Goal: Task Accomplishment & Management: Manage account settings

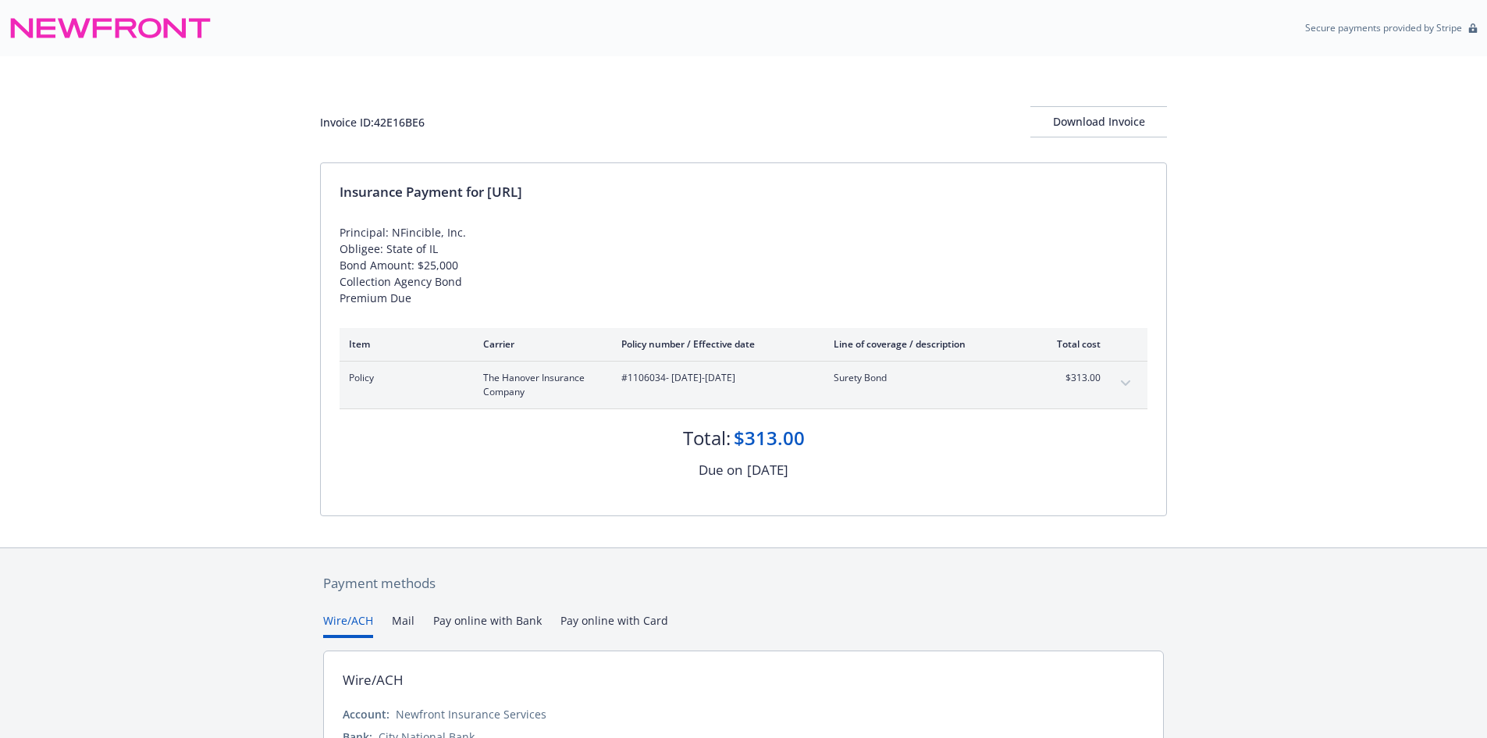
click at [417, 119] on div "Invoice ID: 42E16BE6" at bounding box center [372, 122] width 105 height 16
copy div "42E16BE6"
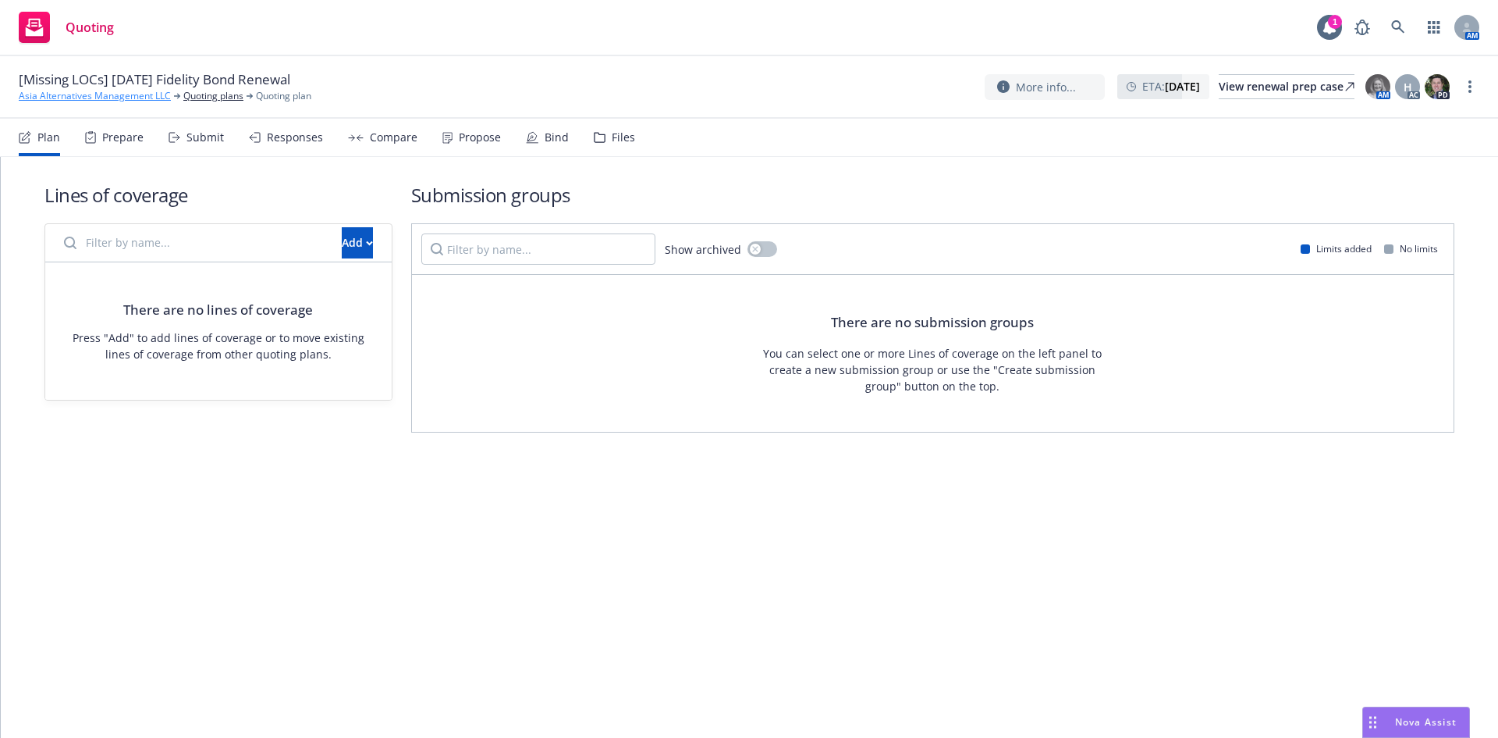
click at [93, 99] on link "Asia Alternatives Management LLC" at bounding box center [95, 96] width 152 height 14
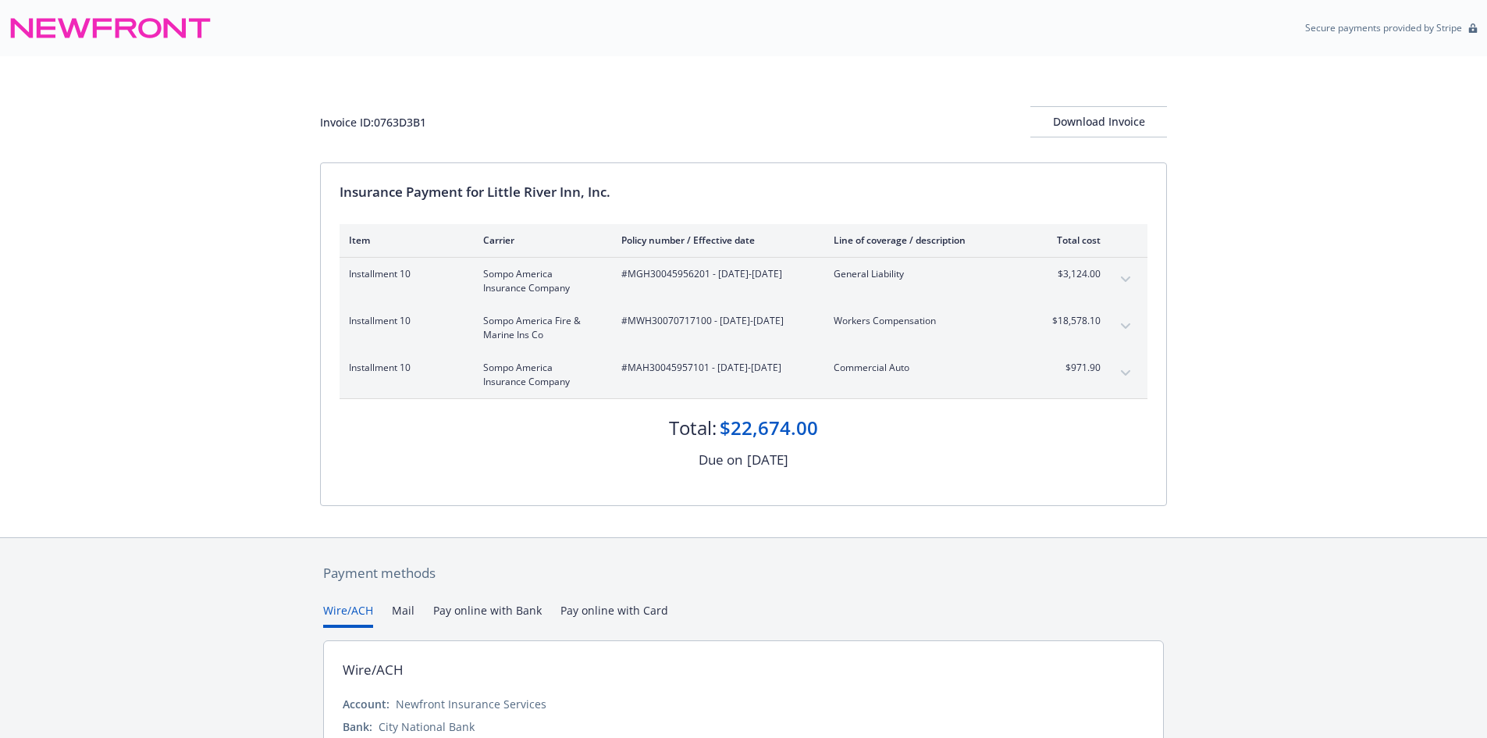
click at [647, 275] on span "#MGH30045956201 - [DATE]-[DATE]" at bounding box center [714, 274] width 187 height 14
click at [647, 275] on span "#MGH30045956201 - 10/01/2024-10/01/2025" at bounding box center [714, 274] width 187 height 14
copy span "MGH30045956201"
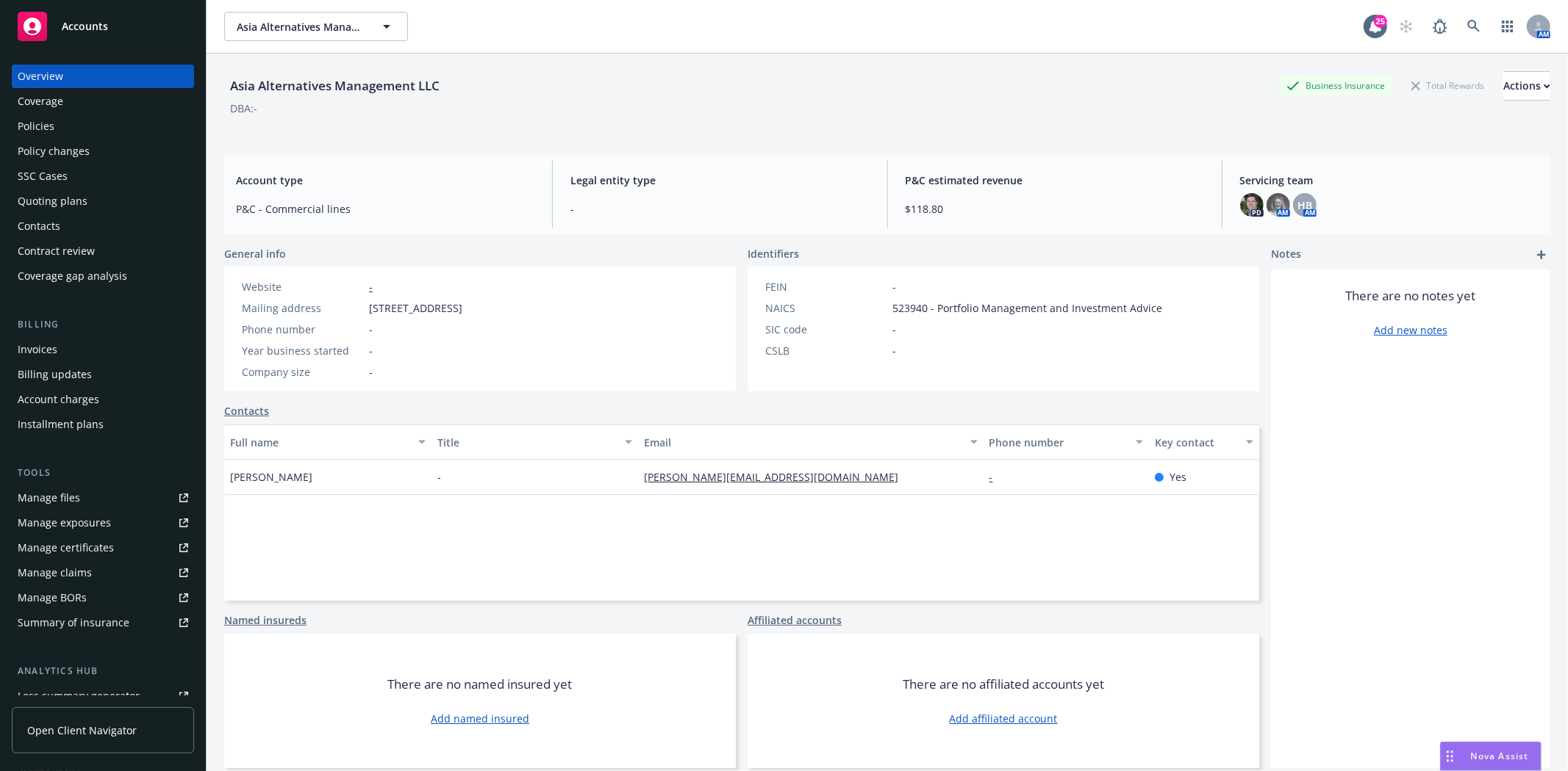
click at [137, 32] on div "Accounts" at bounding box center [103, 25] width 170 height 29
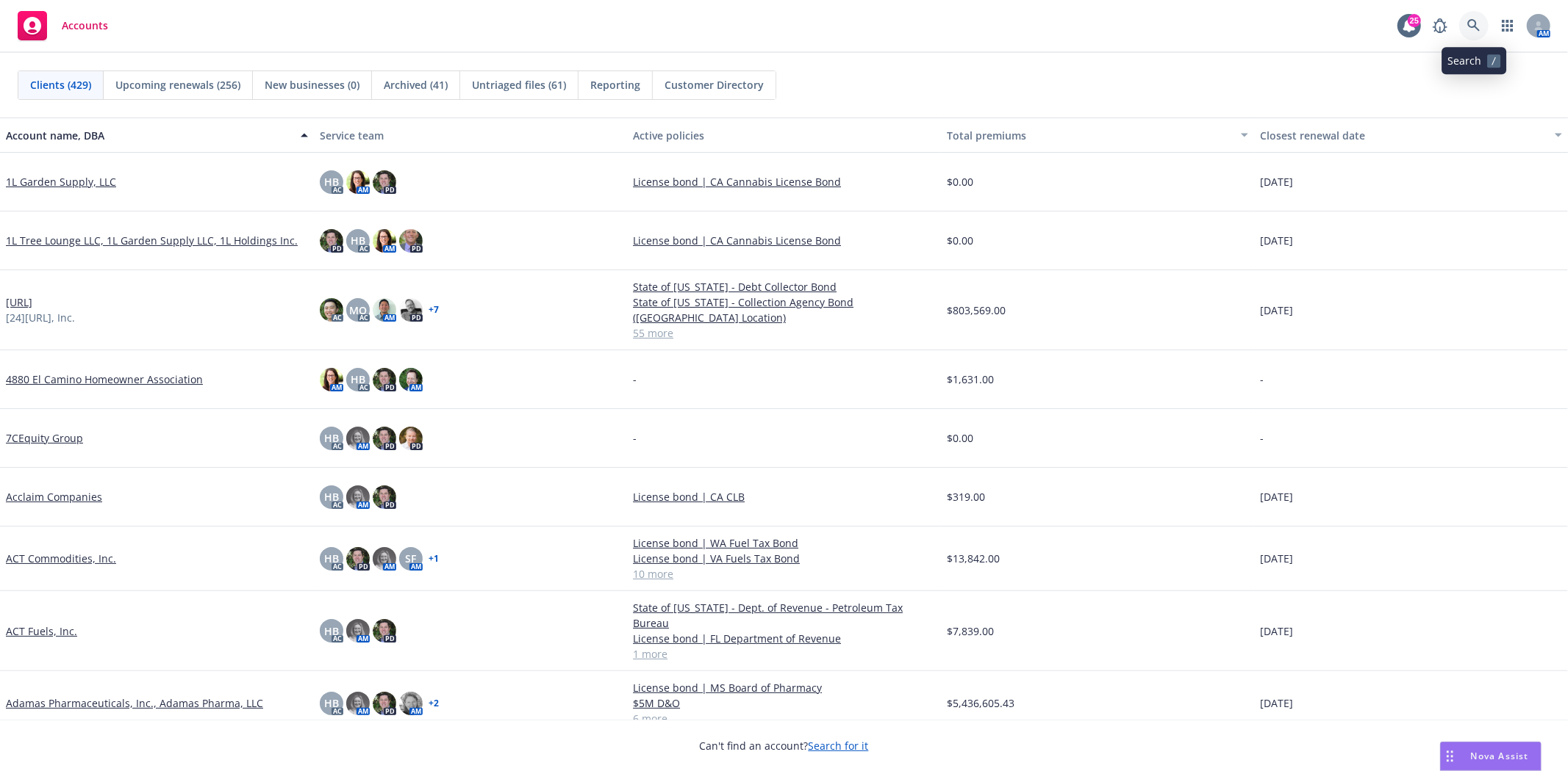
click at [1466, 32] on link at bounding box center [1473, 25] width 29 height 29
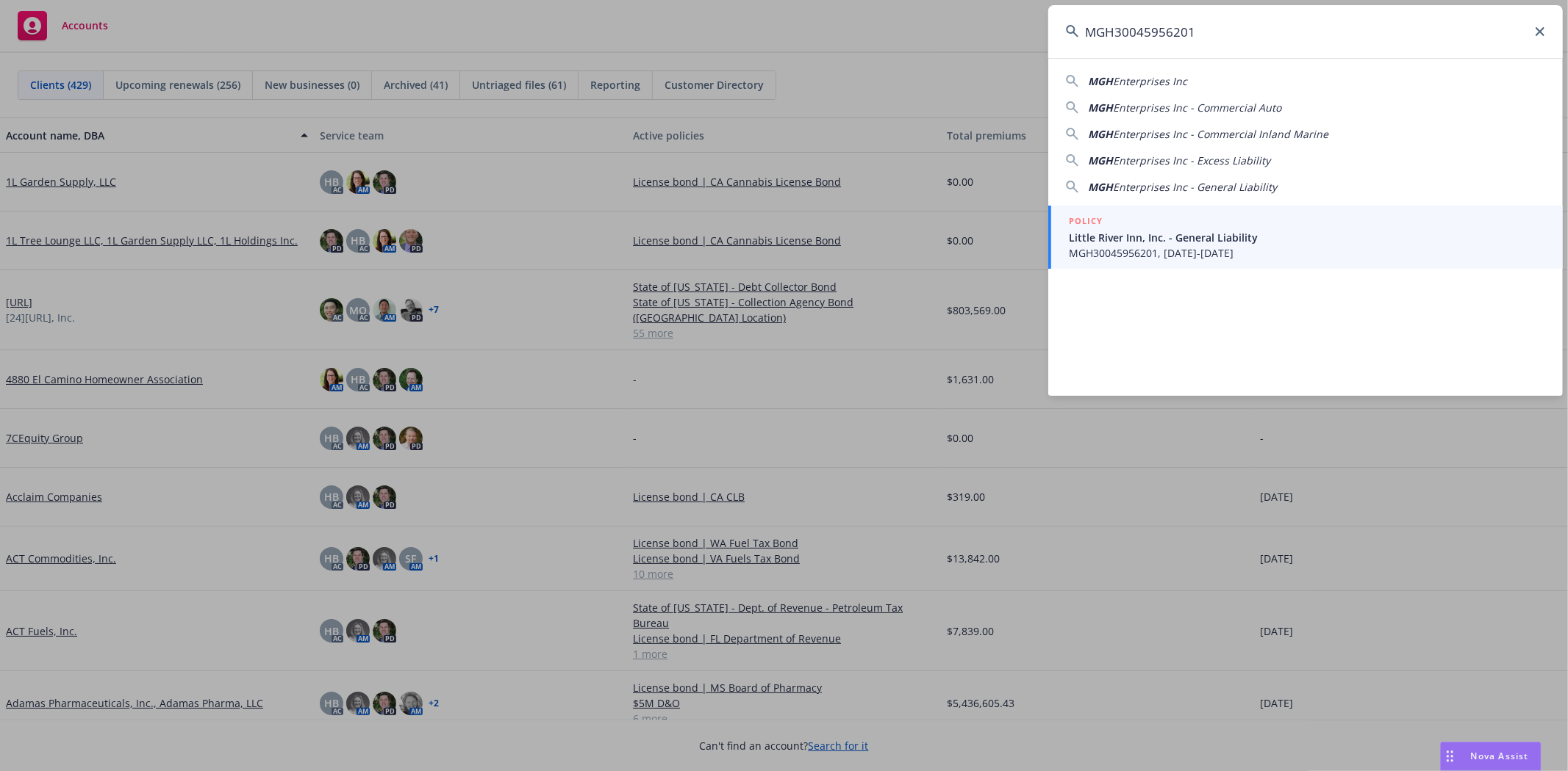
type input "MGH30045956201"
click at [1136, 228] on div "POLICY" at bounding box center [1307, 221] width 477 height 16
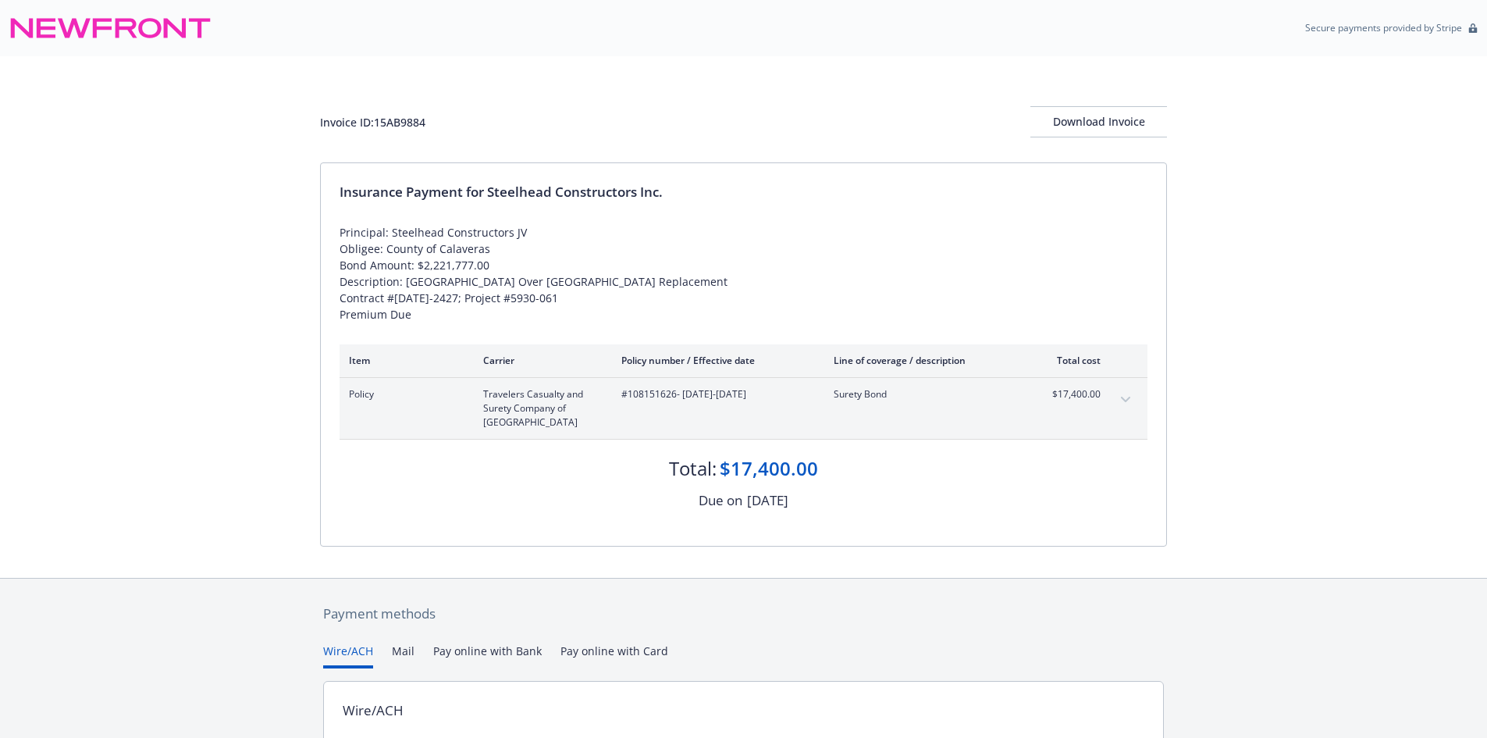
click at [403, 126] on div "Invoice ID: 15AB9884" at bounding box center [372, 122] width 105 height 16
copy div "15AB9884"
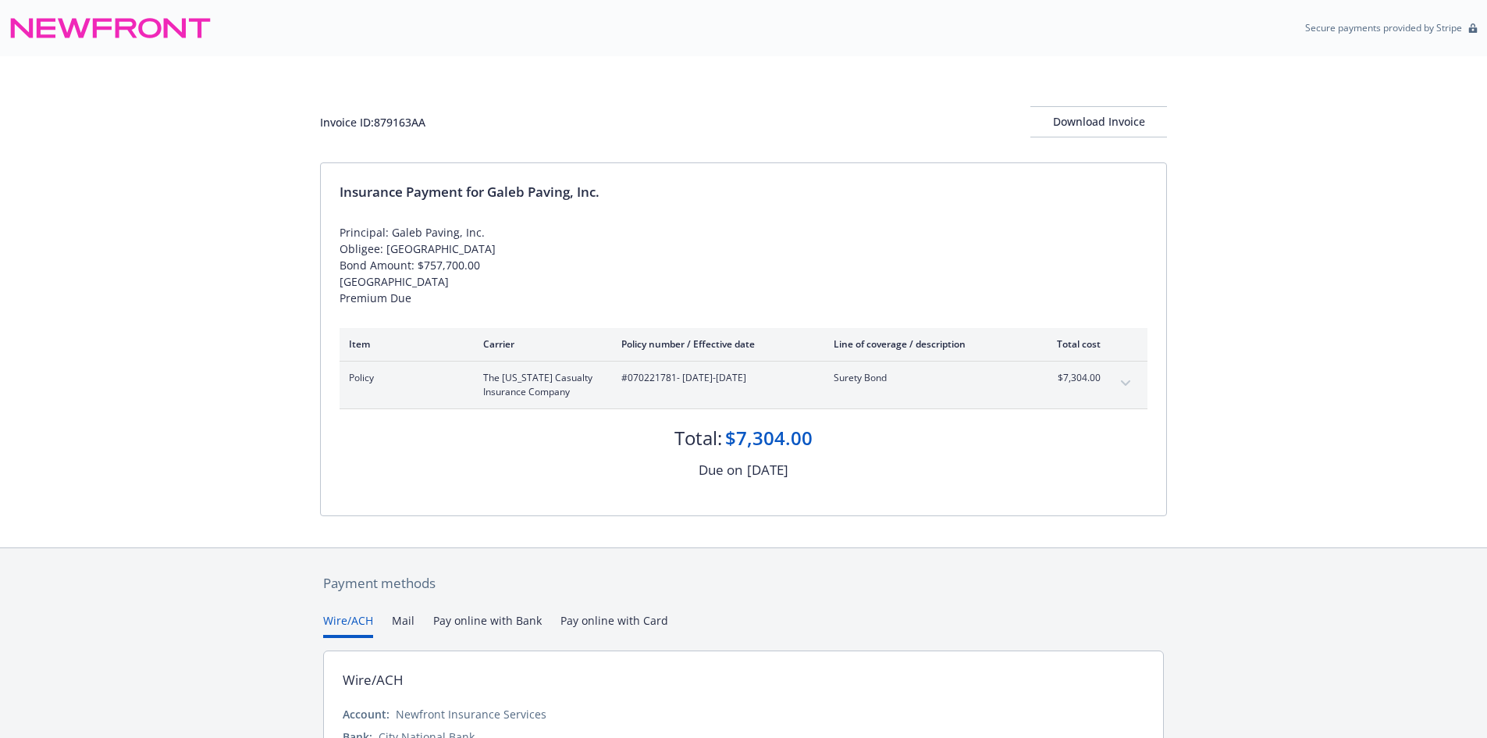
click at [400, 126] on div "Invoice ID: 879163AA" at bounding box center [372, 122] width 105 height 16
copy div "879163AA"
click at [643, 375] on span "#070221781 - [DATE]-[DATE]" at bounding box center [714, 378] width 187 height 14
click at [643, 375] on span "#070221781 - 05/14/2025-08/05/2025" at bounding box center [714, 378] width 187 height 14
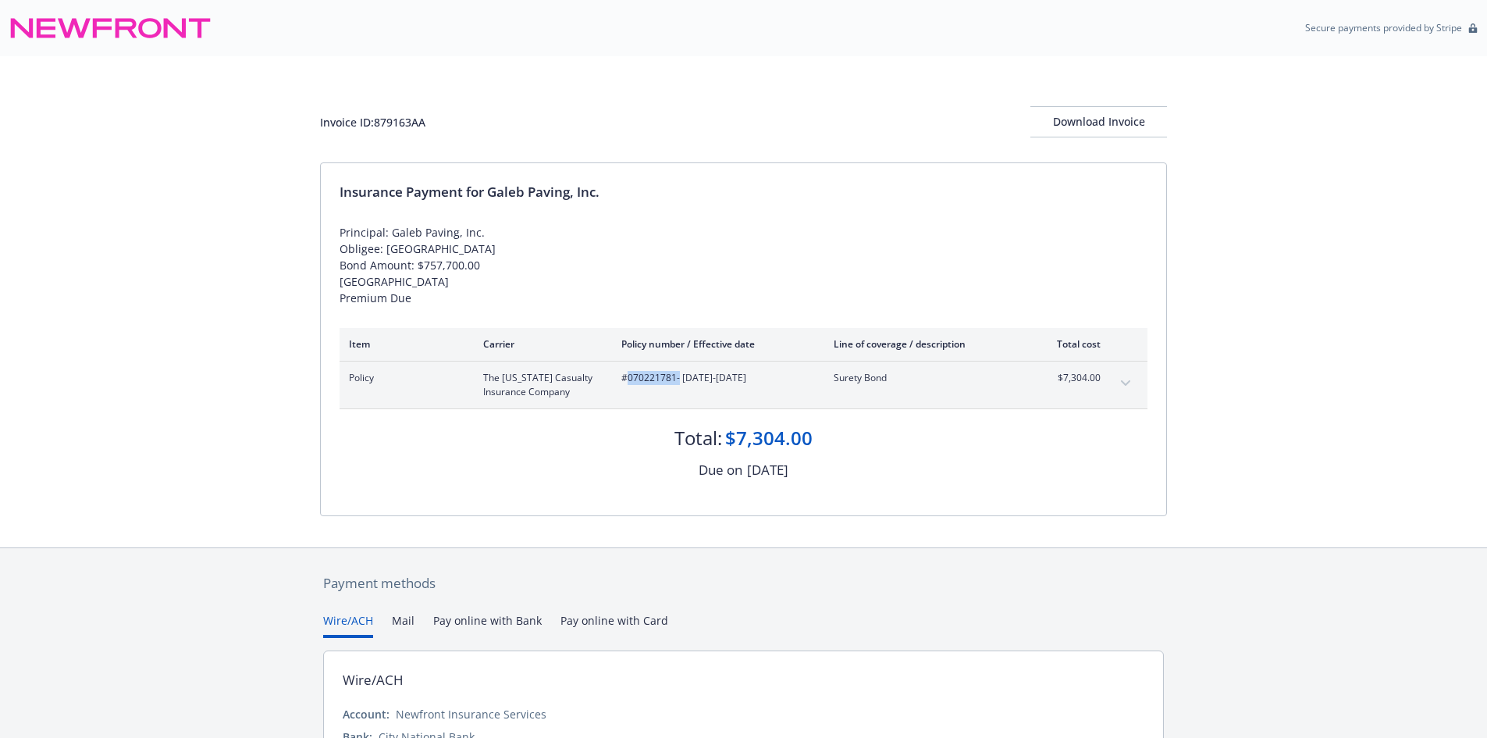
copy span "070221781"
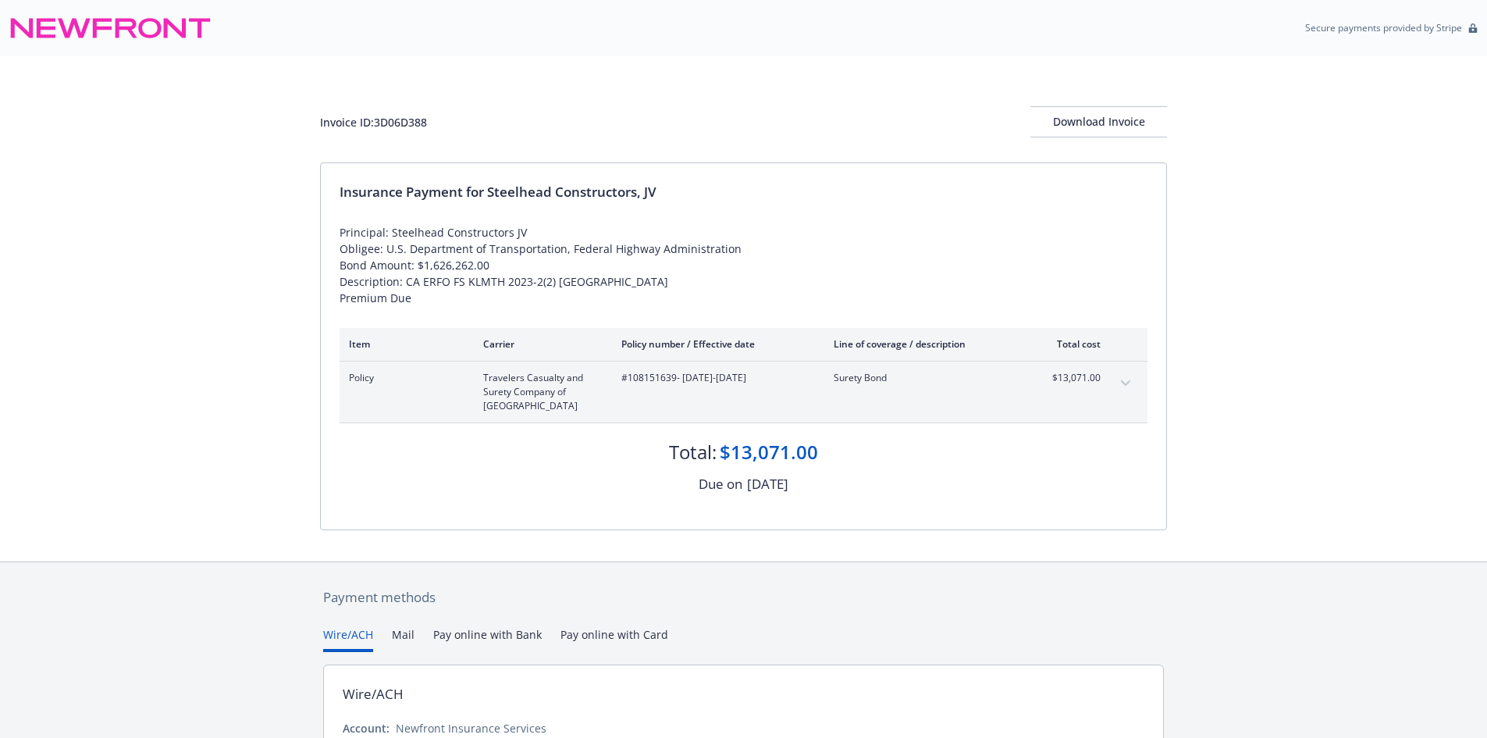
click at [397, 122] on div "Invoice ID: 3D06D388" at bounding box center [373, 122] width 107 height 16
copy div "3D06D388"
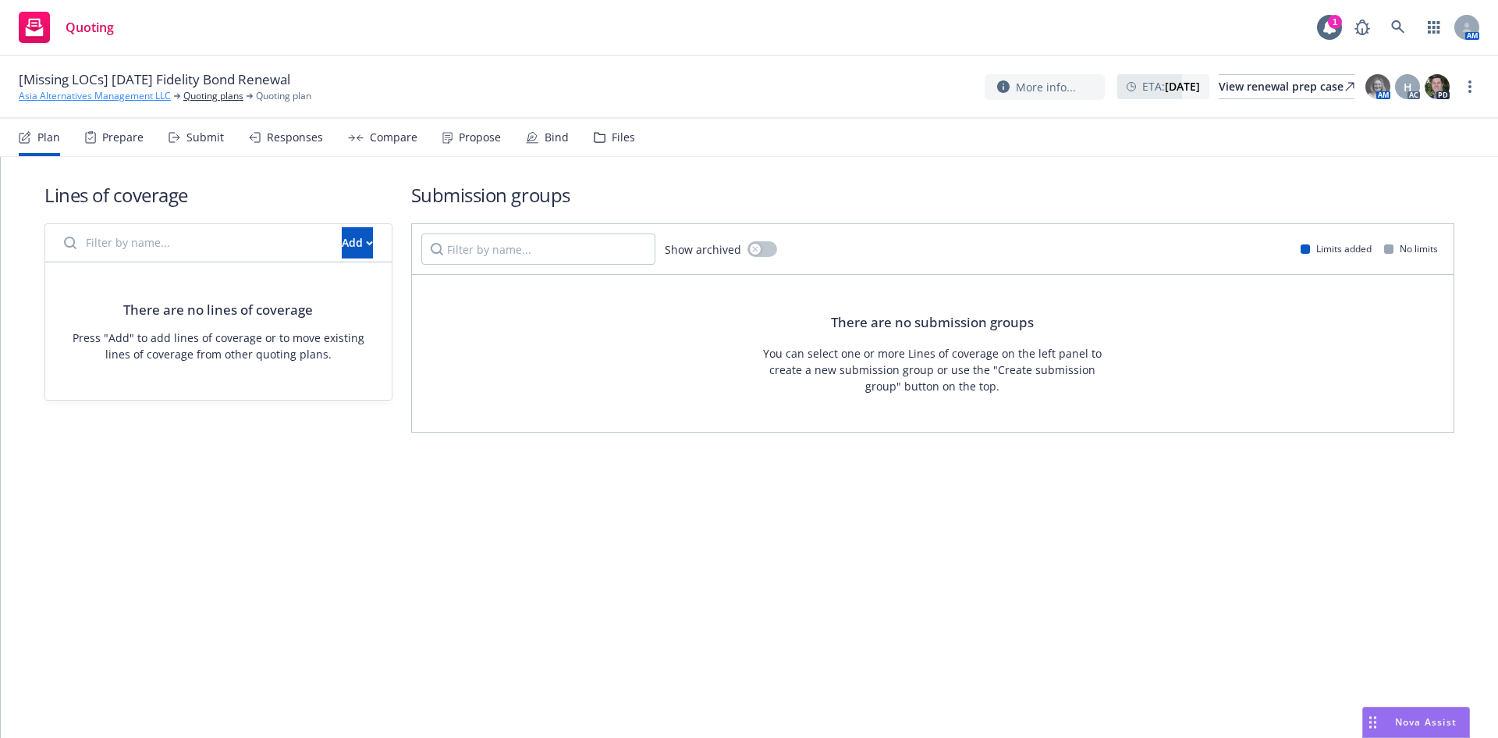
click at [101, 94] on link "Asia Alternatives Management LLC" at bounding box center [95, 96] width 152 height 14
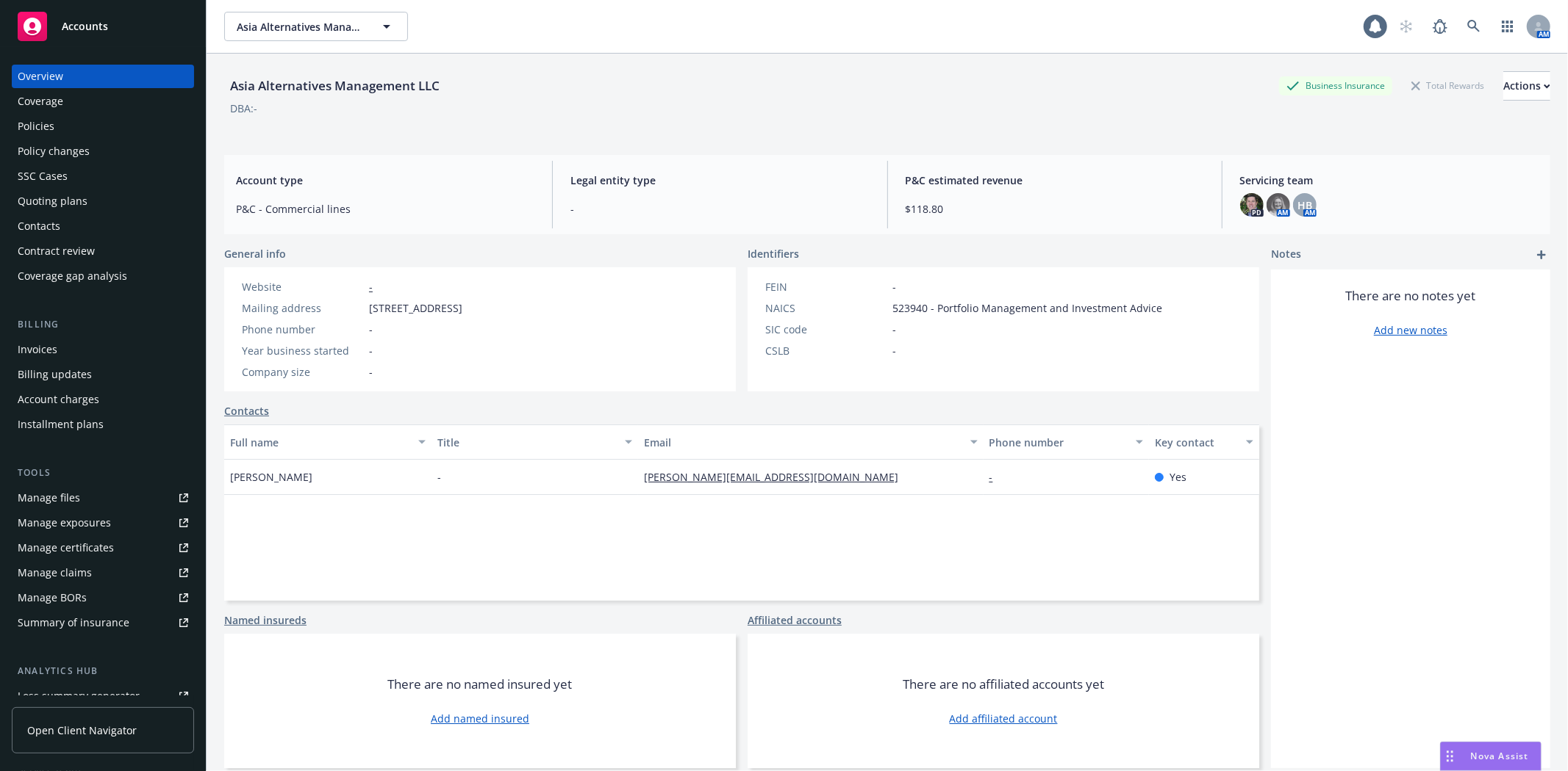
click at [83, 130] on div "Policies" at bounding box center [103, 126] width 170 height 24
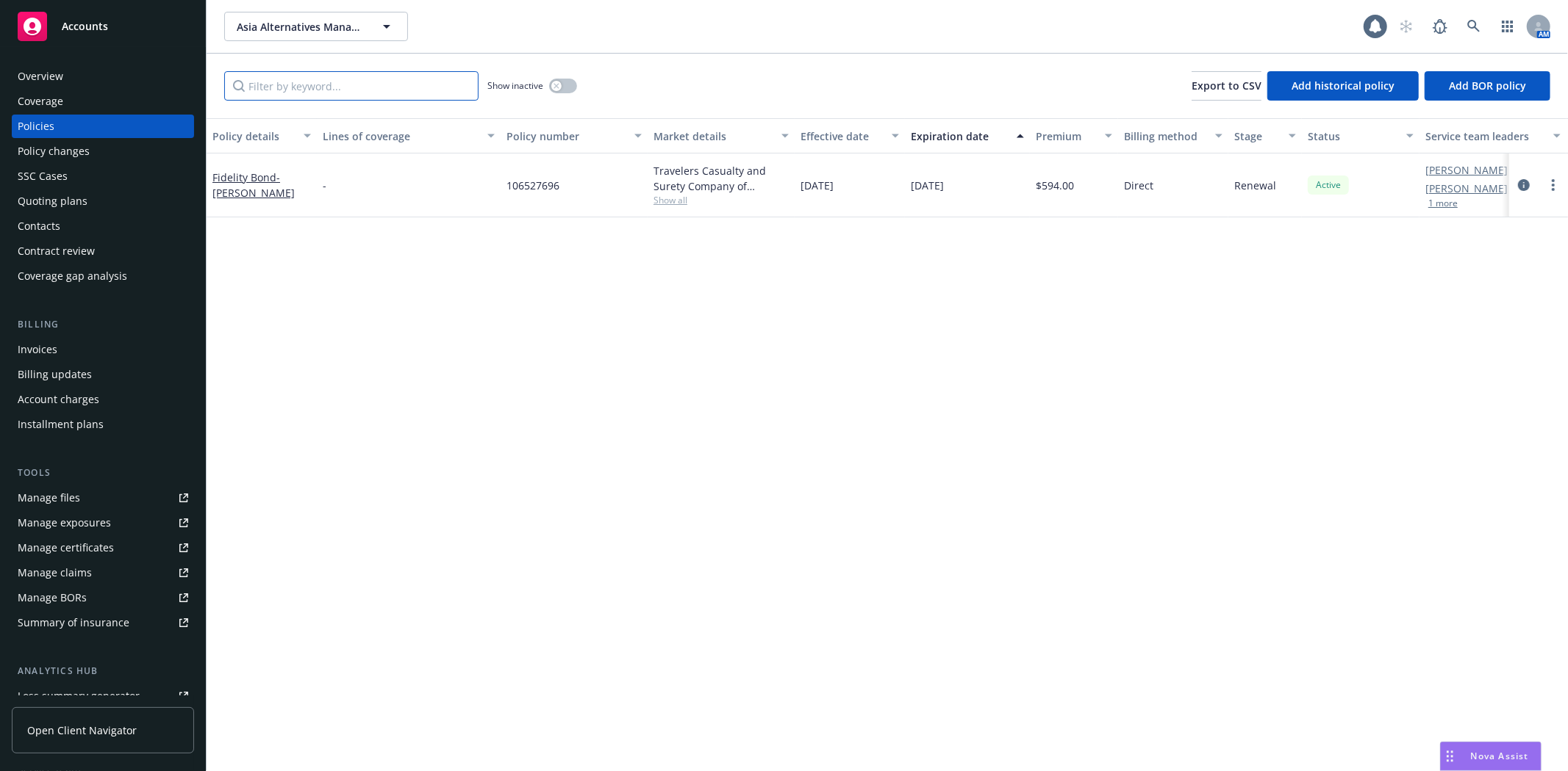
click at [347, 97] on input "Filter by keyword..." at bounding box center [351, 86] width 254 height 29
click at [540, 185] on span "106527696" at bounding box center [533, 185] width 53 height 15
copy span "106527696"
click at [560, 87] on div "button" at bounding box center [556, 86] width 10 height 10
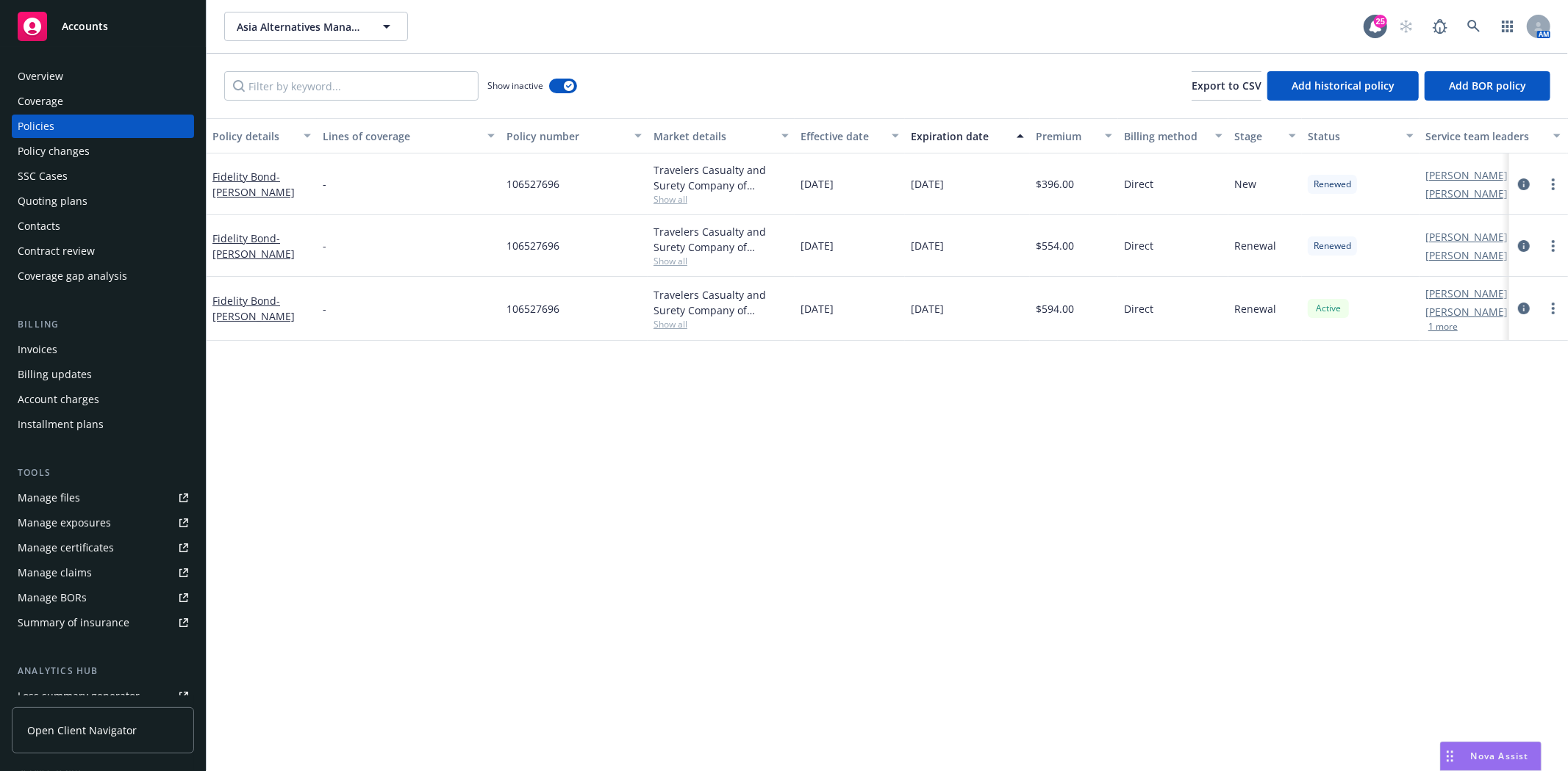
click at [56, 230] on div "Contacts" at bounding box center [39, 226] width 42 height 24
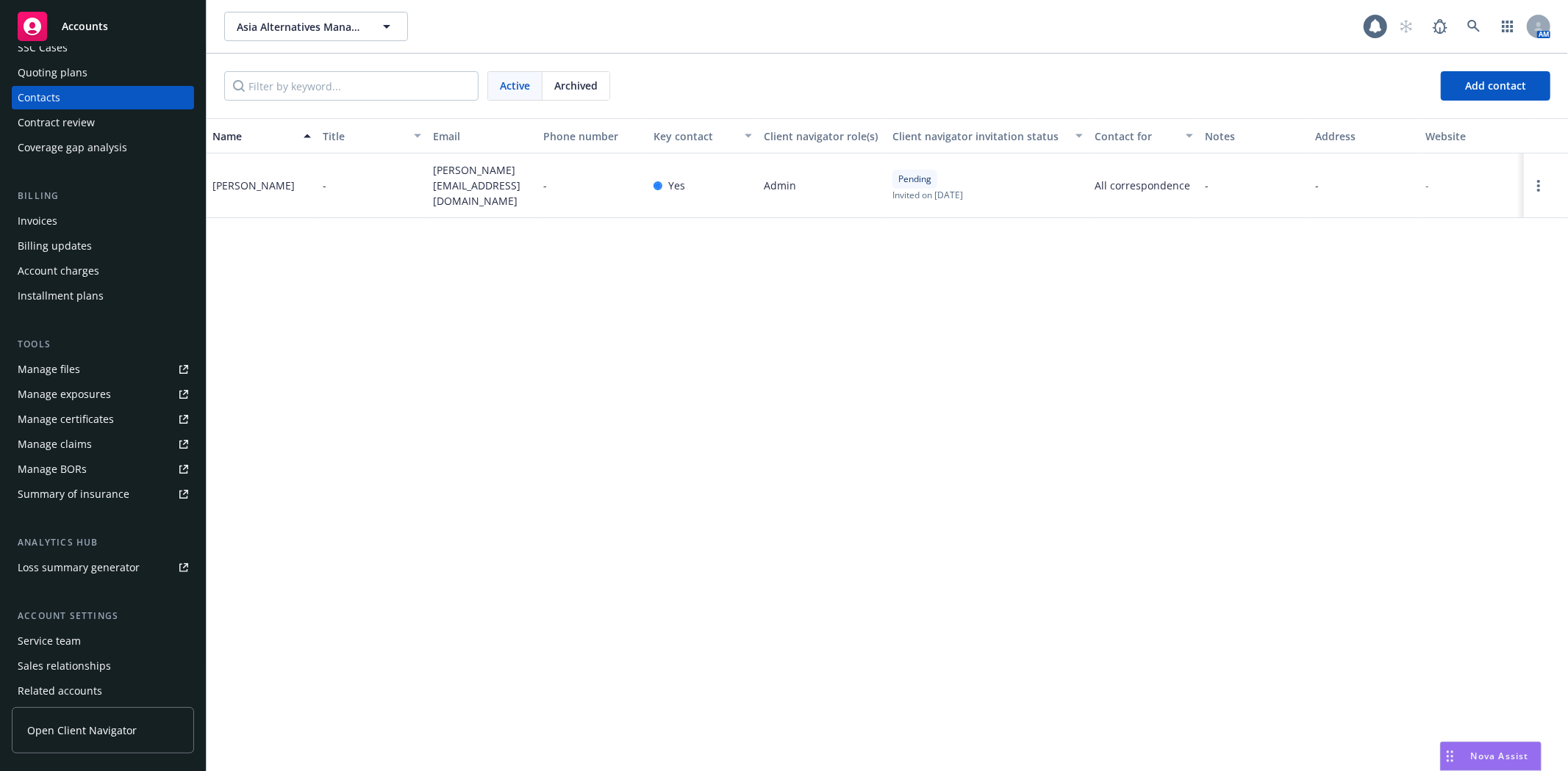
scroll to position [163, 0]
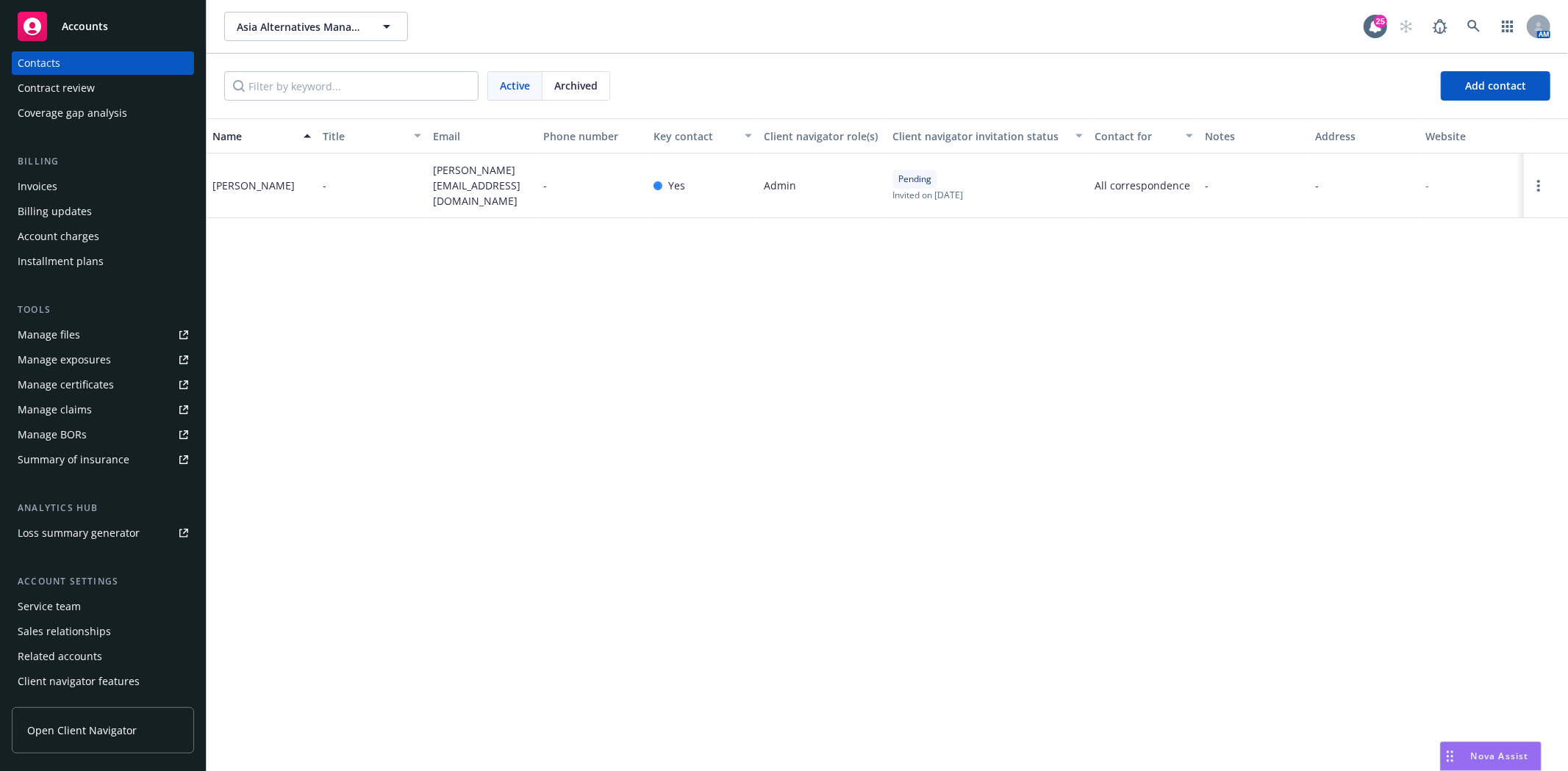
click at [83, 606] on div "Service team" at bounding box center [103, 606] width 170 height 24
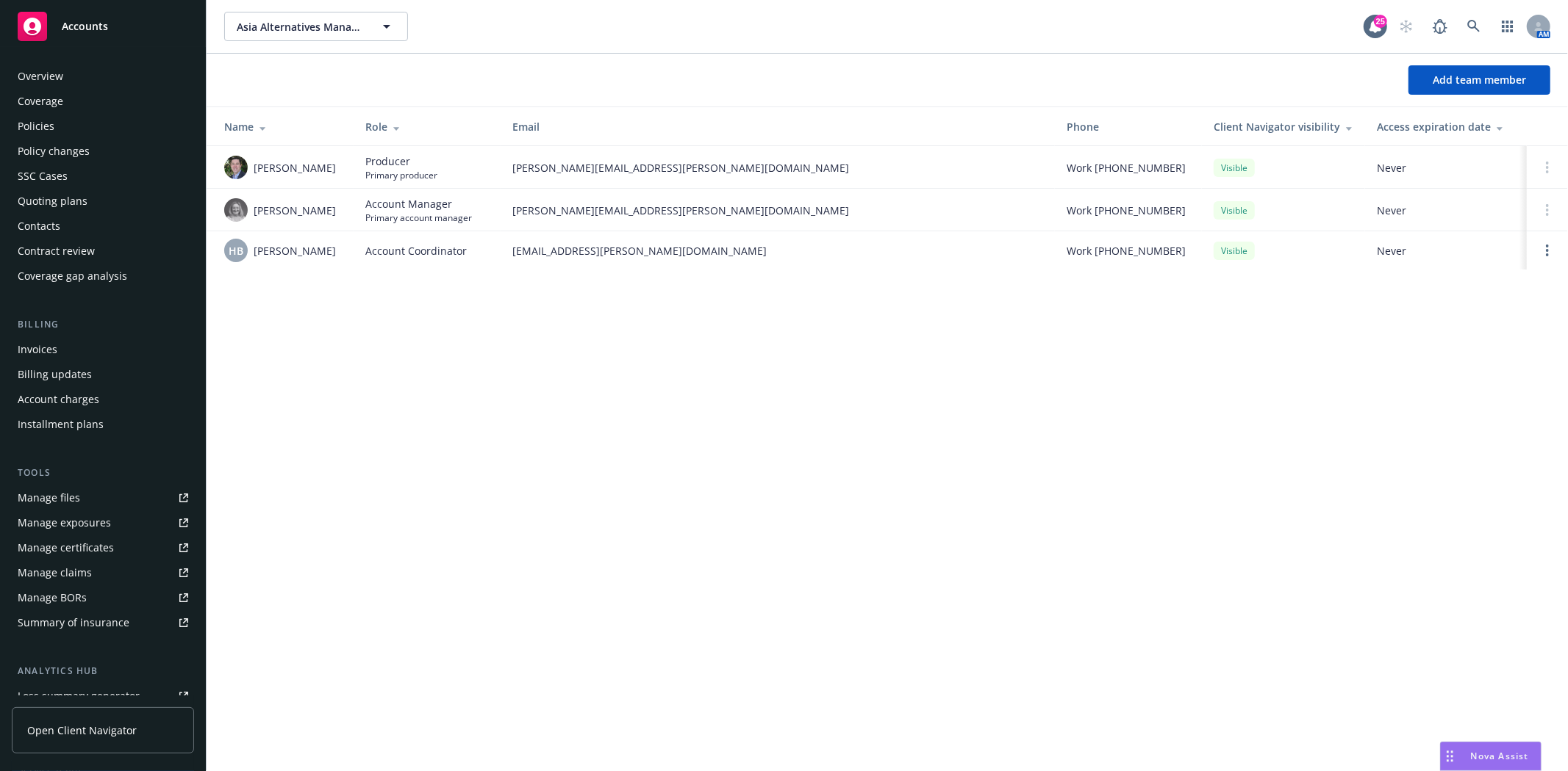
click at [66, 125] on div "Policies" at bounding box center [103, 126] width 170 height 24
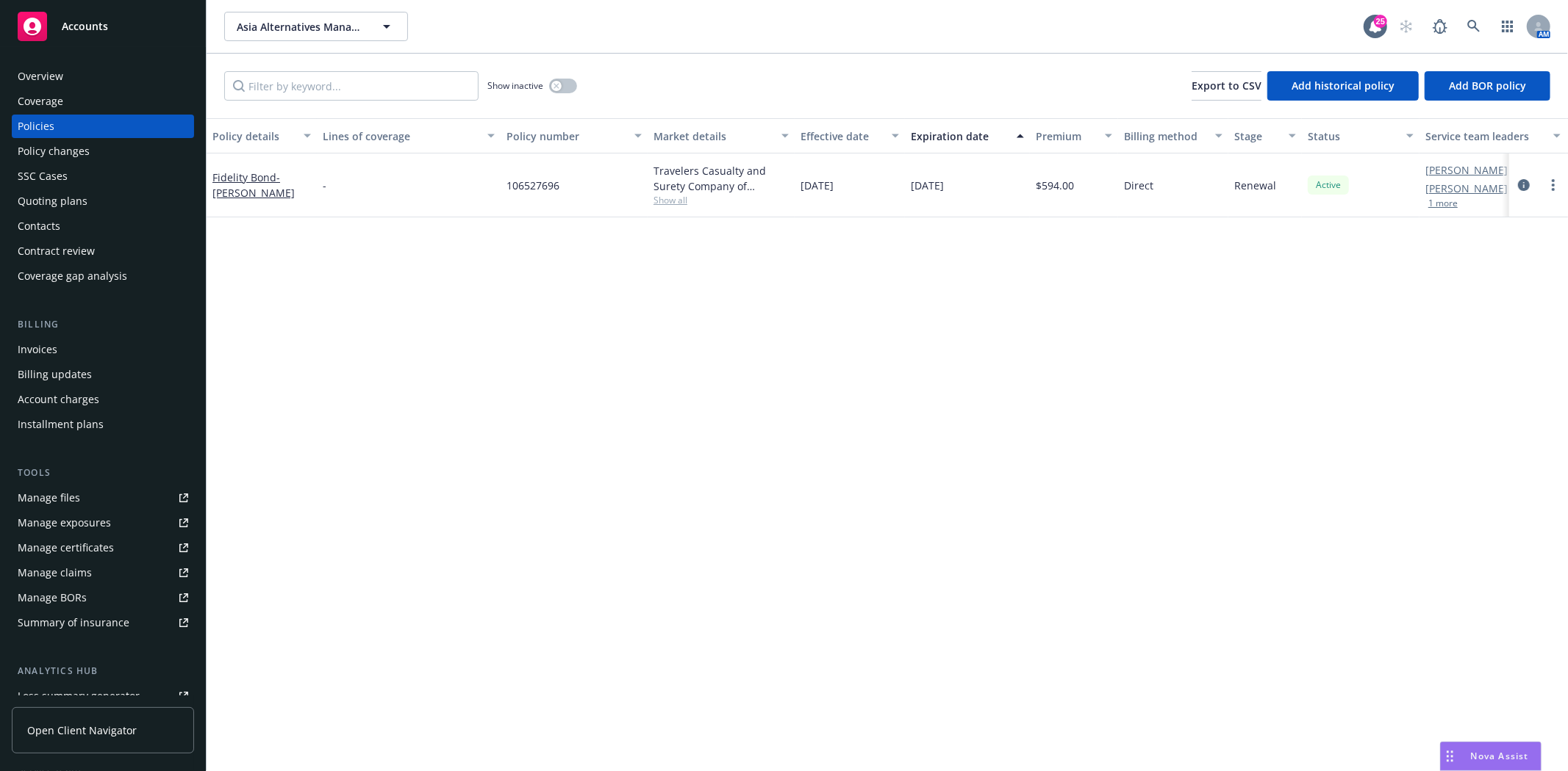
click at [570, 179] on div "106527696" at bounding box center [574, 185] width 147 height 64
click at [524, 185] on span "106527696" at bounding box center [533, 185] width 53 height 15
copy span "106527696"
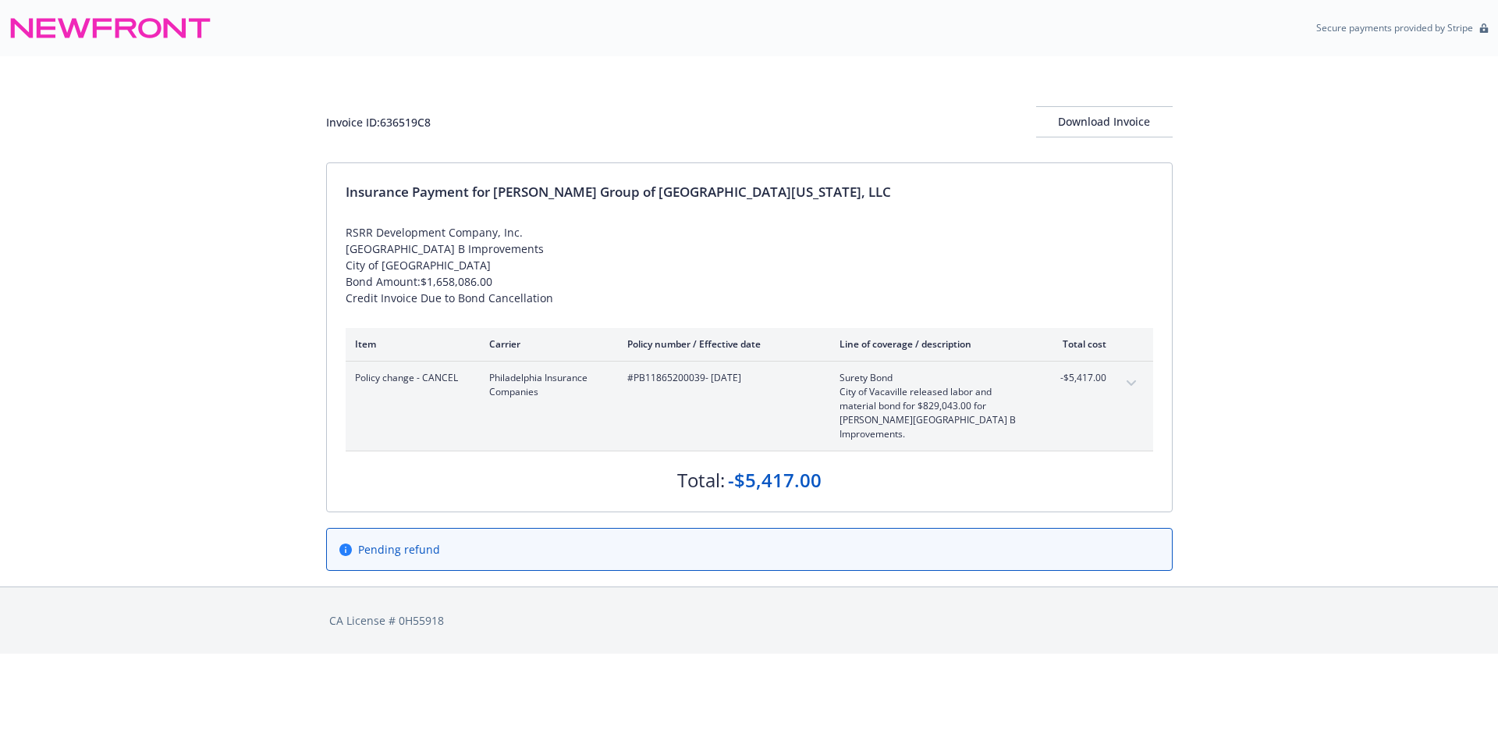
click at [638, 373] on span "#PB11865200039 - [DATE]" at bounding box center [720, 378] width 187 height 14
copy span "PB11865200039"
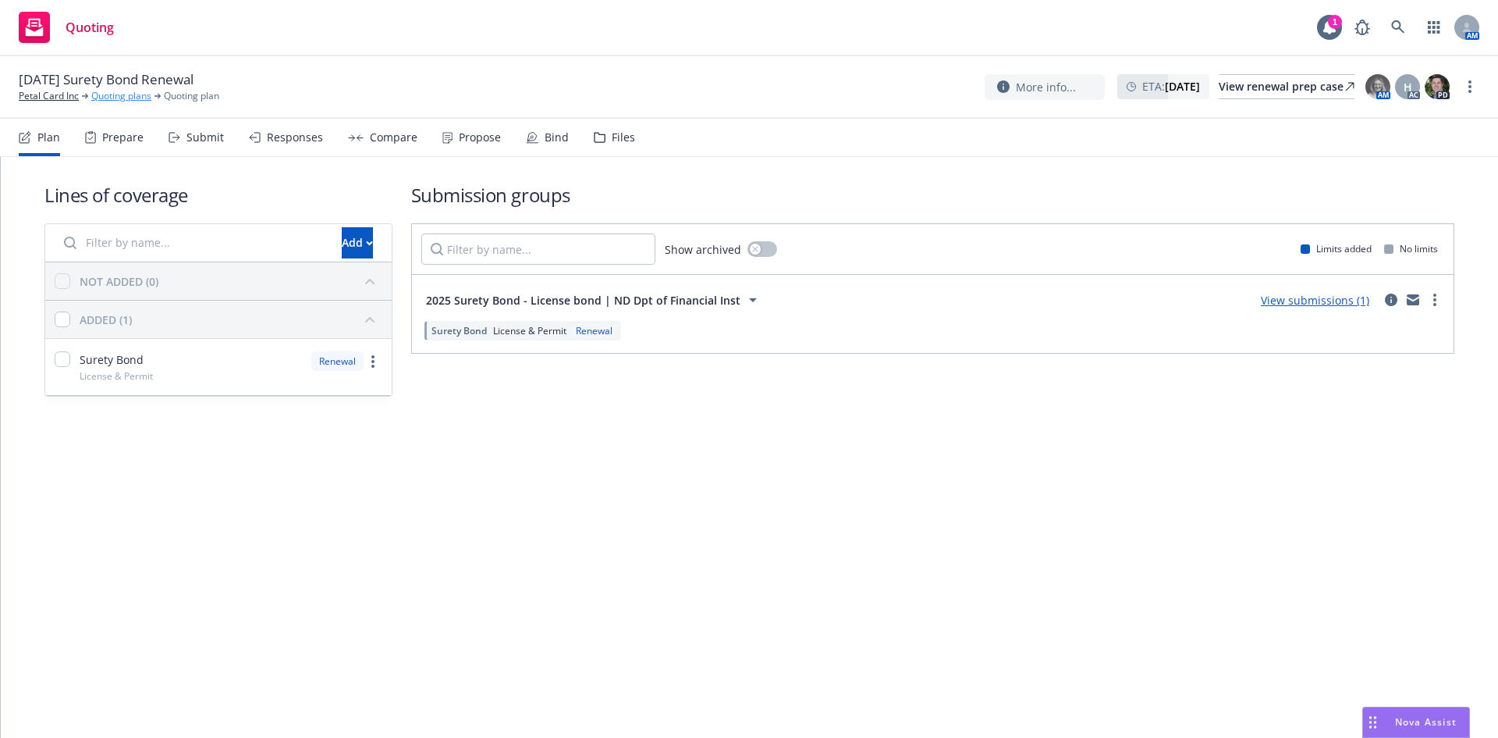
click at [92, 98] on link "Quoting plans" at bounding box center [121, 96] width 60 height 14
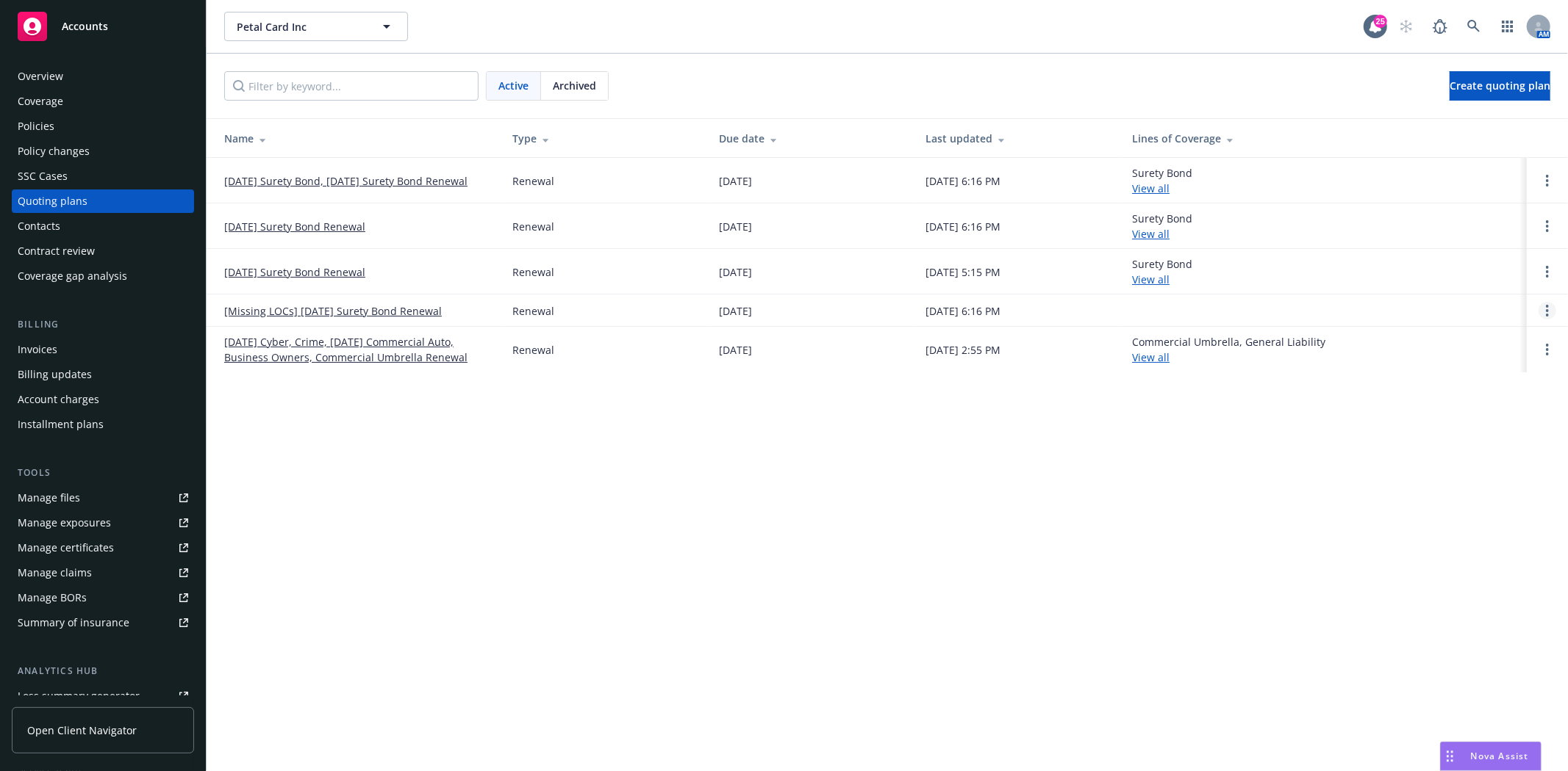
click at [1545, 314] on icon "Open options" at bounding box center [1546, 311] width 3 height 11
click at [1500, 305] on link "Archive" at bounding box center [1472, 299] width 129 height 29
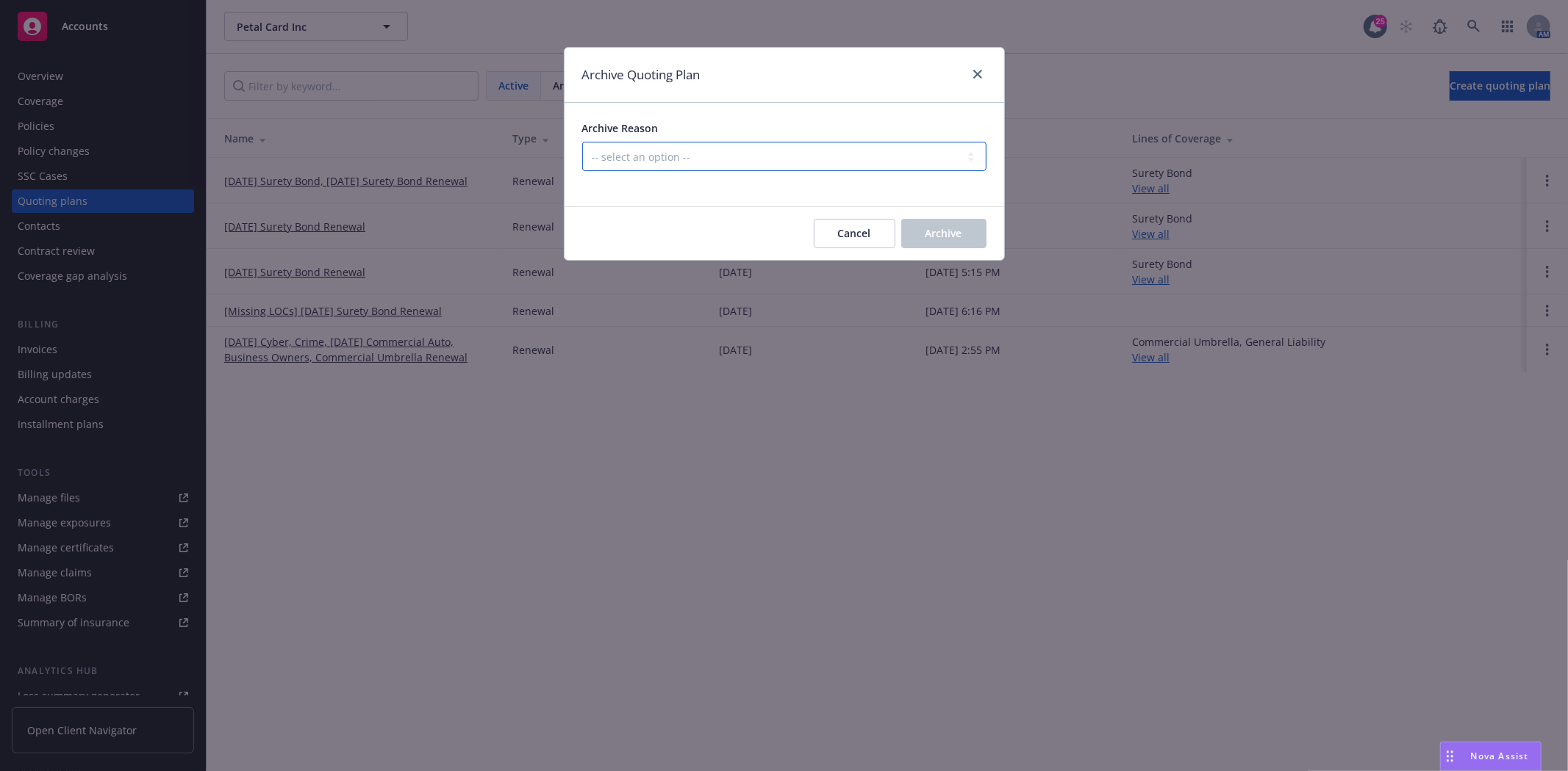
drag, startPoint x: 887, startPoint y: 155, endPoint x: 882, endPoint y: 169, distance: 14.9
click at [887, 155] on select "-- select an option -- All policies in this renewal plan are auto-renewed Creat…" at bounding box center [784, 156] width 404 height 29
select select "ARCHIVED_RENEWAL_POLICY_AUTO_RENEWED"
click at [582, 142] on select "-- select an option -- All policies in this renewal plan are auto-renewed Creat…" at bounding box center [784, 156] width 404 height 29
click at [941, 225] on button "Archive" at bounding box center [944, 233] width 86 height 29
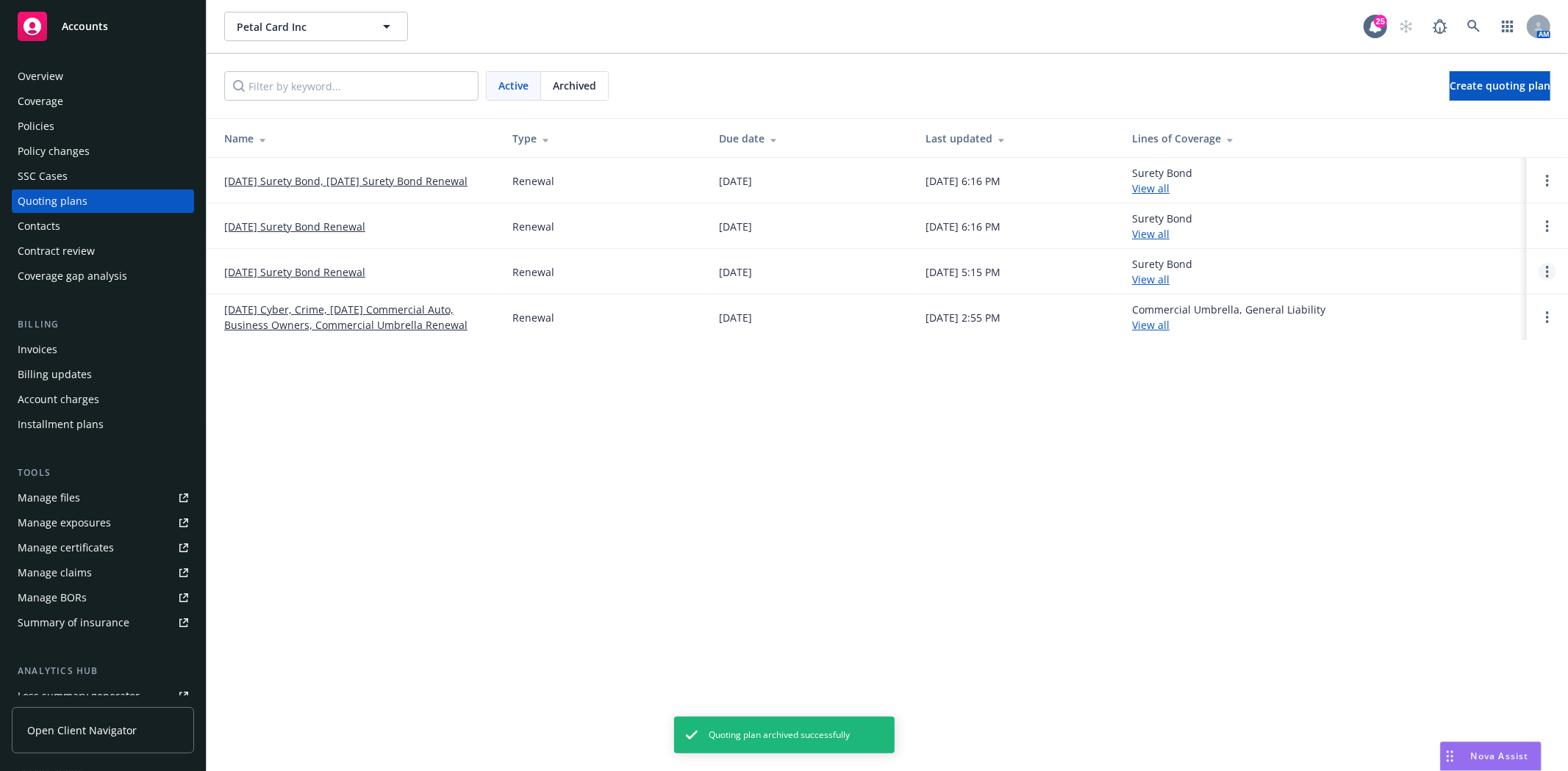
click at [1546, 276] on circle "Open options" at bounding box center [1546, 276] width 3 height 3
drag, startPoint x: 1394, startPoint y: 257, endPoint x: 1468, endPoint y: 262, distance: 74.2
click at [1400, 257] on div "Surety Bond View all" at bounding box center [1323, 271] width 383 height 31
click at [1552, 270] on link "Open options" at bounding box center [1546, 271] width 18 height 18
click at [1444, 253] on span "Archive" at bounding box center [1444, 260] width 72 height 14
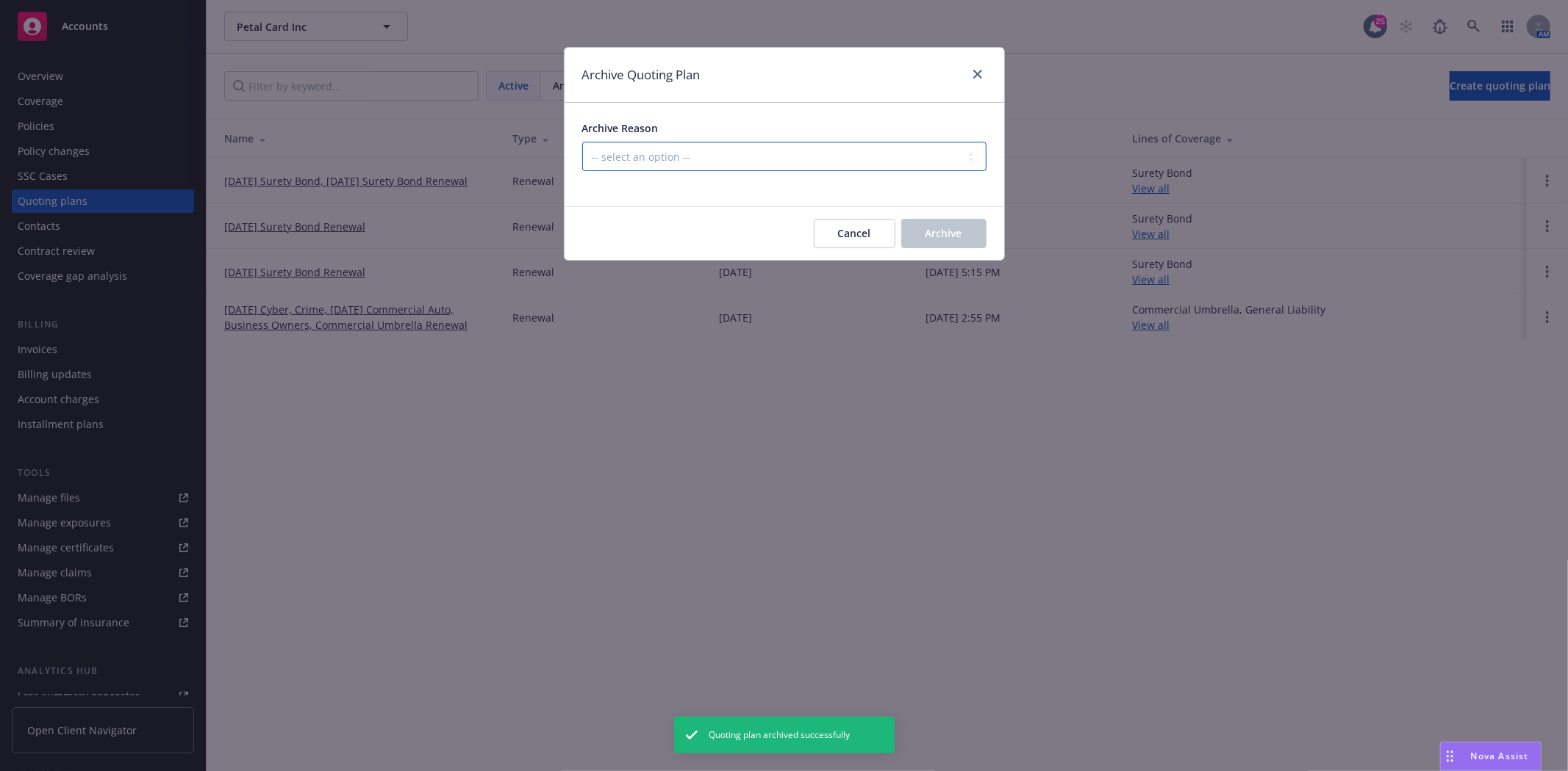
click at [774, 166] on select "-- select an option -- All policies in this renewal plan are auto-renewed Creat…" at bounding box center [784, 156] width 404 height 29
select select "ARCHIVED_RENEWAL_POLICY_AUTO_RENEWED"
click at [582, 142] on select "-- select an option -- All policies in this renewal plan are auto-renewed Creat…" at bounding box center [784, 156] width 404 height 29
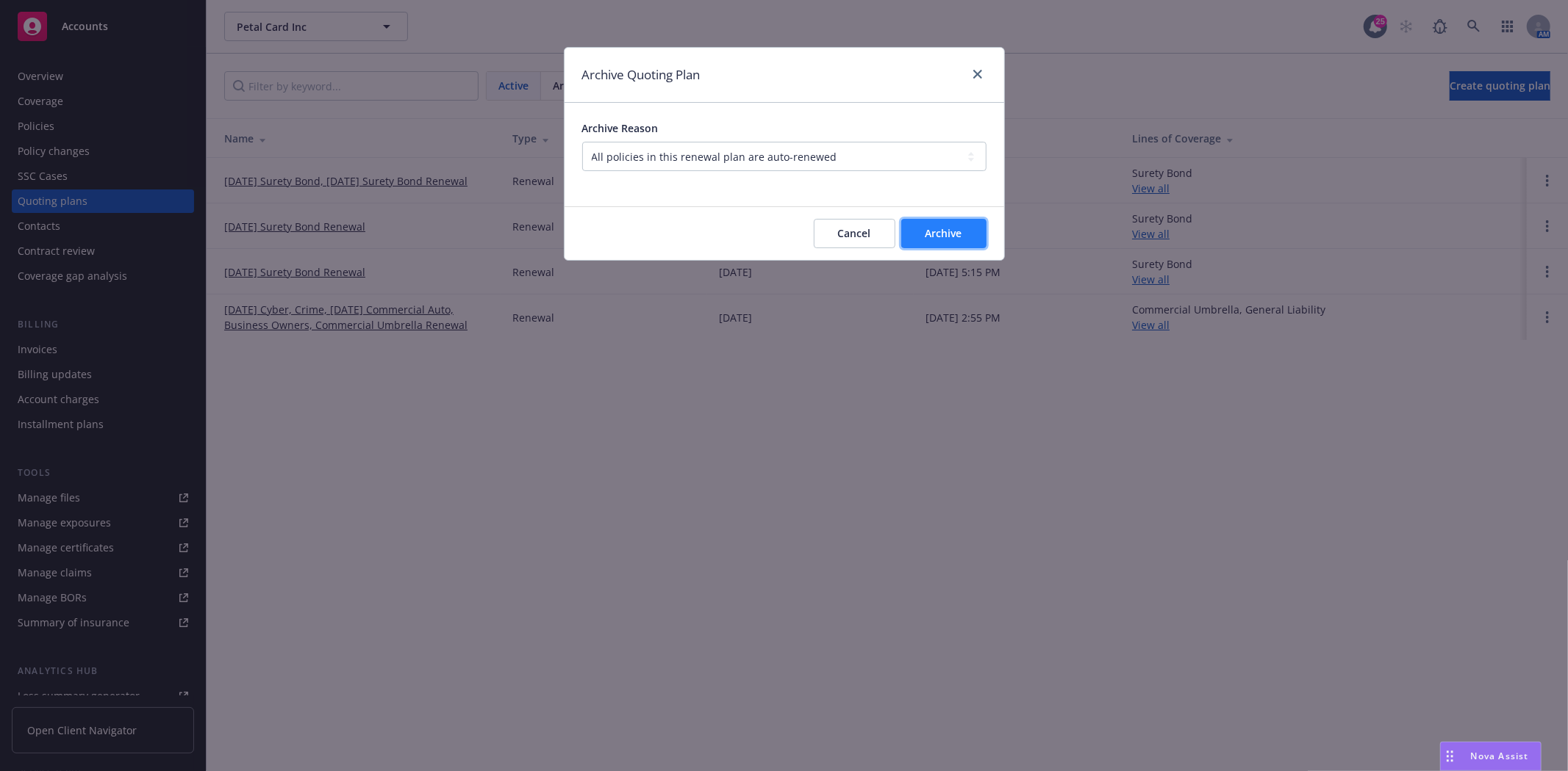
click at [937, 237] on span "Archive" at bounding box center [944, 233] width 37 height 14
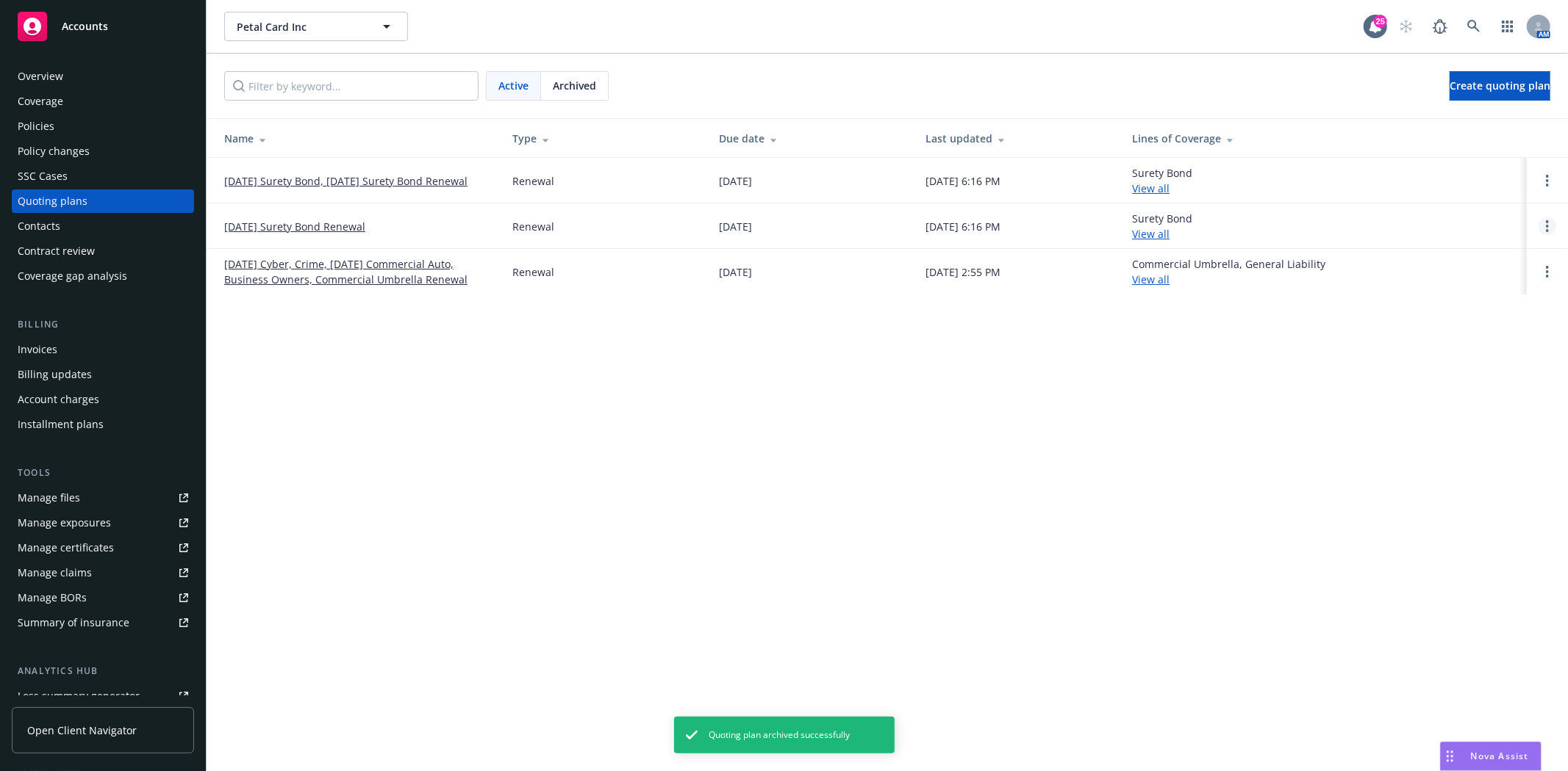
click at [1545, 229] on icon "Open options" at bounding box center [1546, 226] width 3 height 11
click at [1427, 232] on div "Copy logging email Rename View case Archive" at bounding box center [1472, 170] width 129 height 129
click at [1441, 218] on span "Archive" at bounding box center [1444, 215] width 72 height 14
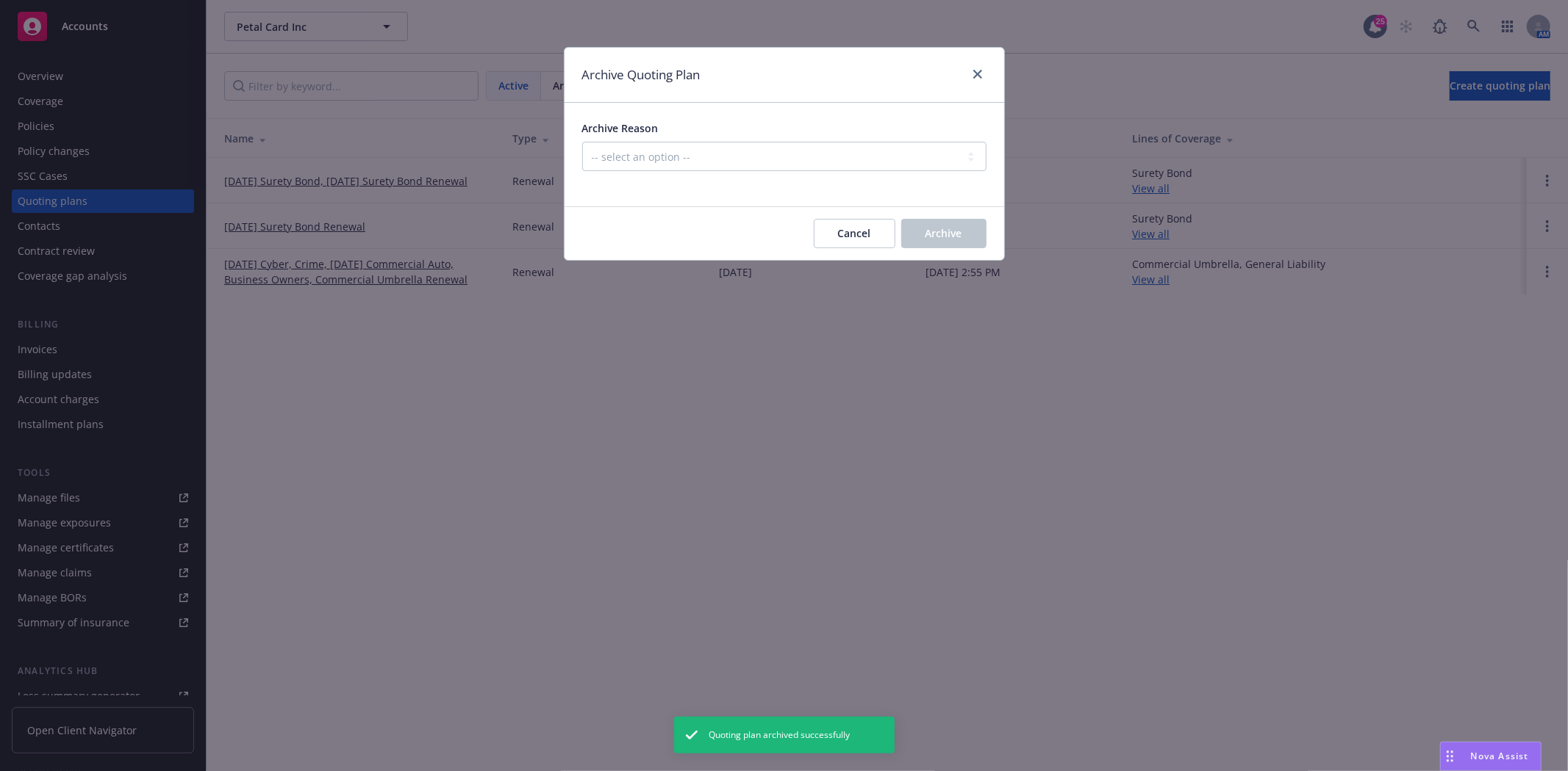
click at [908, 174] on div at bounding box center [784, 180] width 404 height 18
drag, startPoint x: 899, startPoint y: 158, endPoint x: 897, endPoint y: 166, distance: 8.2
click at [899, 158] on select "-- select an option -- All policies in this renewal plan are auto-renewed Creat…" at bounding box center [784, 156] width 404 height 29
select select "ARCHIVED_RENEWAL_POLICY_AUTO_RENEWED"
click at [582, 142] on select "-- select an option -- All policies in this renewal plan are auto-renewed Creat…" at bounding box center [784, 156] width 404 height 29
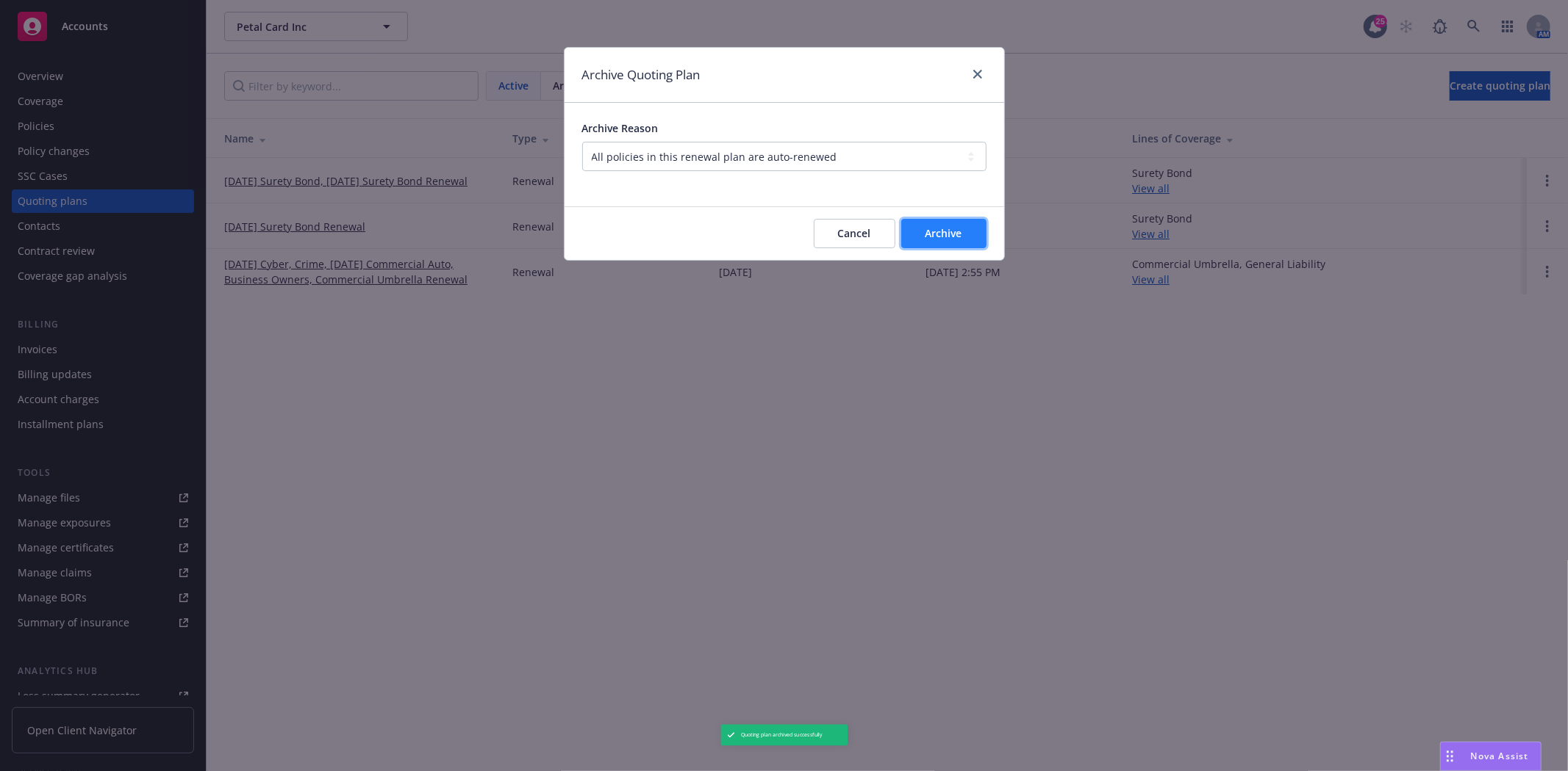
click at [961, 226] on span "Archive" at bounding box center [944, 233] width 37 height 14
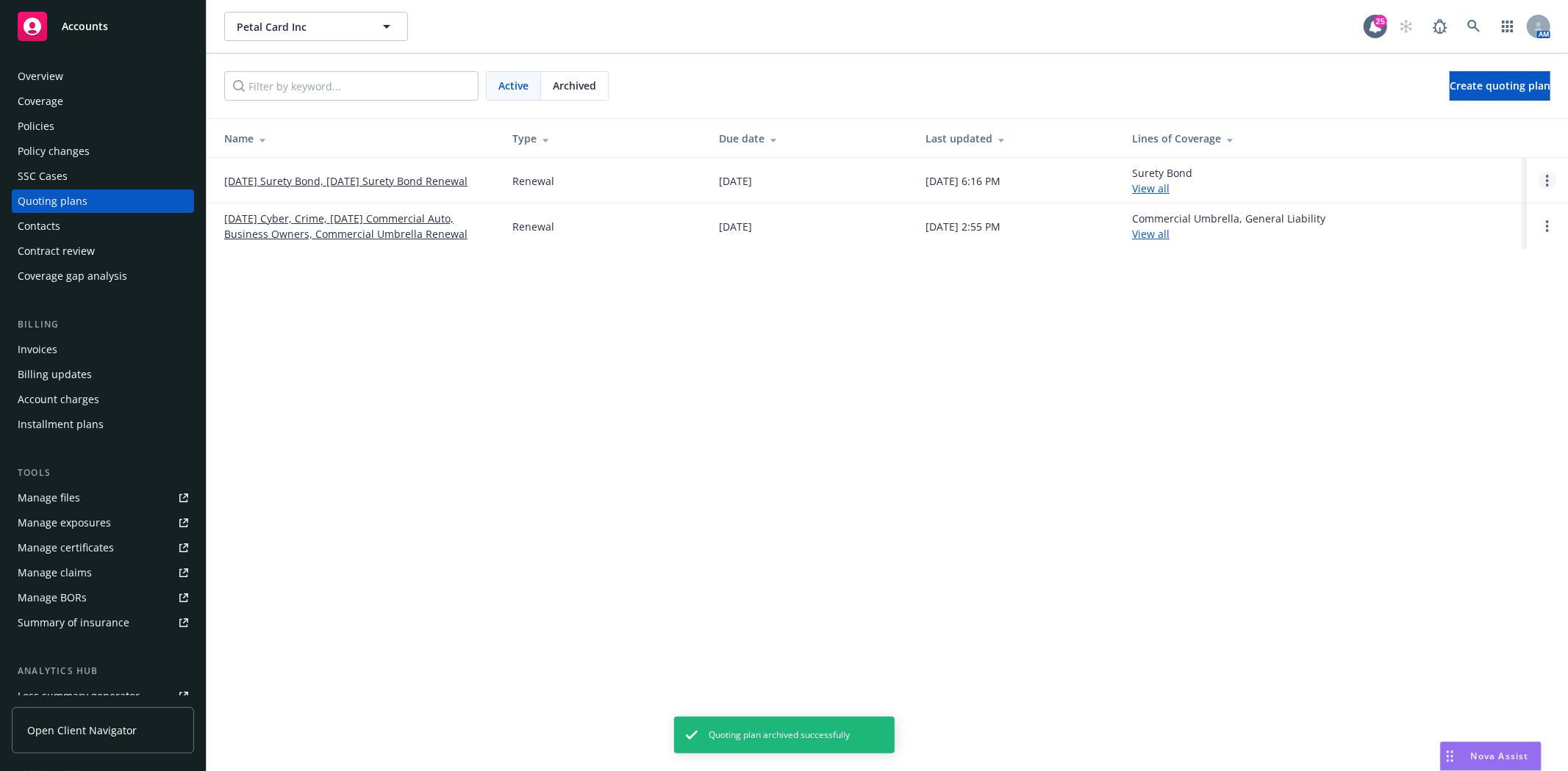
click at [1552, 180] on link "Open options" at bounding box center [1546, 181] width 18 height 18
click at [1448, 179] on link "Archive" at bounding box center [1472, 169] width 129 height 29
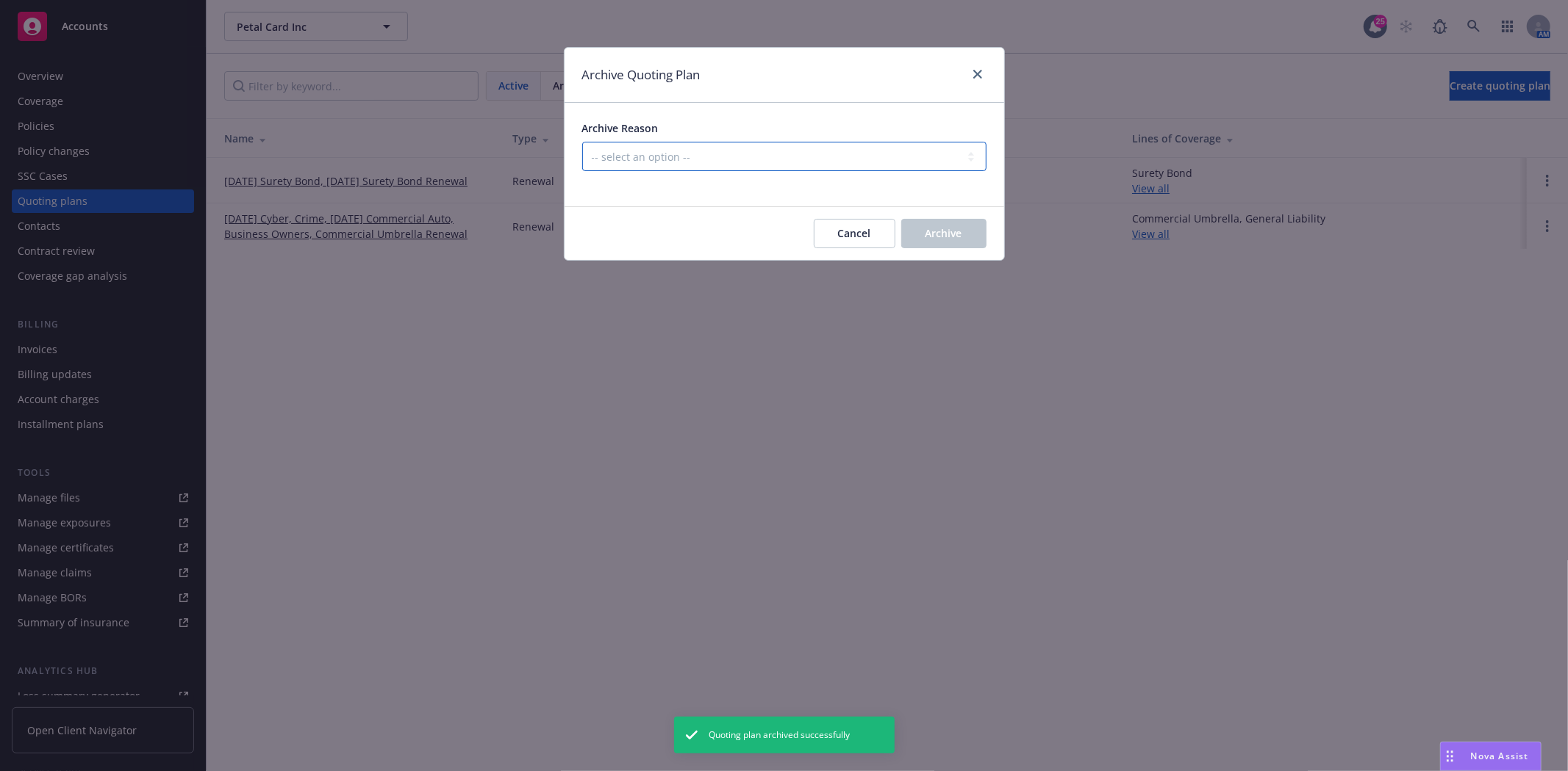
click at [913, 162] on select "-- select an option -- All policies in this renewal plan are auto-renewed Creat…" at bounding box center [784, 156] width 404 height 29
select select "ARCHIVED_RENEWAL_POLICY_AUTO_RENEWED"
click at [582, 142] on select "-- select an option -- All policies in this renewal plan are auto-renewed Creat…" at bounding box center [784, 156] width 404 height 29
click at [946, 238] on span "Archive" at bounding box center [944, 233] width 37 height 14
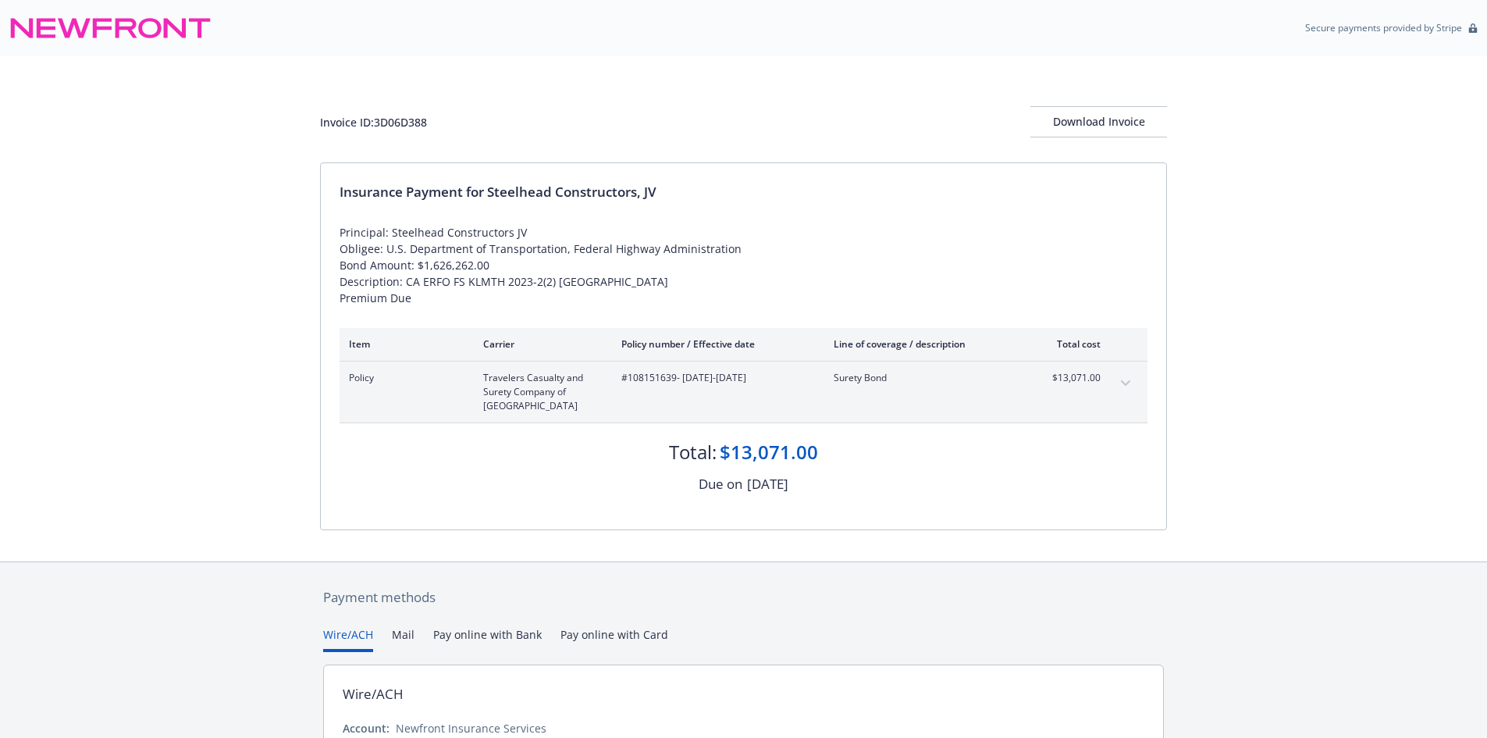
click at [650, 369] on div "Policy Travelers Casualty and Surety Company of America #108151639 - [DATE]-[DA…" at bounding box center [743, 391] width 808 height 61
click at [653, 379] on span "#108151639 - [DATE]-[DATE]" at bounding box center [714, 378] width 187 height 14
click at [653, 379] on span "#108151639 - 05/15/2025-10/08/2025" at bounding box center [714, 378] width 187 height 14
copy span "108151639"
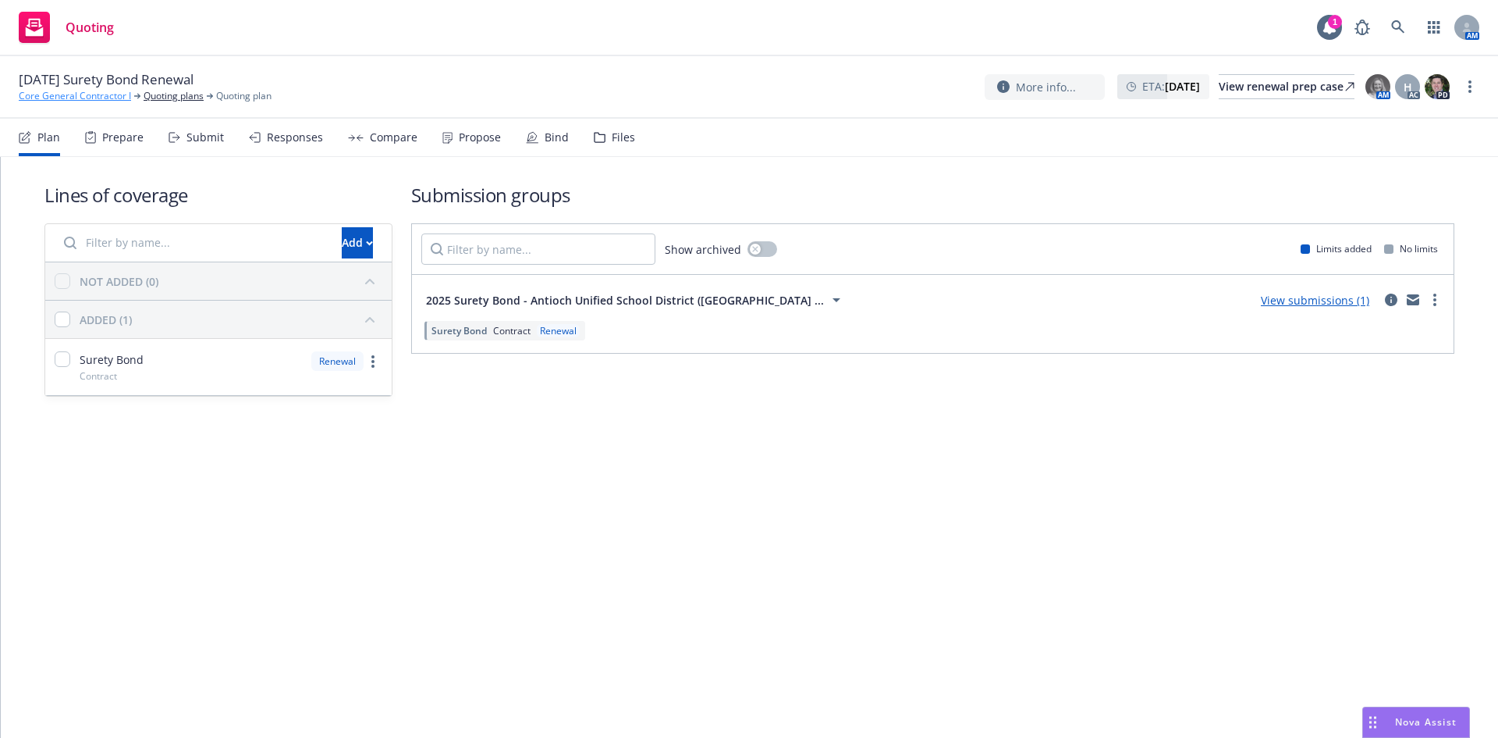
click at [105, 91] on link "Core General Contractor I" at bounding box center [75, 96] width 112 height 14
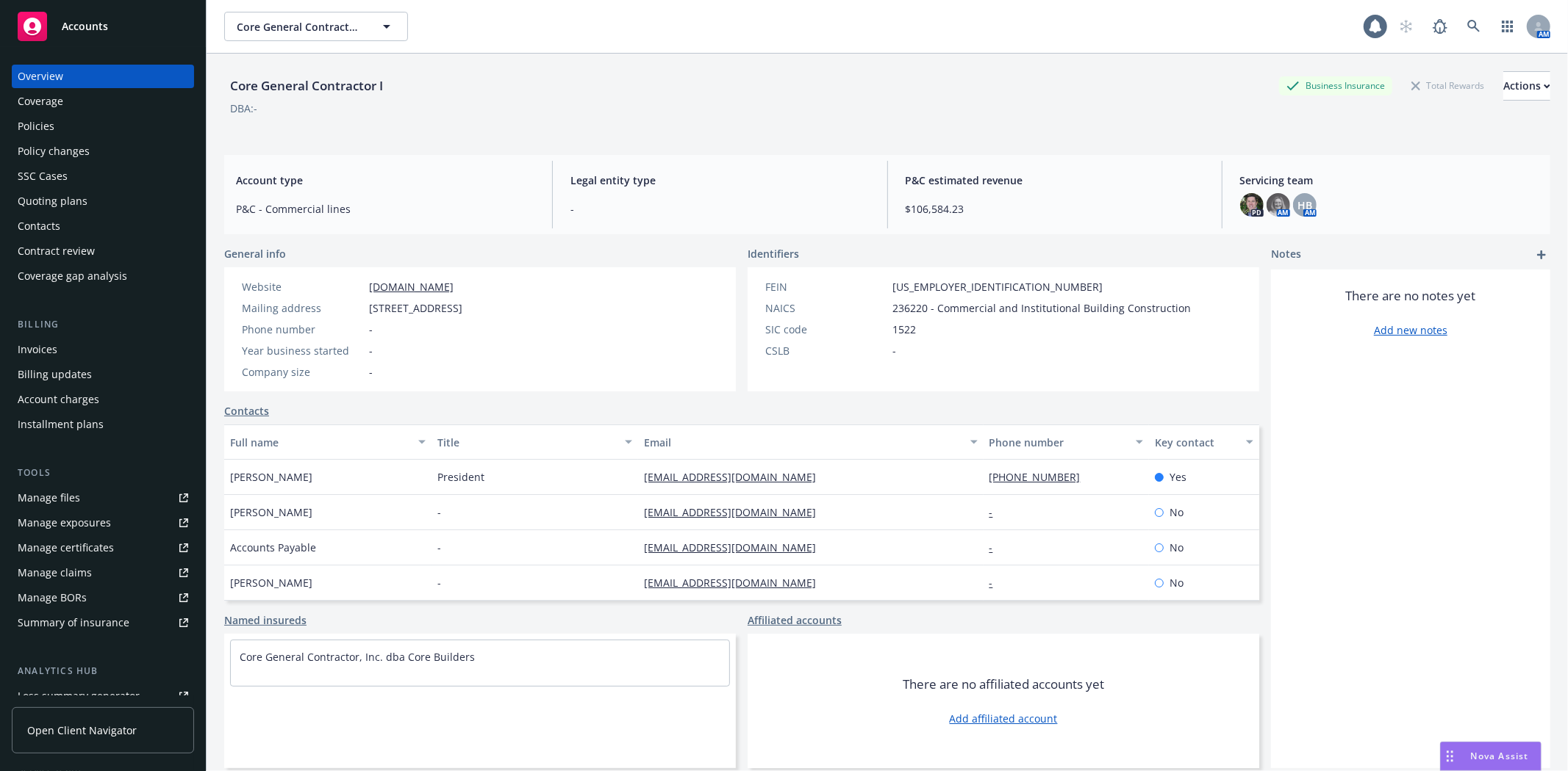
click at [91, 132] on div "Policies" at bounding box center [103, 126] width 170 height 24
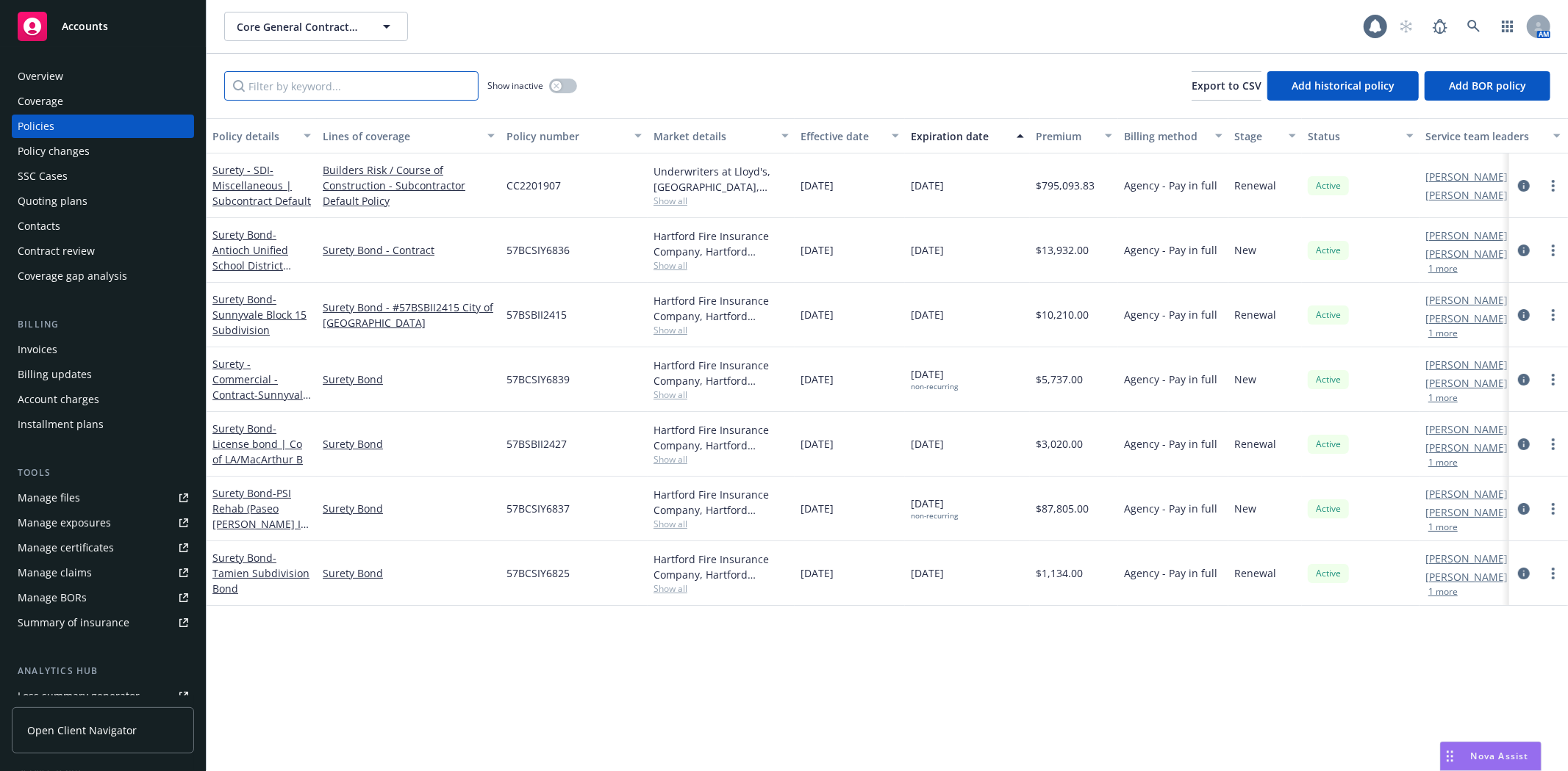
click at [361, 87] on input "Filter by keyword..." at bounding box center [351, 86] width 254 height 29
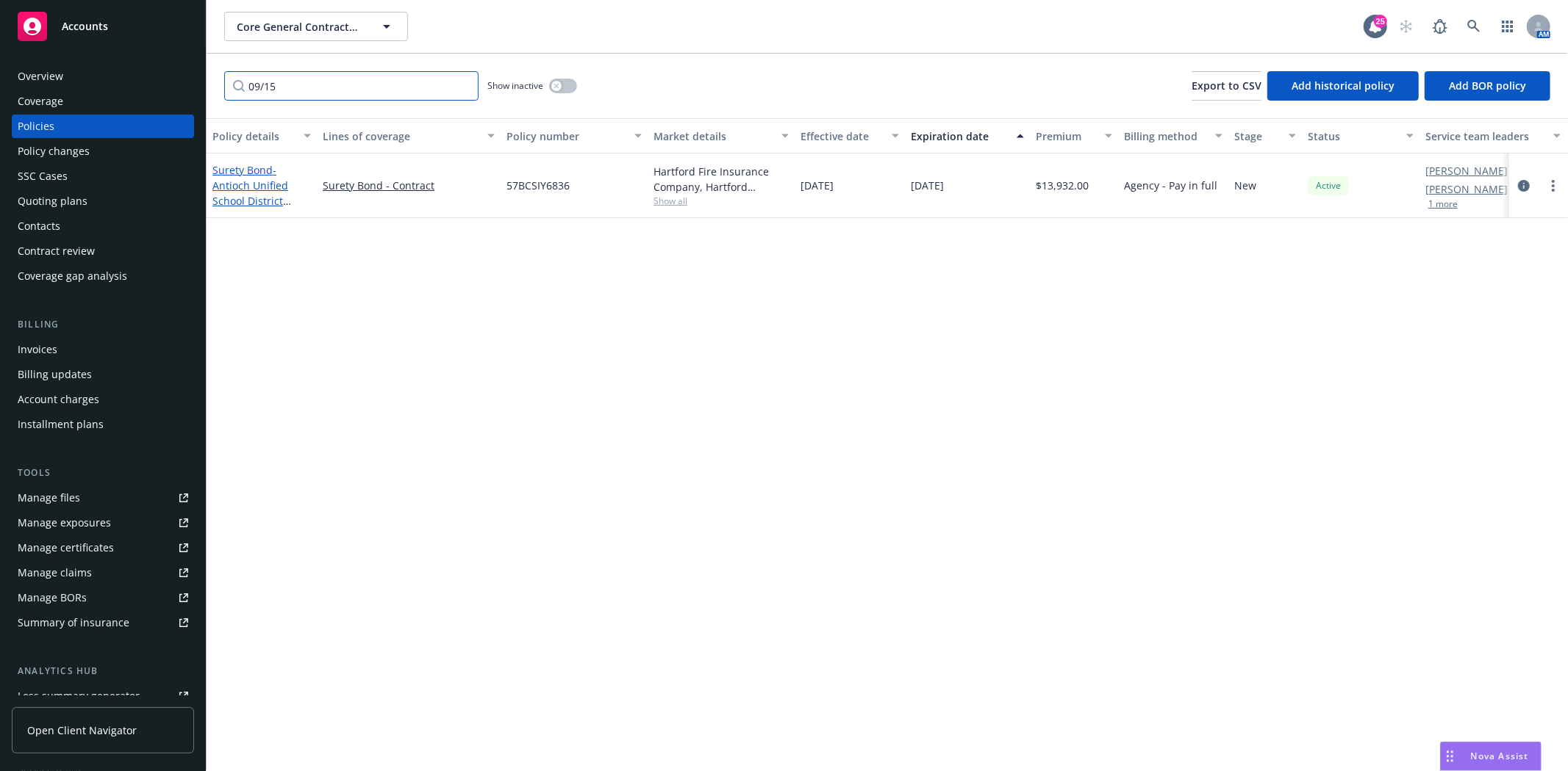
type input "09/15"
click at [255, 183] on span "- Antioch Unified School District ([GEOGRAPHIC_DATA]) - Performance and Payment…" at bounding box center [260, 208] width 95 height 91
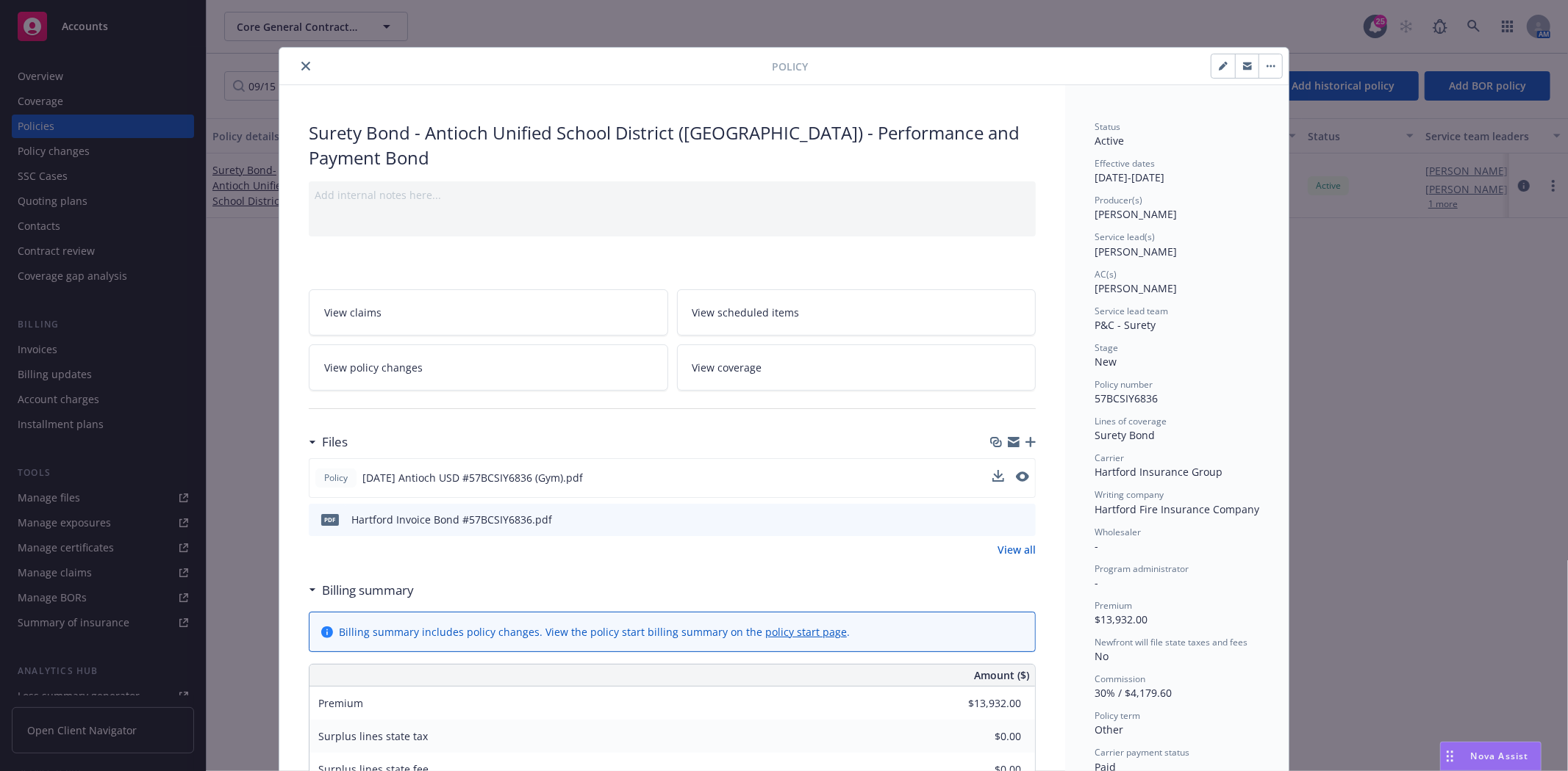
click at [1016, 481] on button at bounding box center [1023, 477] width 13 height 15
click at [1014, 474] on icon "preview file" at bounding box center [1021, 476] width 13 height 10
click at [299, 73] on button "close" at bounding box center [305, 66] width 18 height 18
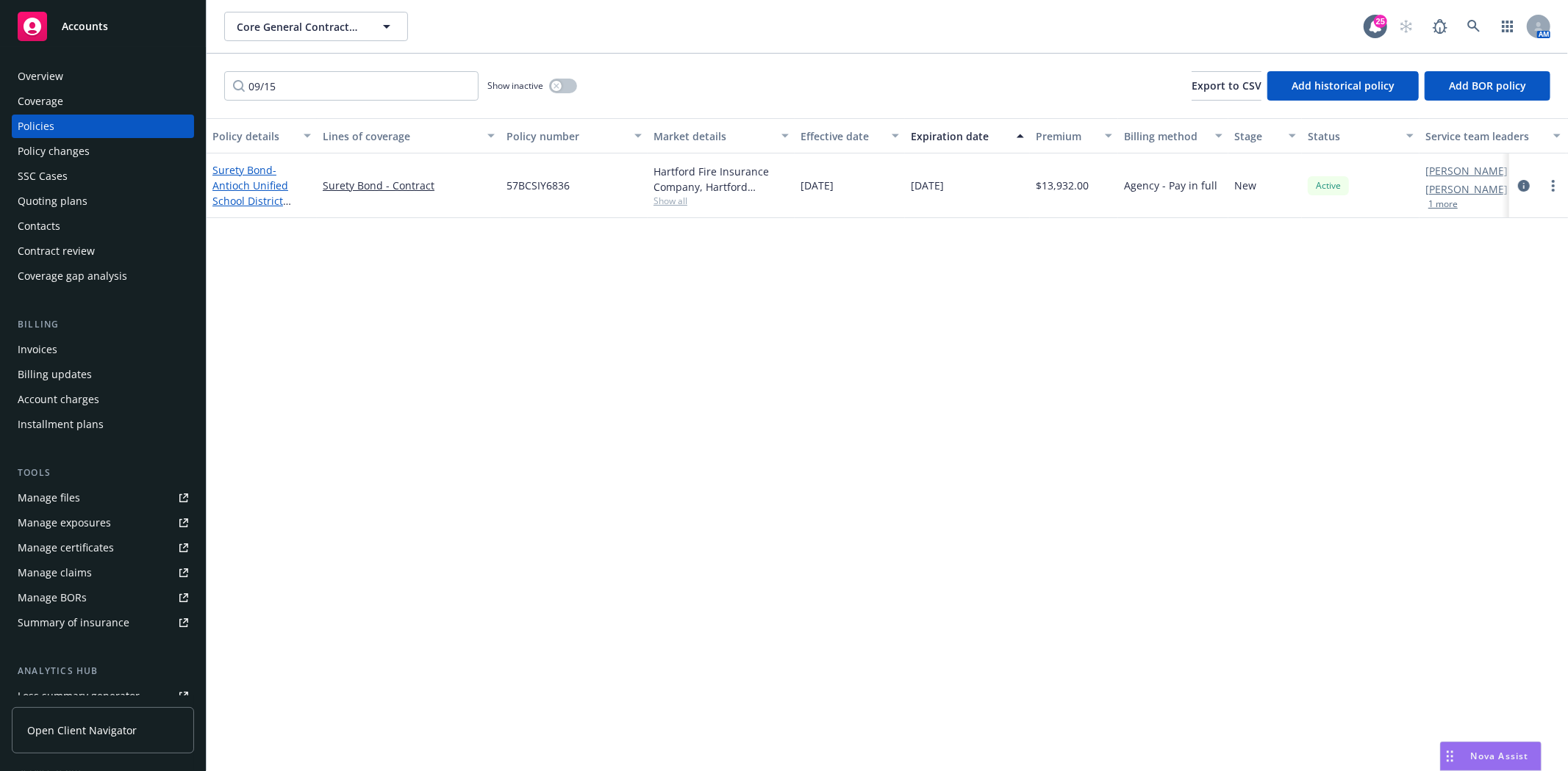
click at [256, 201] on span "- Antioch Unified School District (Antioch HS Gymnasium) - Performance and Paym…" at bounding box center [260, 208] width 95 height 91
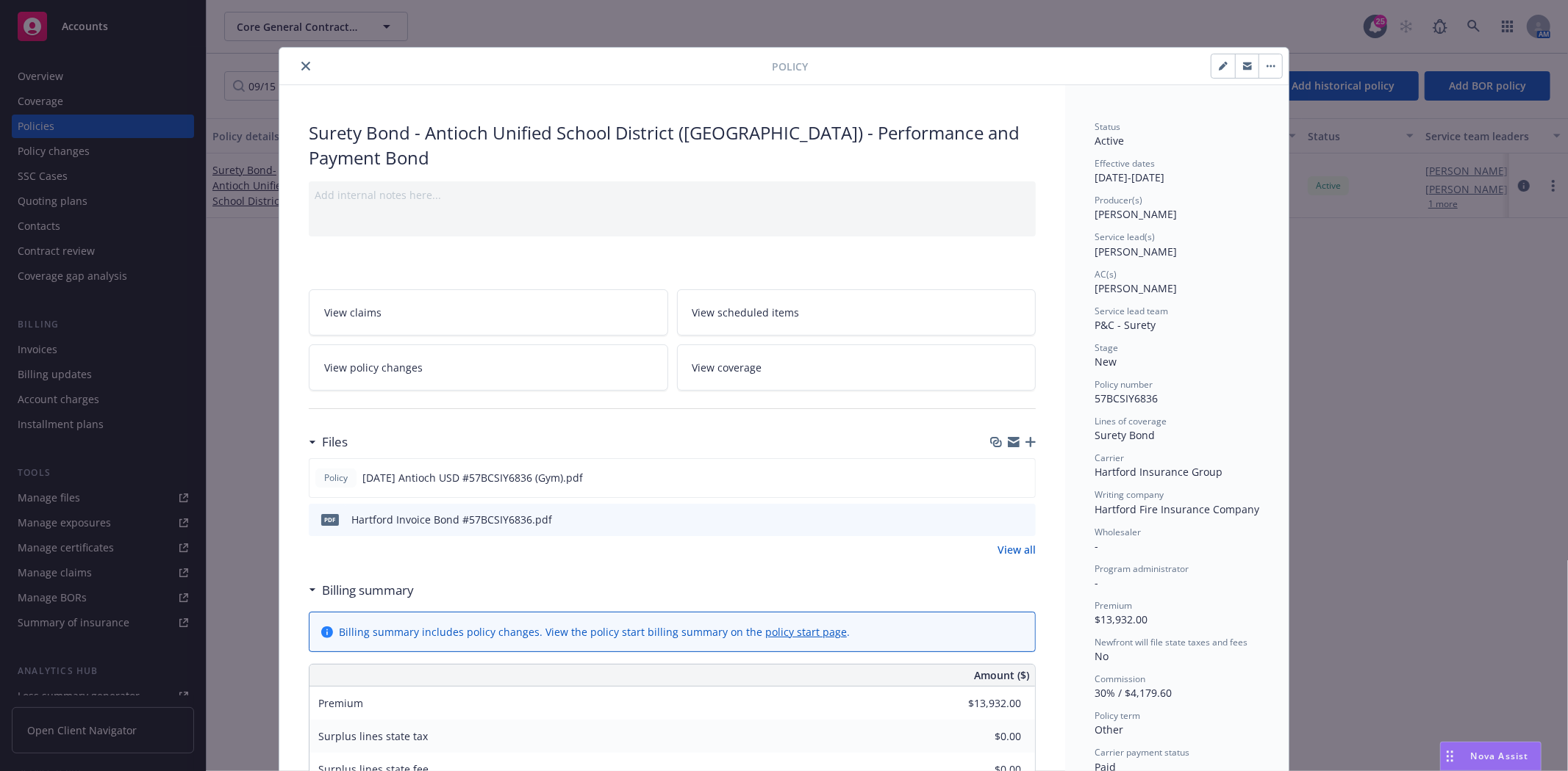
scroll to position [44, 0]
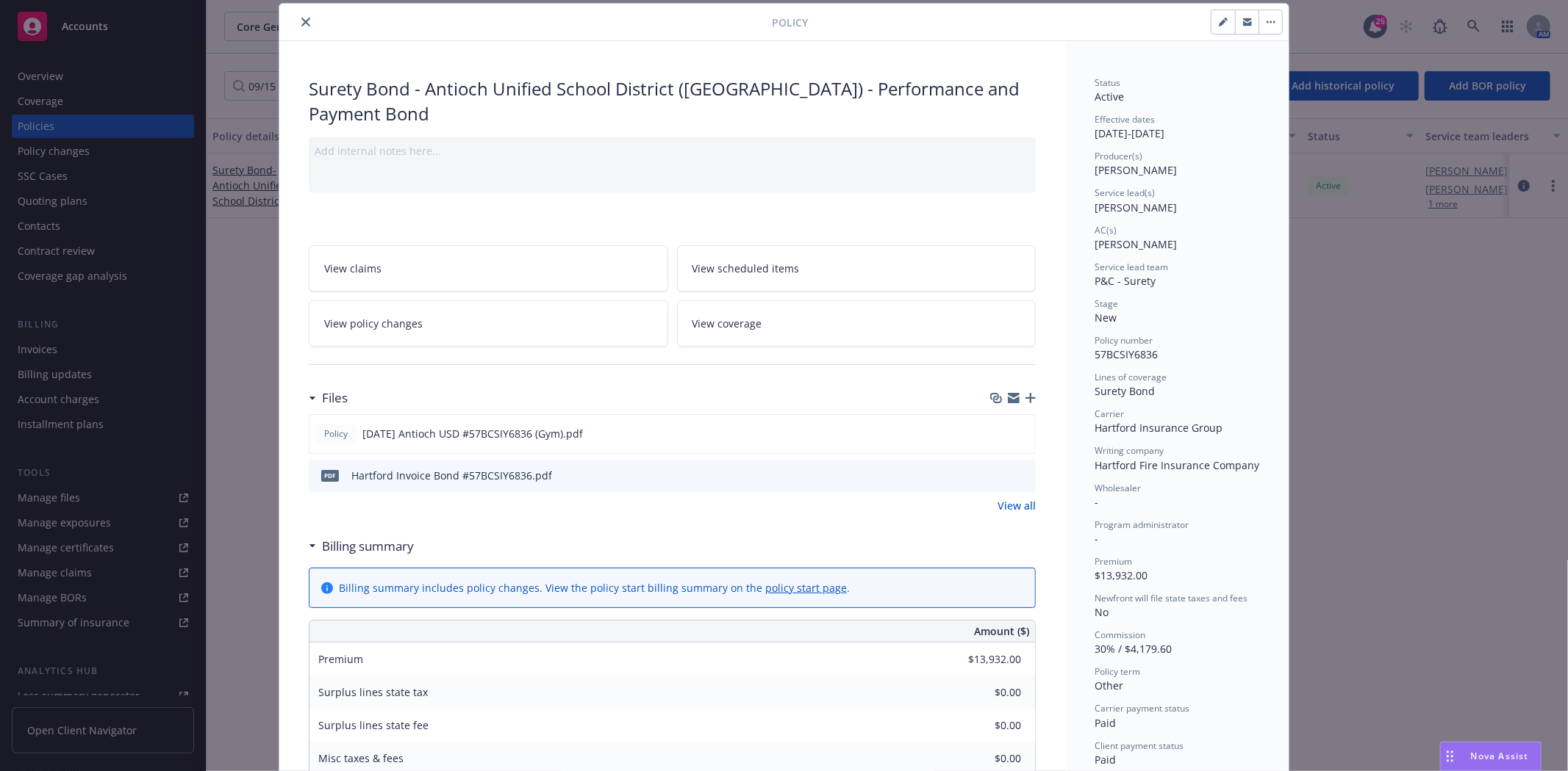
click at [1201, 26] on div at bounding box center [1045, 22] width 475 height 25
click at [1219, 24] on icon "button" at bounding box center [1222, 22] width 8 height 8
select select "NEW"
select select "other"
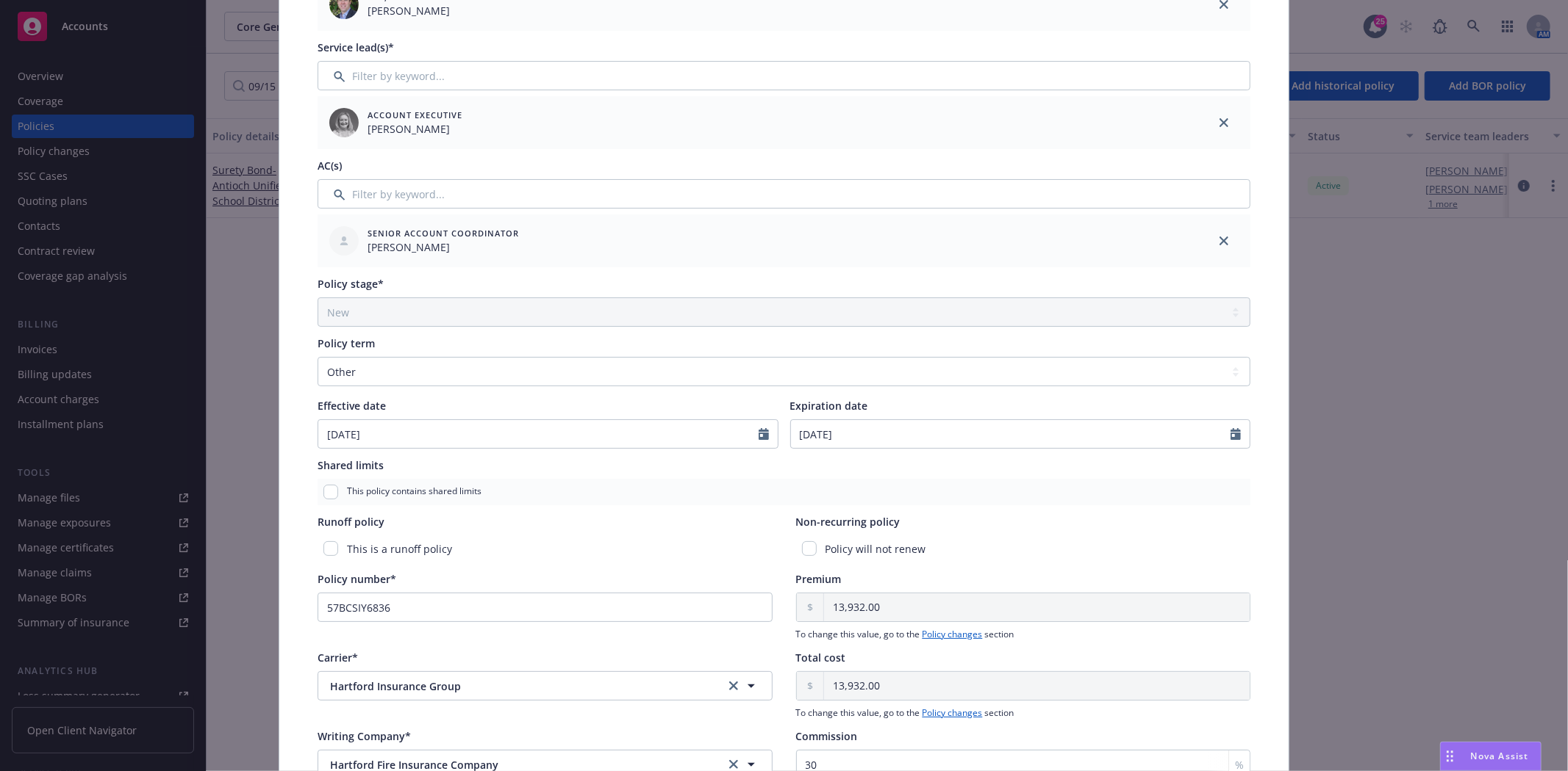
scroll to position [289, 0]
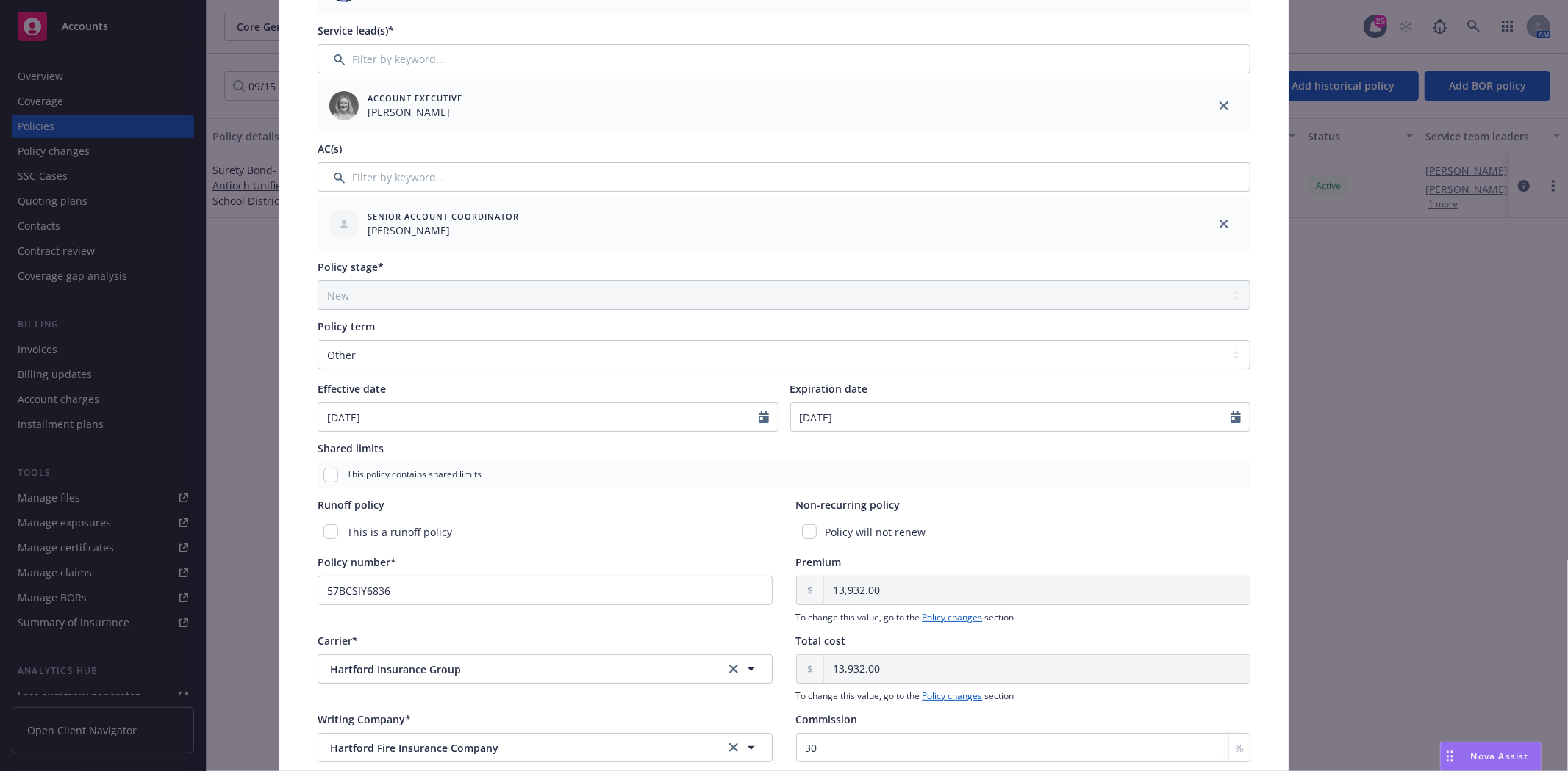
click at [801, 523] on div "Policy will not renew" at bounding box center [1023, 532] width 455 height 27
click at [803, 530] on input "checkbox" at bounding box center [809, 532] width 15 height 15
checkbox input "true"
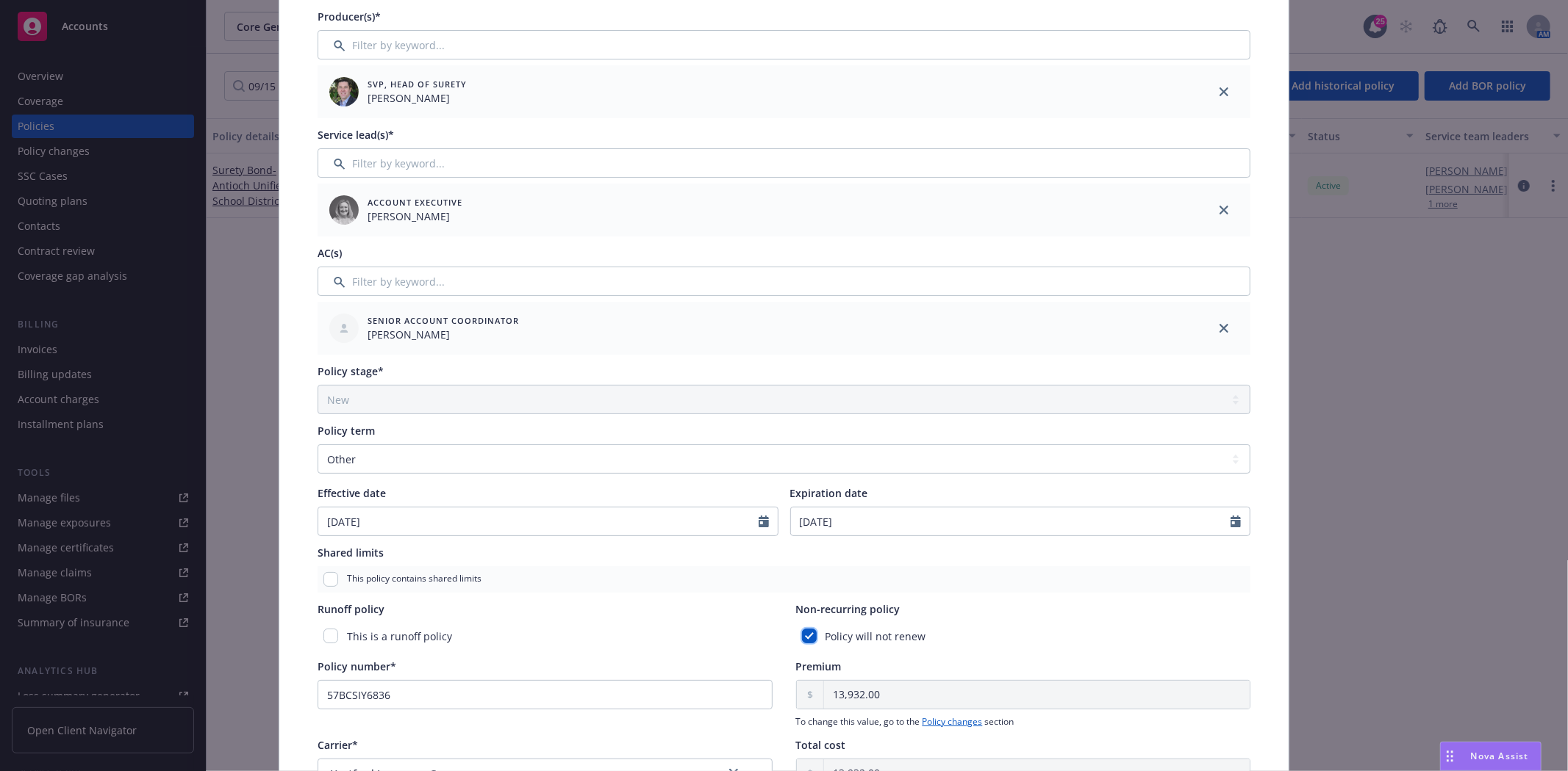
scroll to position [44, 0]
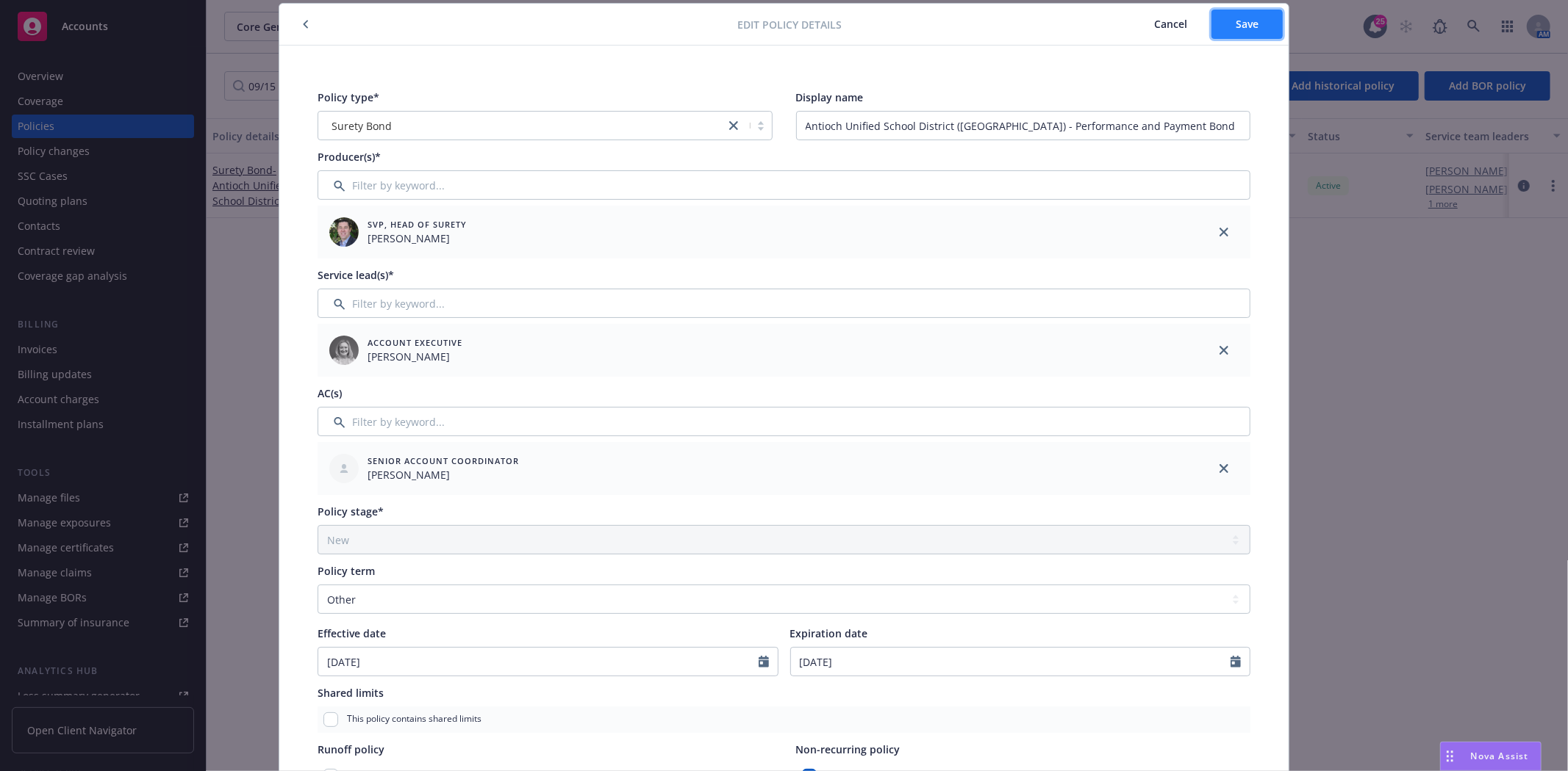
click at [1221, 23] on button "Save" at bounding box center [1247, 24] width 72 height 29
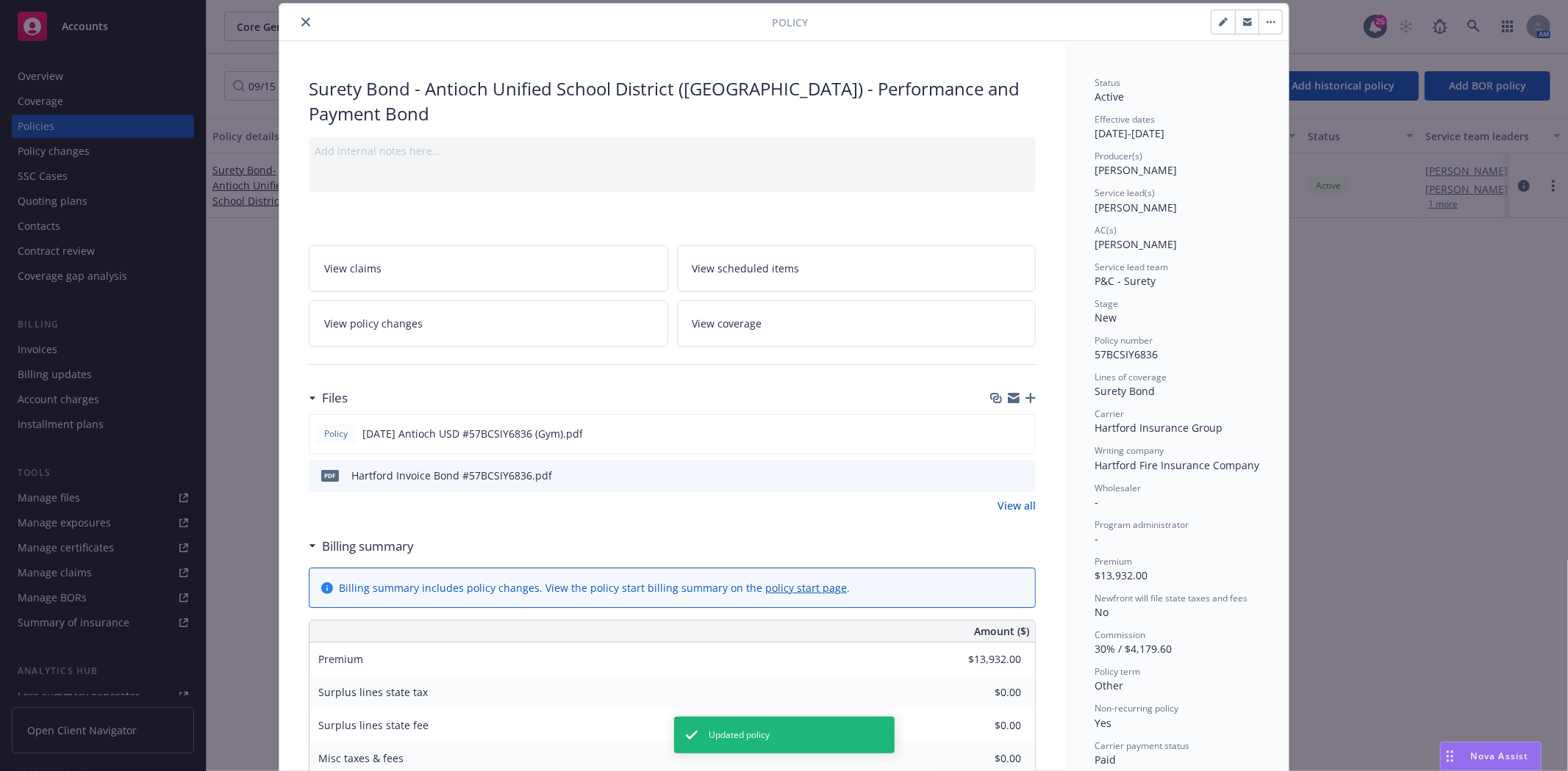
click at [66, 149] on div "Policy Surety Bond - Antioch Unified School District (Antioch HS Gymnasium) - P…" at bounding box center [784, 385] width 1568 height 771
click at [306, 15] on div at bounding box center [528, 22] width 487 height 18
click at [301, 22] on icon "close" at bounding box center [305, 22] width 8 height 8
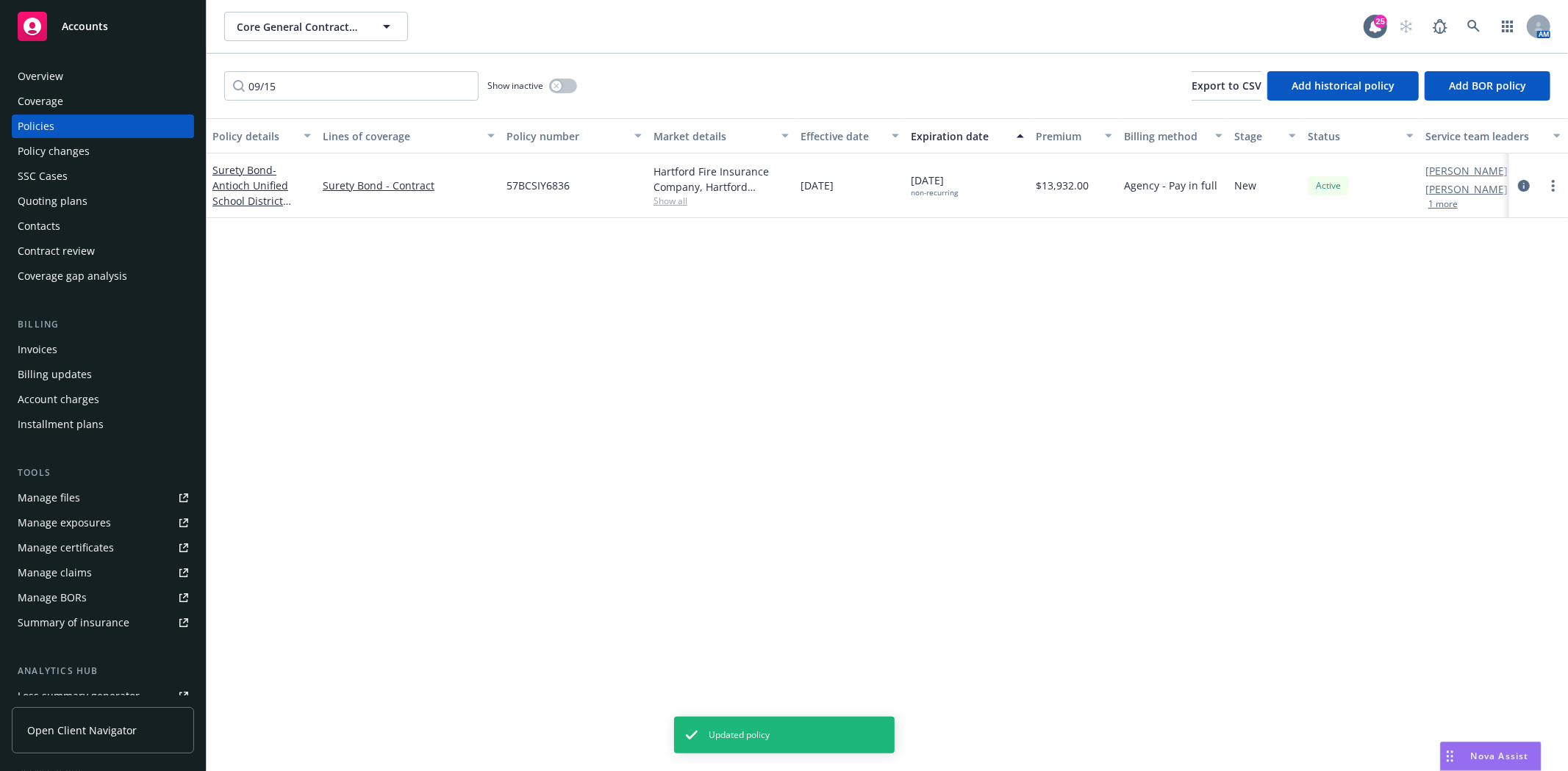
click at [99, 153] on div "Policy changes" at bounding box center [103, 151] width 170 height 24
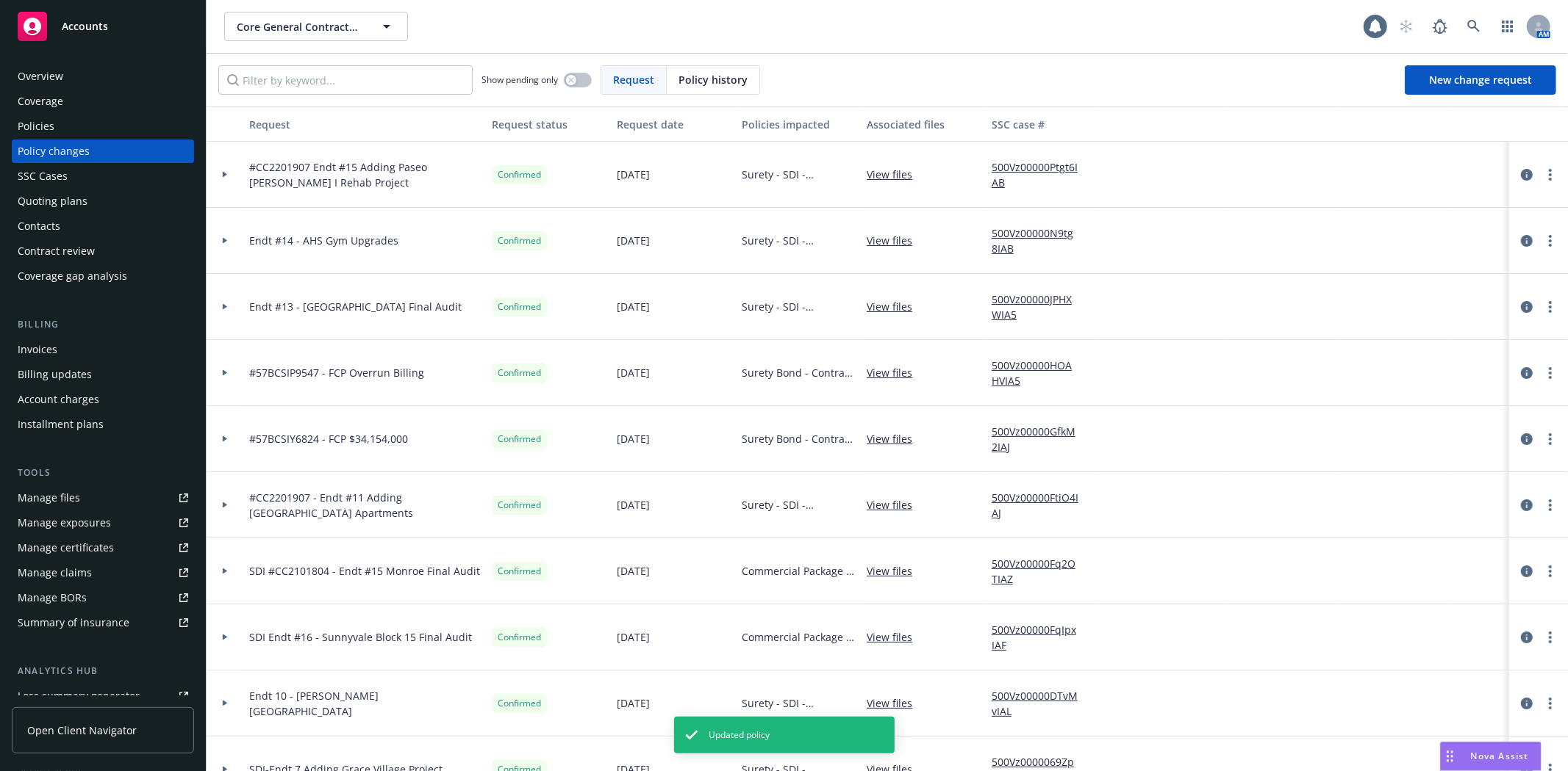
click at [91, 189] on div "Quoting plans" at bounding box center [103, 201] width 170 height 24
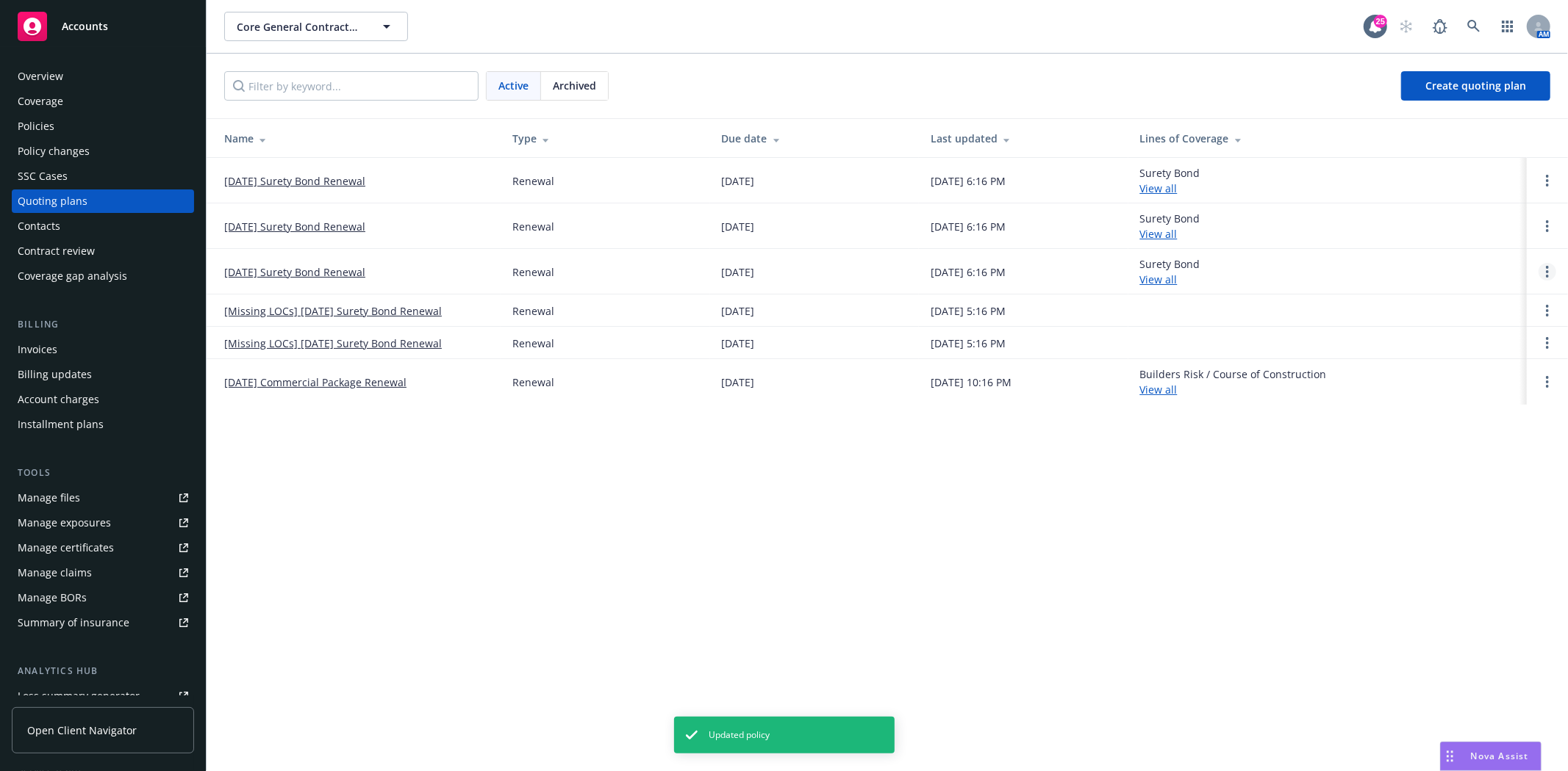
click at [1545, 275] on link "Open options" at bounding box center [1546, 271] width 18 height 18
click at [1462, 255] on span "Archive" at bounding box center [1444, 260] width 72 height 14
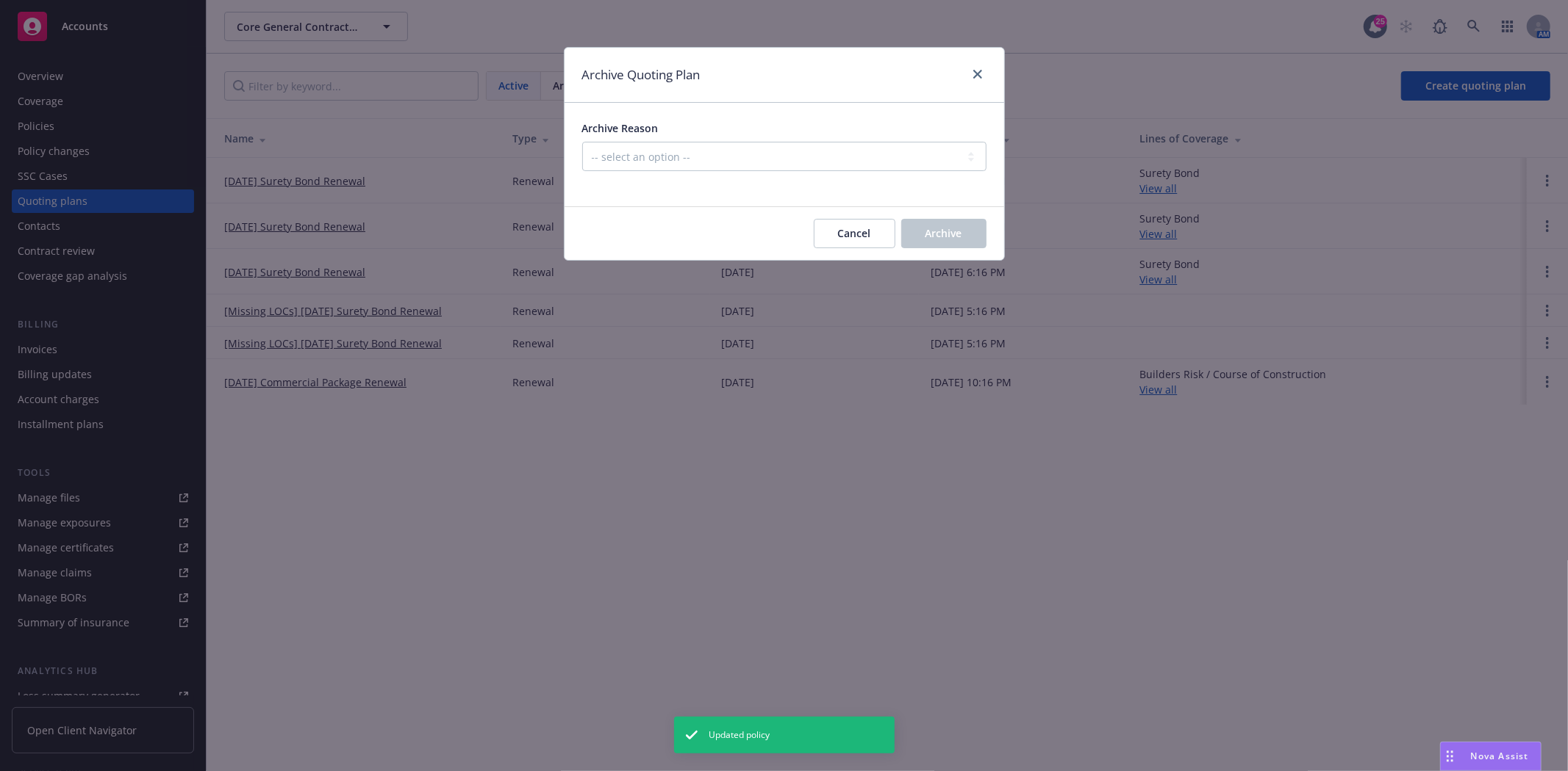
click at [687, 140] on div "Archive Reason -- select an option -- All policies in this renewal plan are aut…" at bounding box center [784, 146] width 404 height 51
click at [687, 159] on select "-- select an option -- All policies in this renewal plan are auto-renewed Creat…" at bounding box center [784, 156] width 404 height 29
select select "ARCHIVED_RENEWAL_POLICY_AUTO_RENEWED"
click at [582, 142] on select "-- select an option -- All policies in this renewal plan are auto-renewed Creat…" at bounding box center [784, 156] width 404 height 29
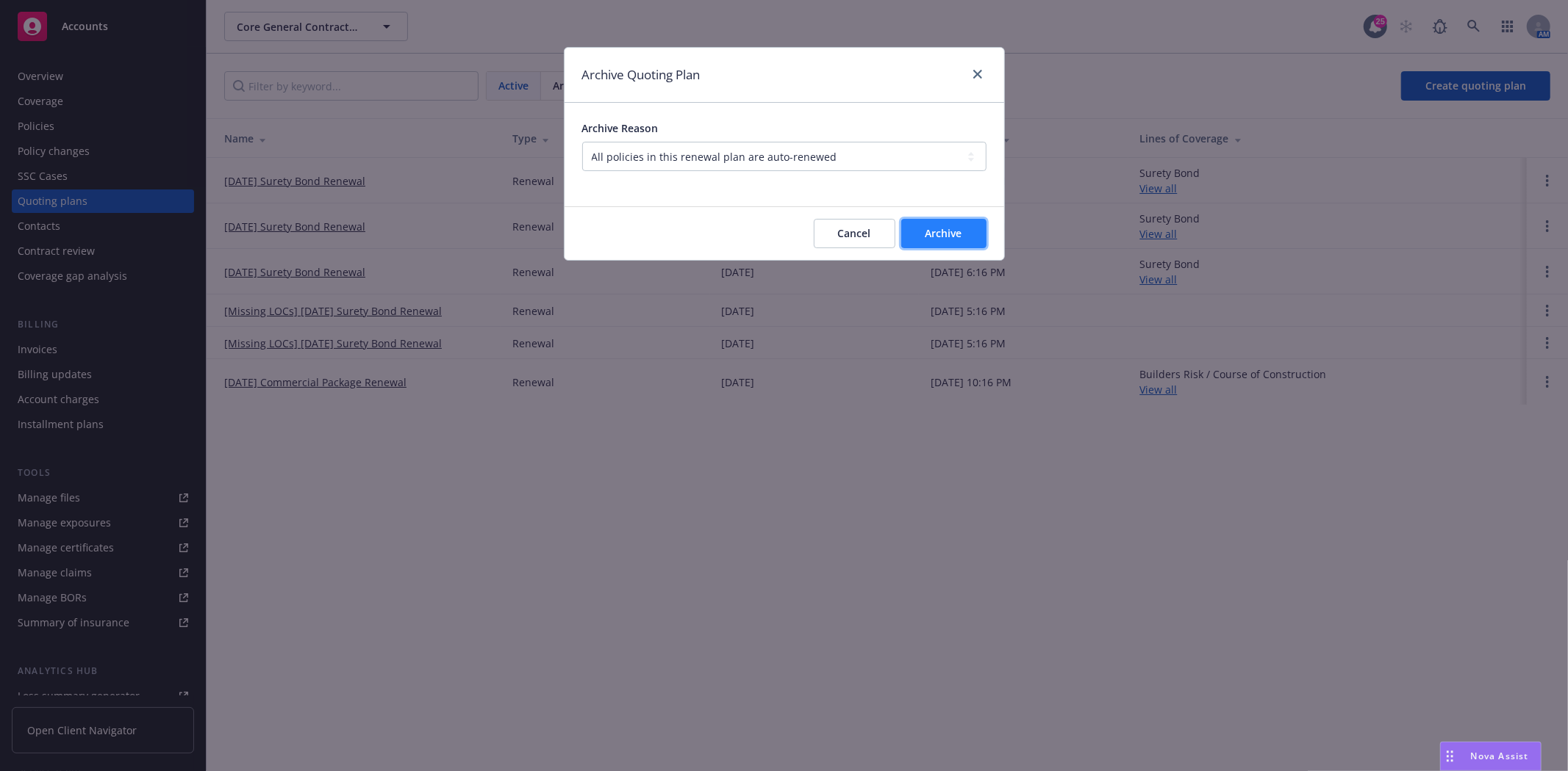
click at [956, 239] on span "Archive" at bounding box center [944, 233] width 37 height 14
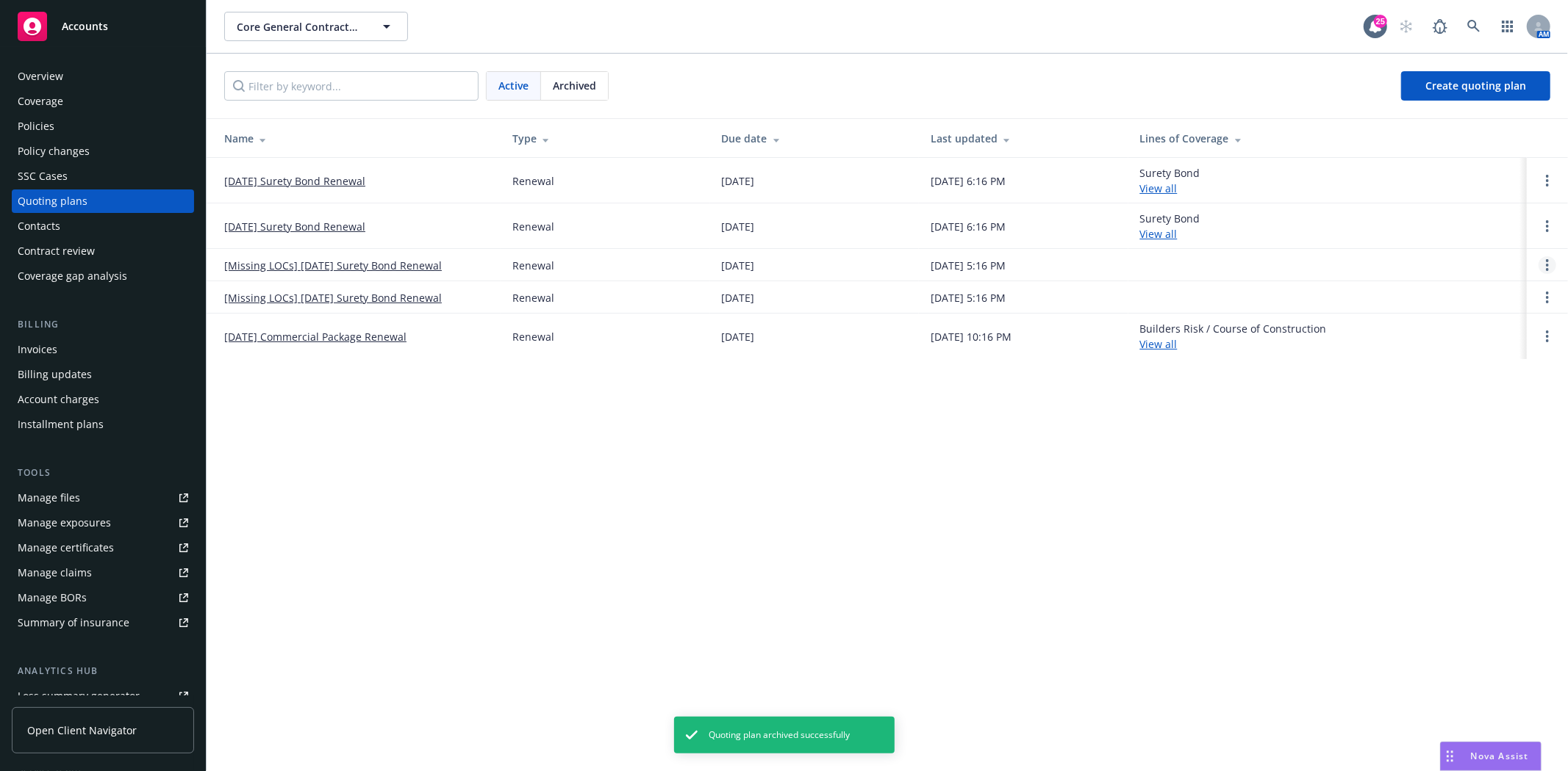
click at [1545, 265] on link "Open options" at bounding box center [1546, 265] width 18 height 18
click at [1458, 261] on link "Archive" at bounding box center [1472, 253] width 129 height 29
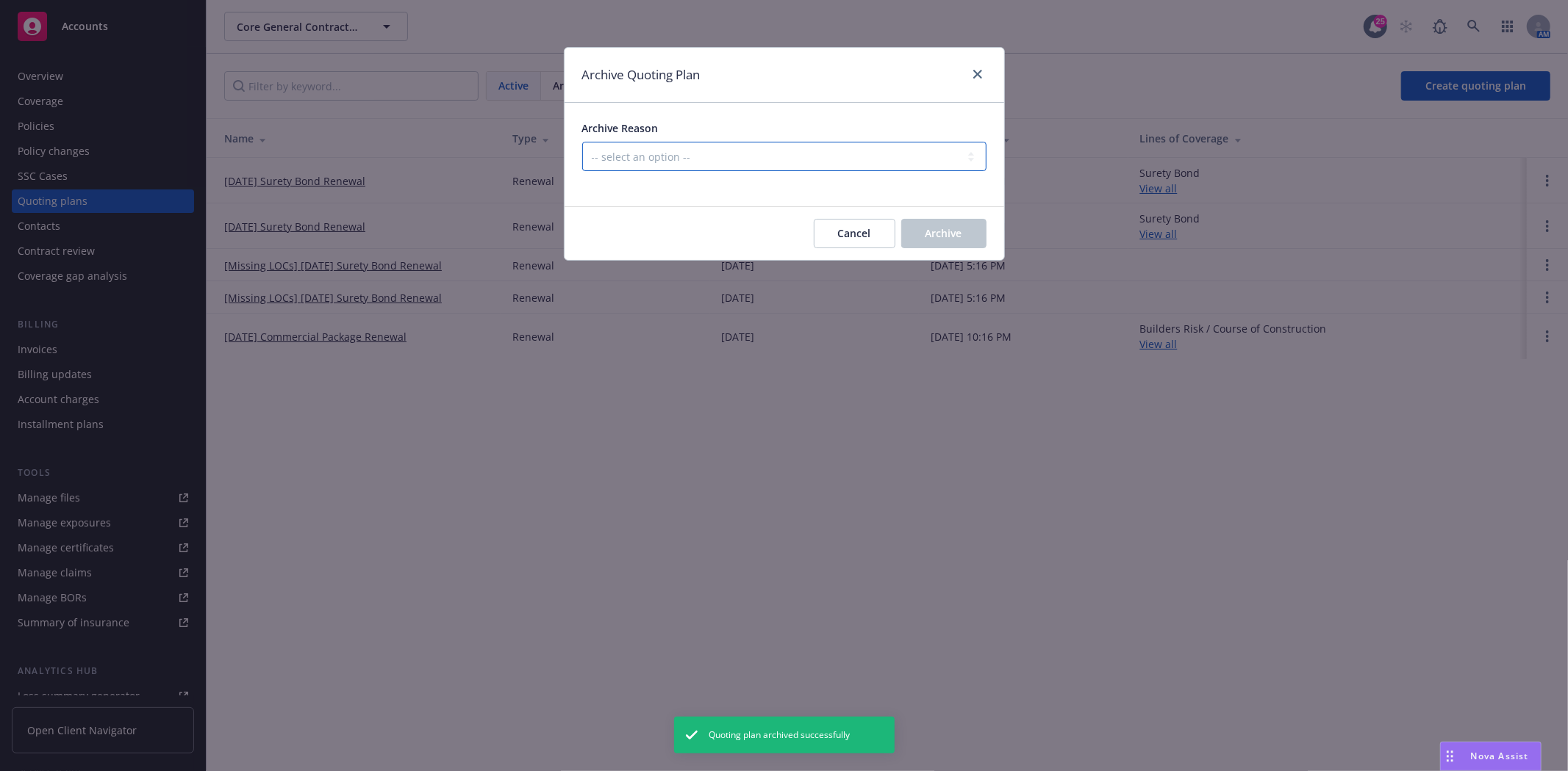
click at [650, 164] on select "-- select an option -- All policies in this renewal plan are auto-renewed Creat…" at bounding box center [784, 156] width 404 height 29
select select "ARCHIVED_RENEWAL_POLICY_AUTO_RENEWED"
click at [582, 142] on select "-- select an option -- All policies in this renewal plan are auto-renewed Creat…" at bounding box center [784, 156] width 404 height 29
click at [974, 233] on button "Archive" at bounding box center [944, 233] width 86 height 29
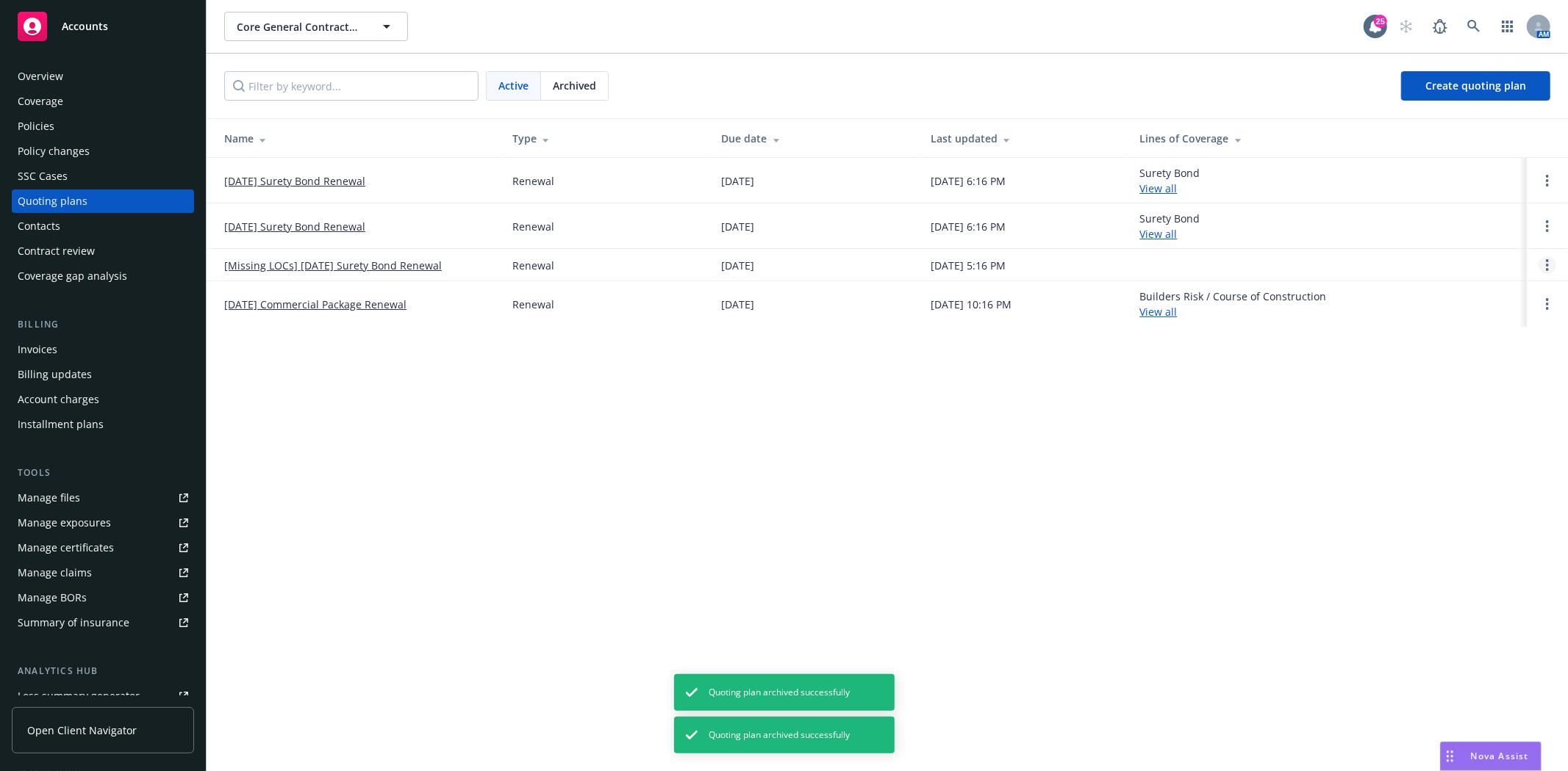
click at [1542, 268] on link "Open options" at bounding box center [1546, 265] width 18 height 18
click at [1439, 261] on link "Archive" at bounding box center [1472, 253] width 129 height 29
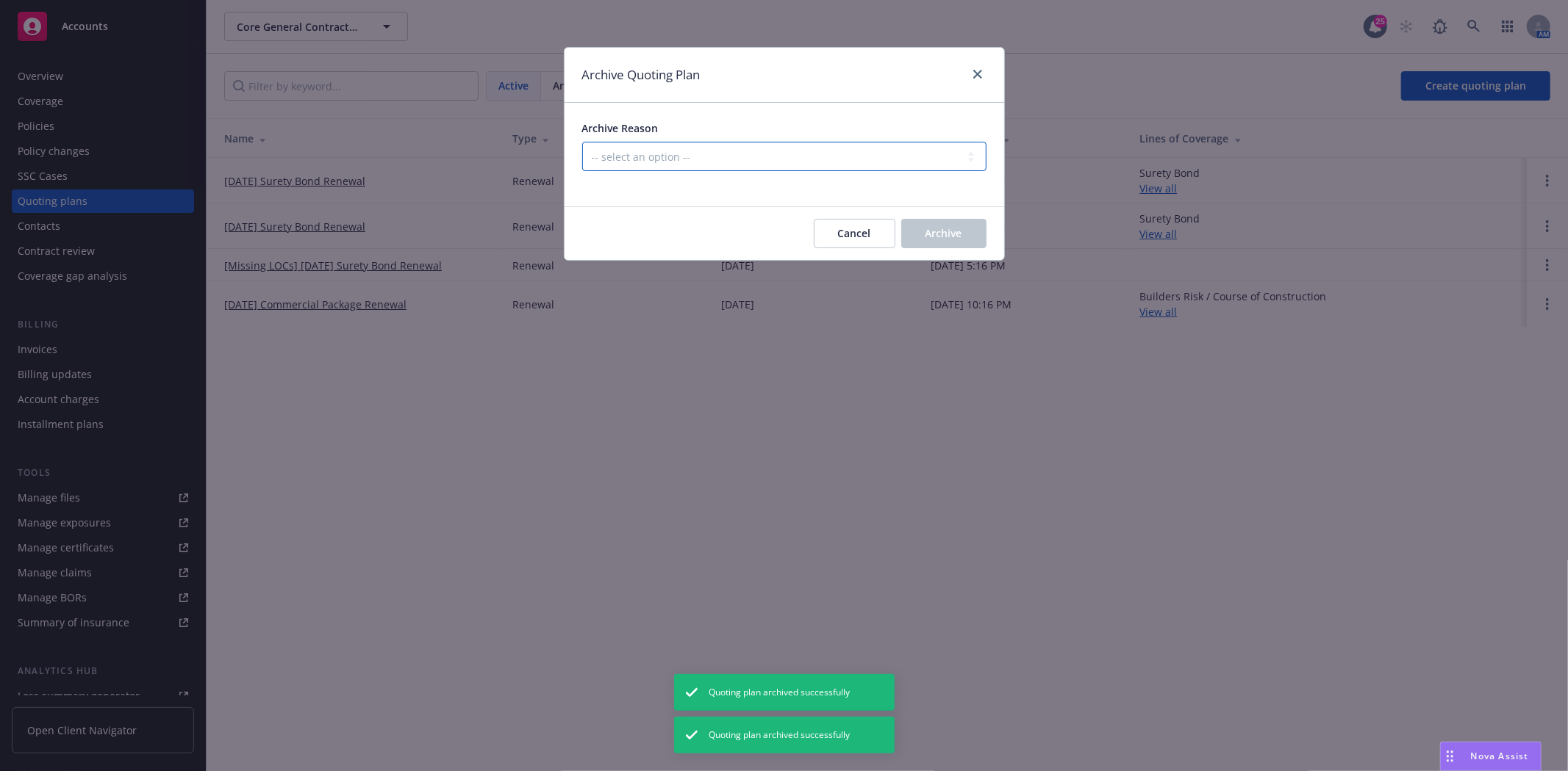
click at [795, 166] on select "-- select an option -- All policies in this renewal plan are auto-renewed Creat…" at bounding box center [784, 156] width 404 height 29
select select "ARCHIVED_RENEWAL_POLICY_AUTO_RENEWED"
click at [582, 142] on select "-- select an option -- All policies in this renewal plan are auto-renewed Creat…" at bounding box center [784, 156] width 404 height 29
click at [969, 231] on button "Archive" at bounding box center [944, 233] width 86 height 29
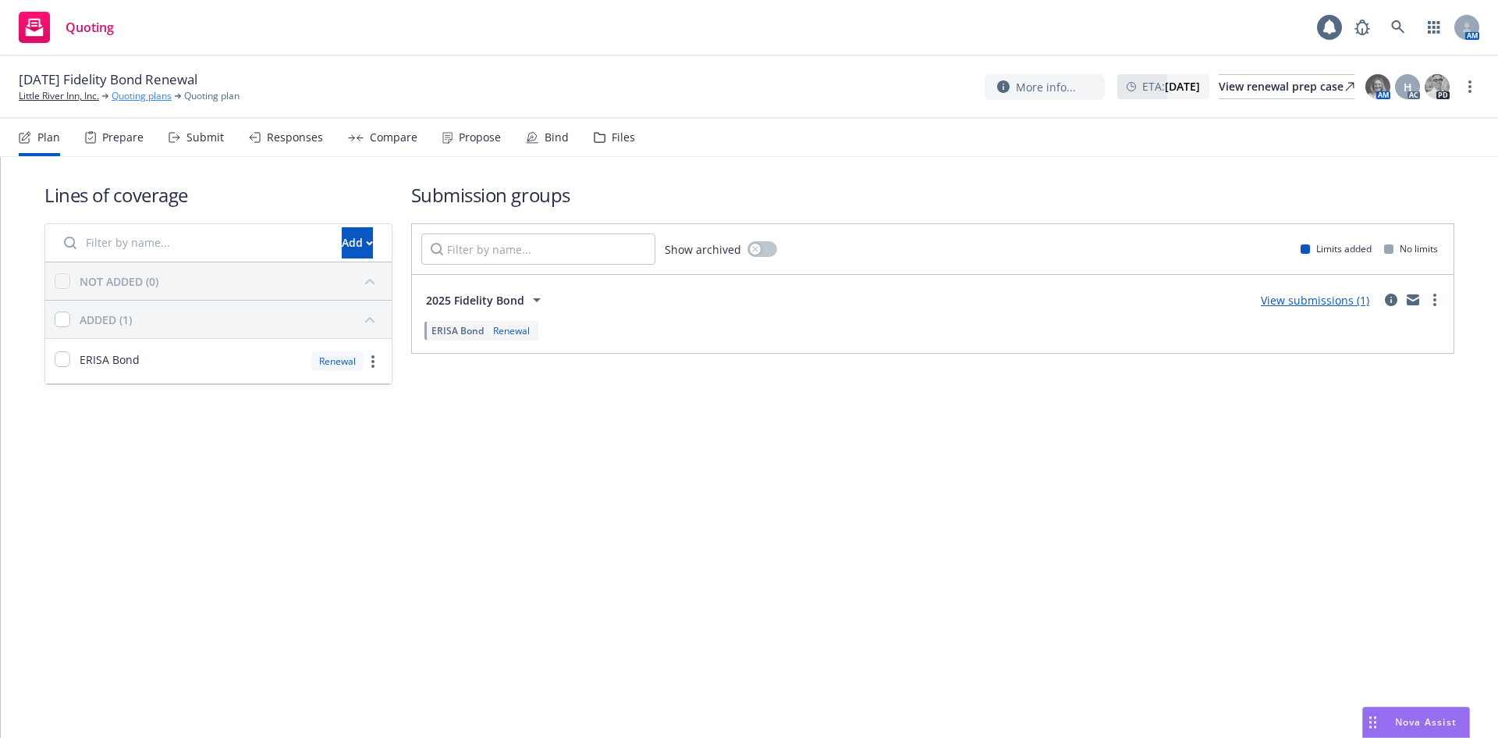
click at [129, 98] on link "Quoting plans" at bounding box center [142, 96] width 60 height 14
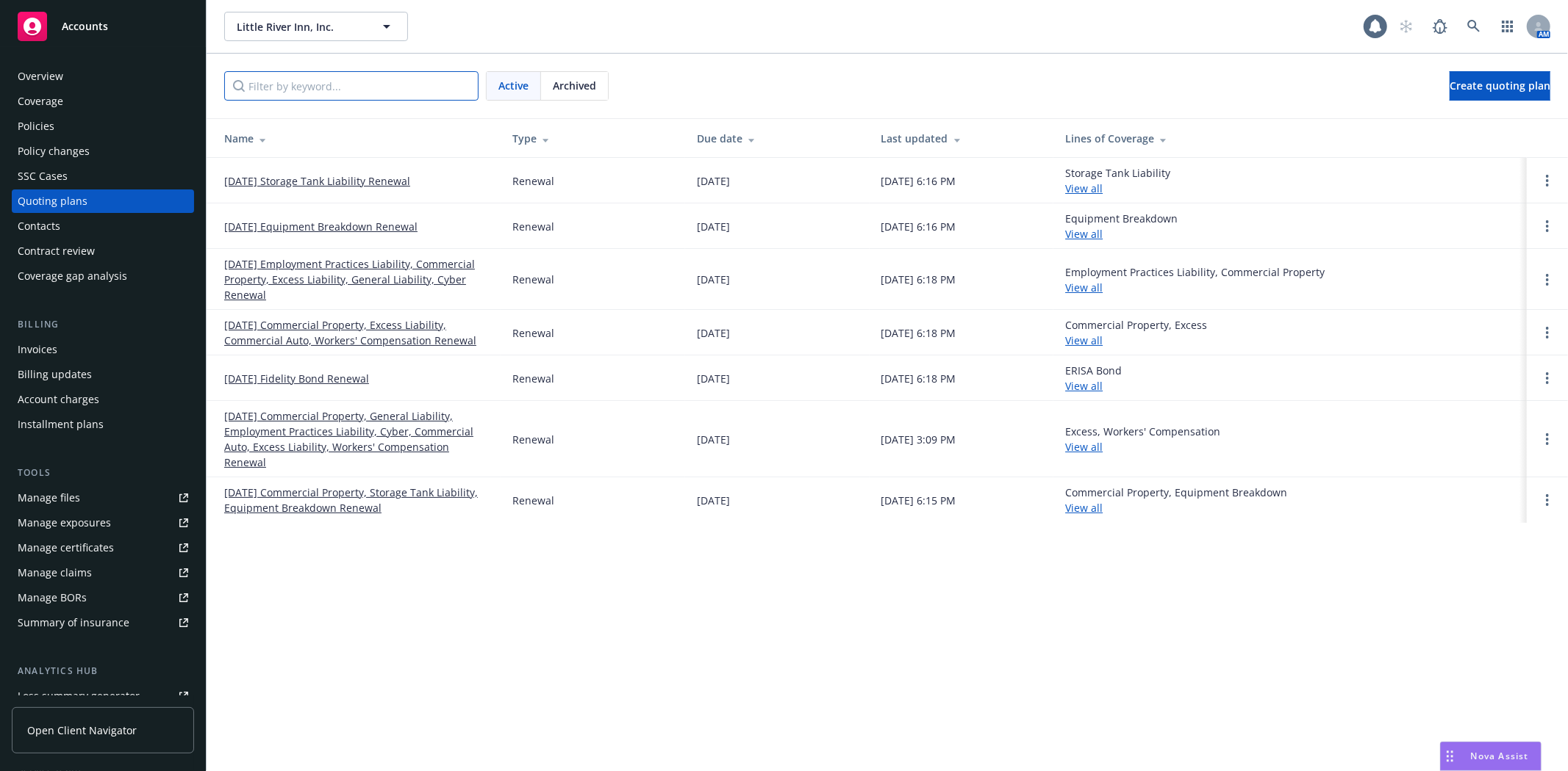
click at [316, 82] on input "Filter by keyword..." at bounding box center [351, 86] width 254 height 29
click at [108, 125] on div "Policies" at bounding box center [103, 126] width 170 height 24
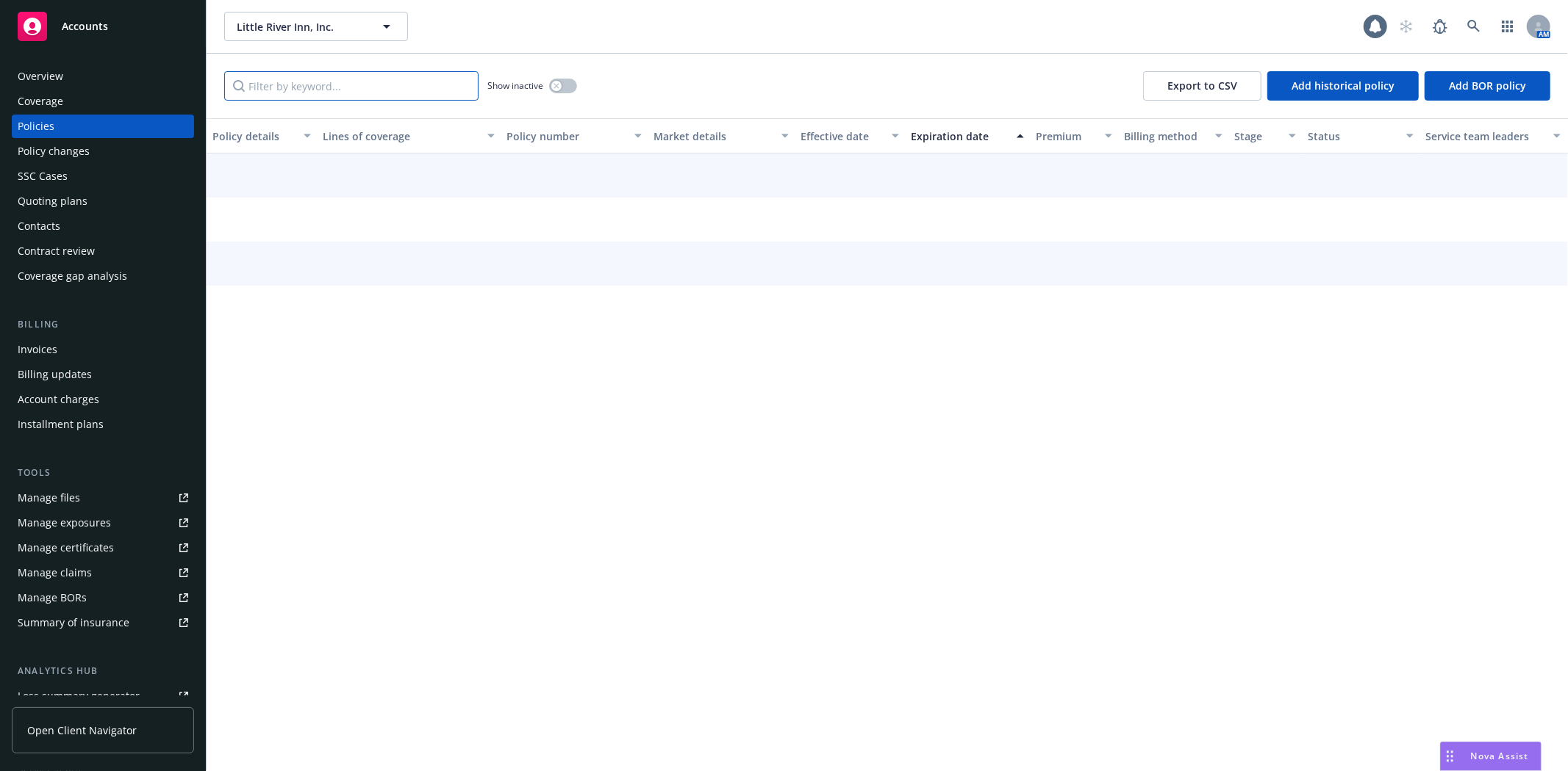
click at [294, 74] on input "Filter by keyword..." at bounding box center [351, 86] width 254 height 29
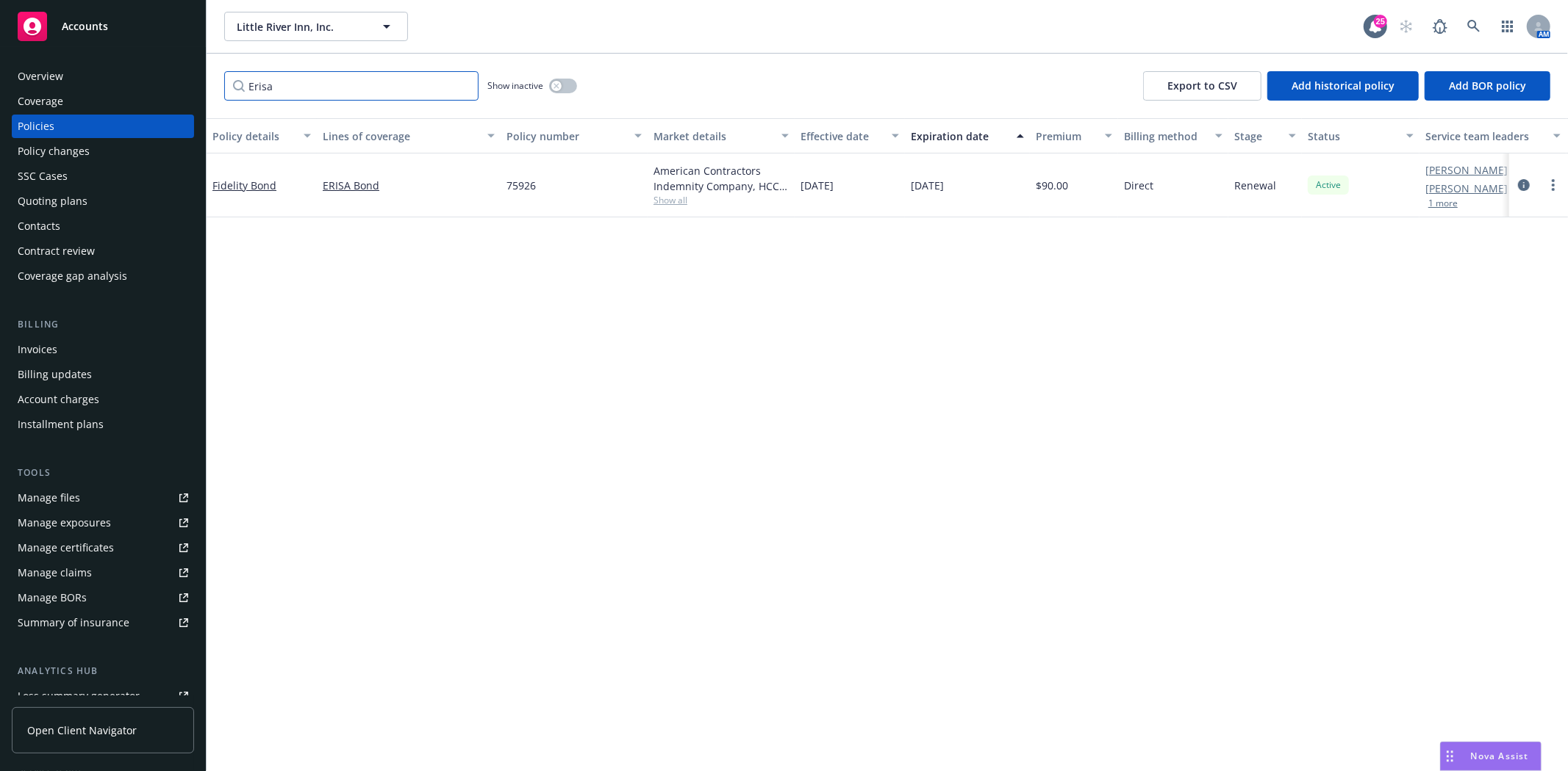
type input "Erisa"
click at [520, 179] on span "75926" at bounding box center [521, 185] width 29 height 15
copy span "75926"
click at [1552, 189] on icon "more" at bounding box center [1553, 185] width 3 height 11
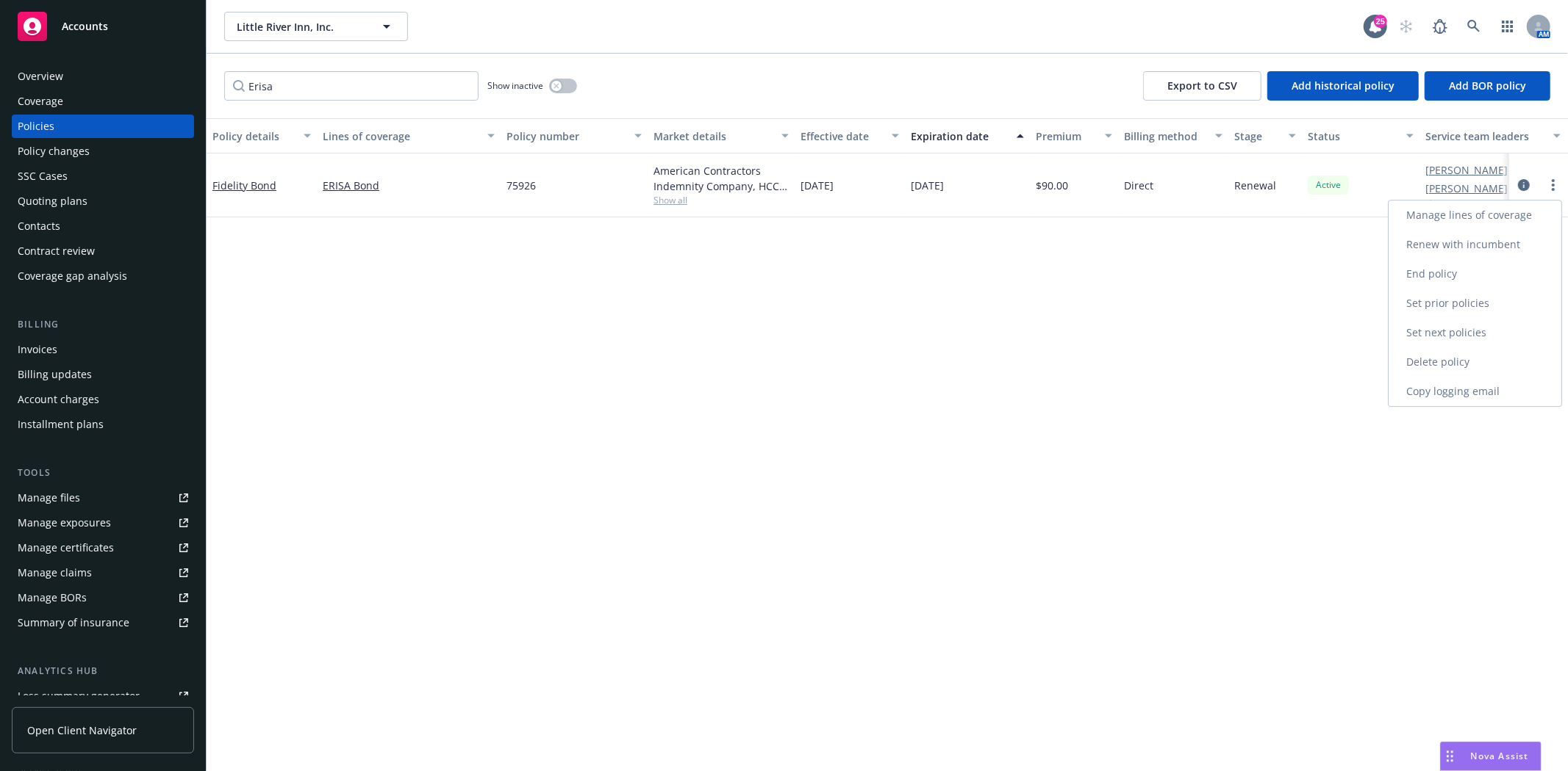
click at [1454, 249] on link "Renew with incumbent" at bounding box center [1474, 244] width 172 height 29
select select "12"
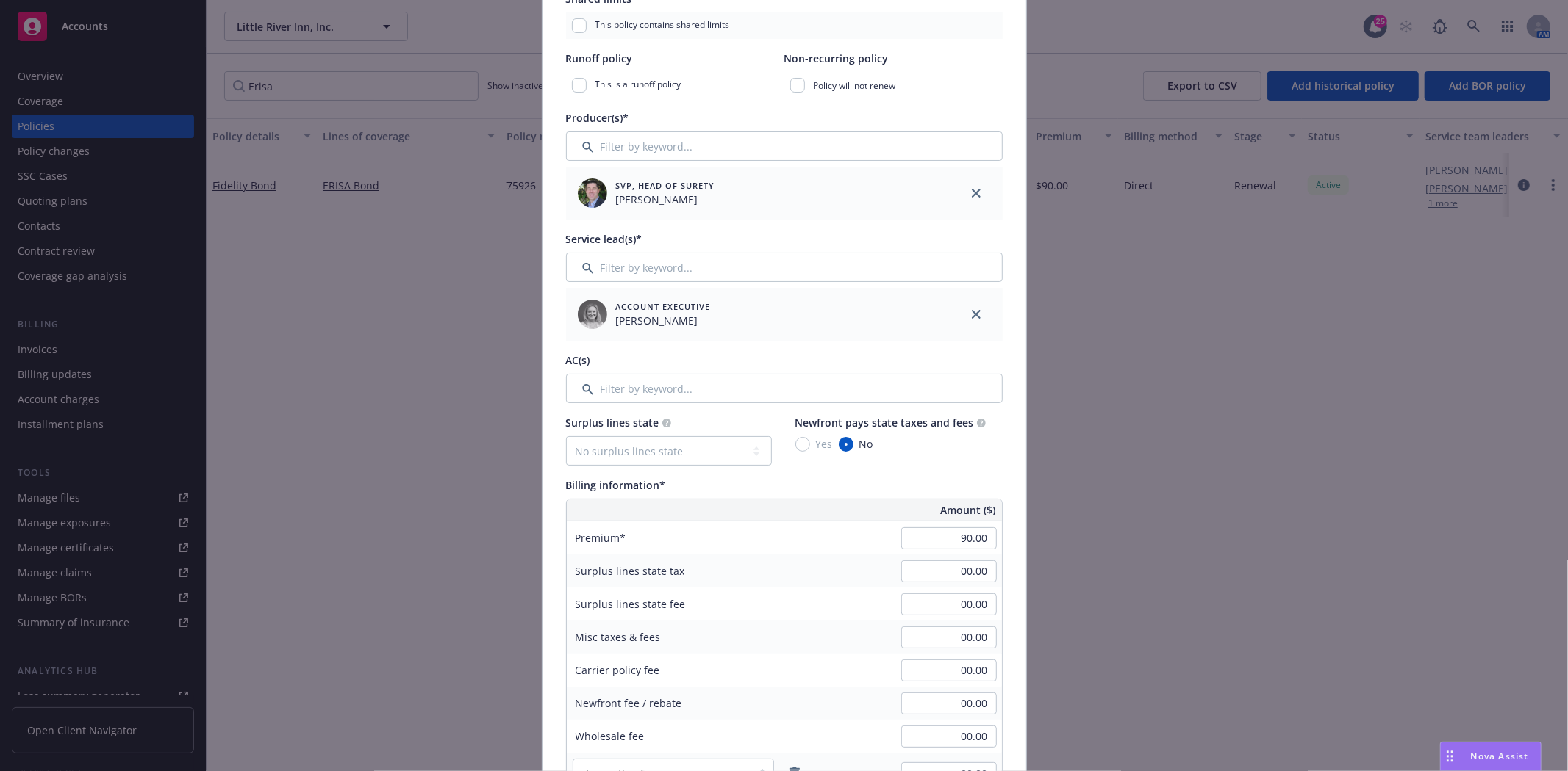
scroll to position [408, 0]
click at [645, 397] on input "Filter by keyword..." at bounding box center [784, 387] width 437 height 29
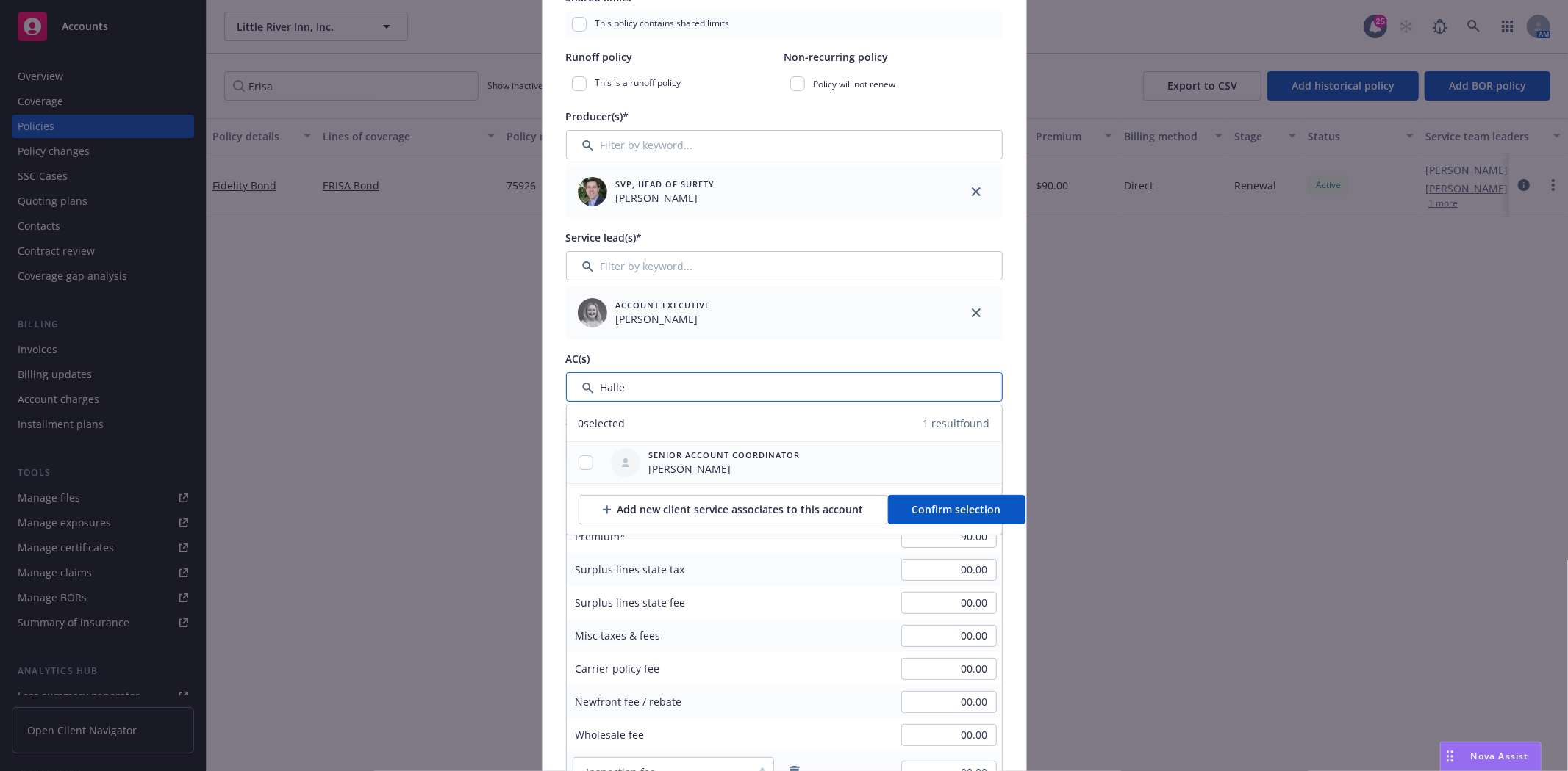
type input "Halle"
click at [583, 470] on div at bounding box center [586, 463] width 39 height 15
click at [578, 456] on input "checkbox" at bounding box center [586, 463] width 15 height 15
checkbox input "true"
click at [913, 503] on span "Confirm selection" at bounding box center [957, 509] width 89 height 14
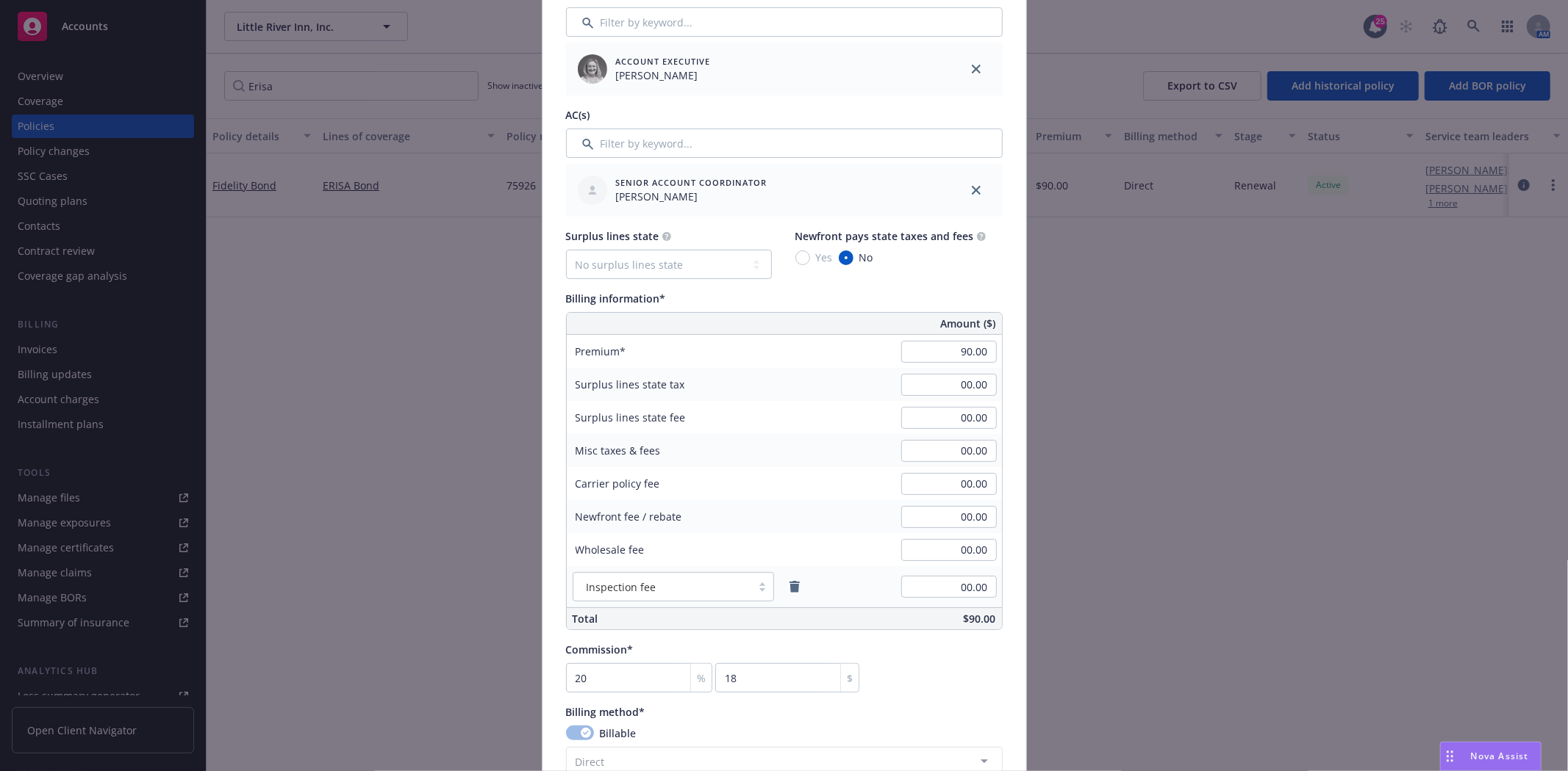
scroll to position [652, 0]
click at [608, 677] on input "20" at bounding box center [639, 677] width 147 height 29
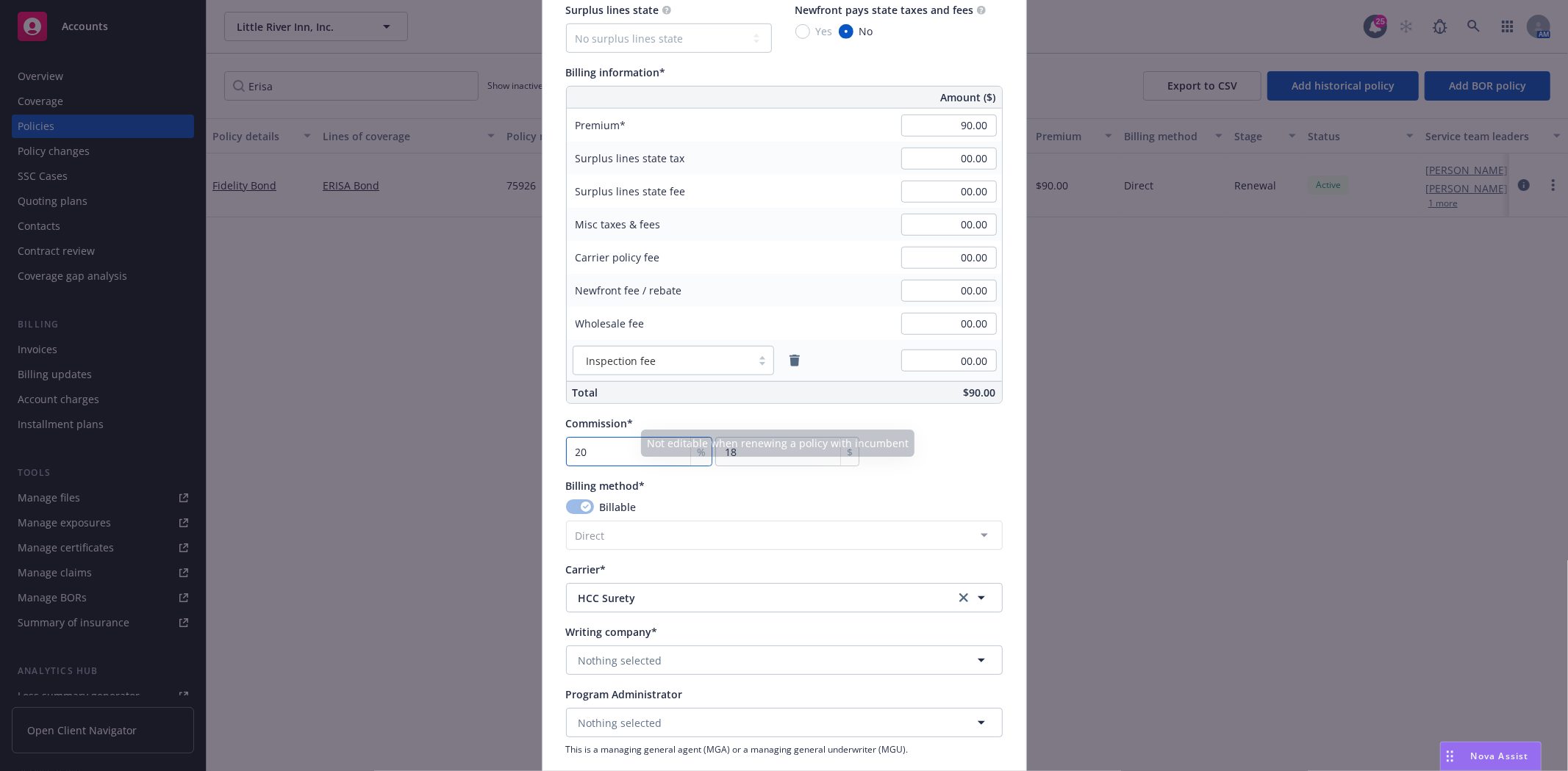
scroll to position [898, 0]
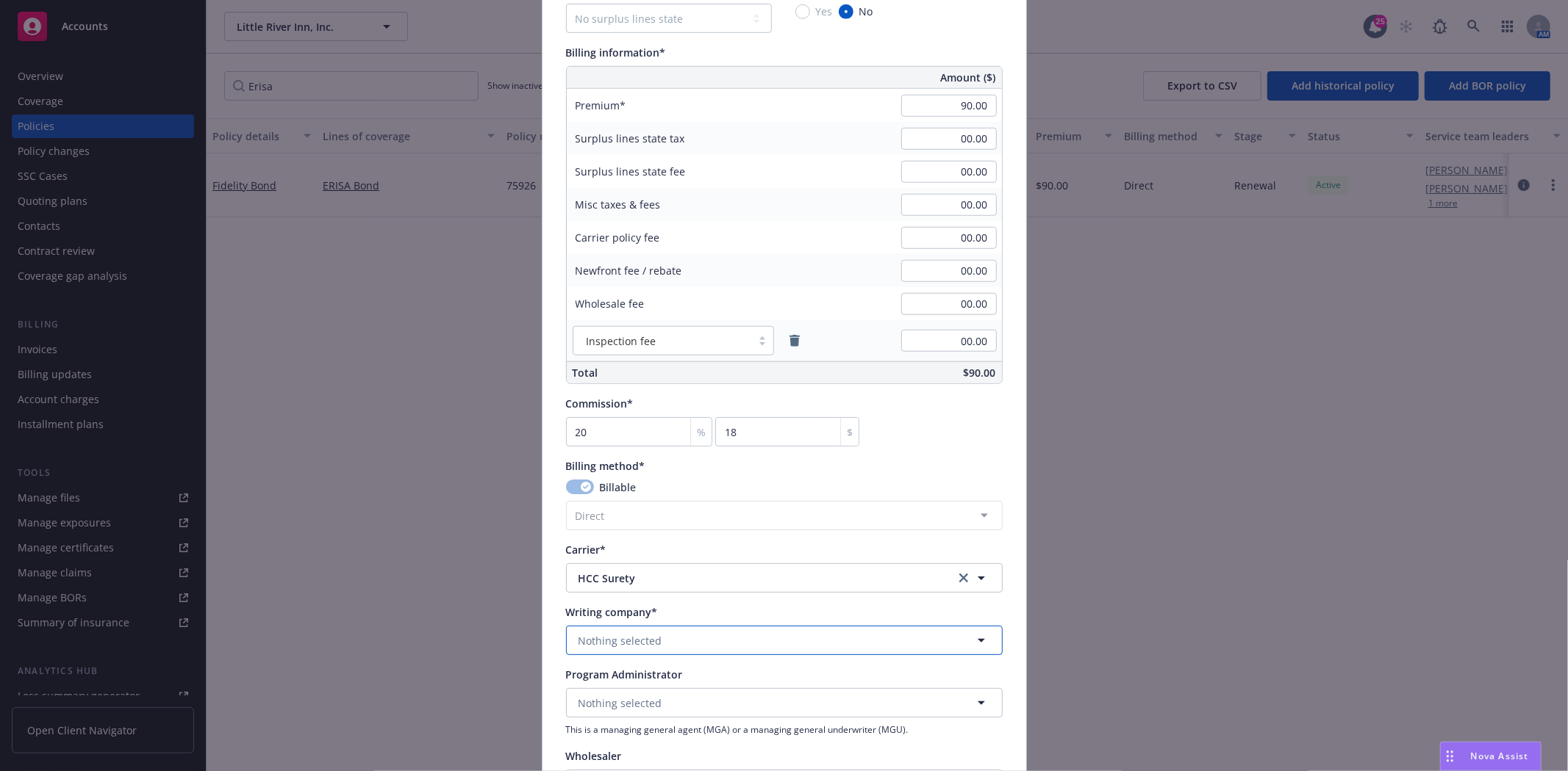
click at [635, 641] on span "Nothing selected" at bounding box center [620, 641] width 84 height 15
click at [658, 676] on strong "American Contractors Indemnity Company" at bounding box center [689, 682] width 216 height 14
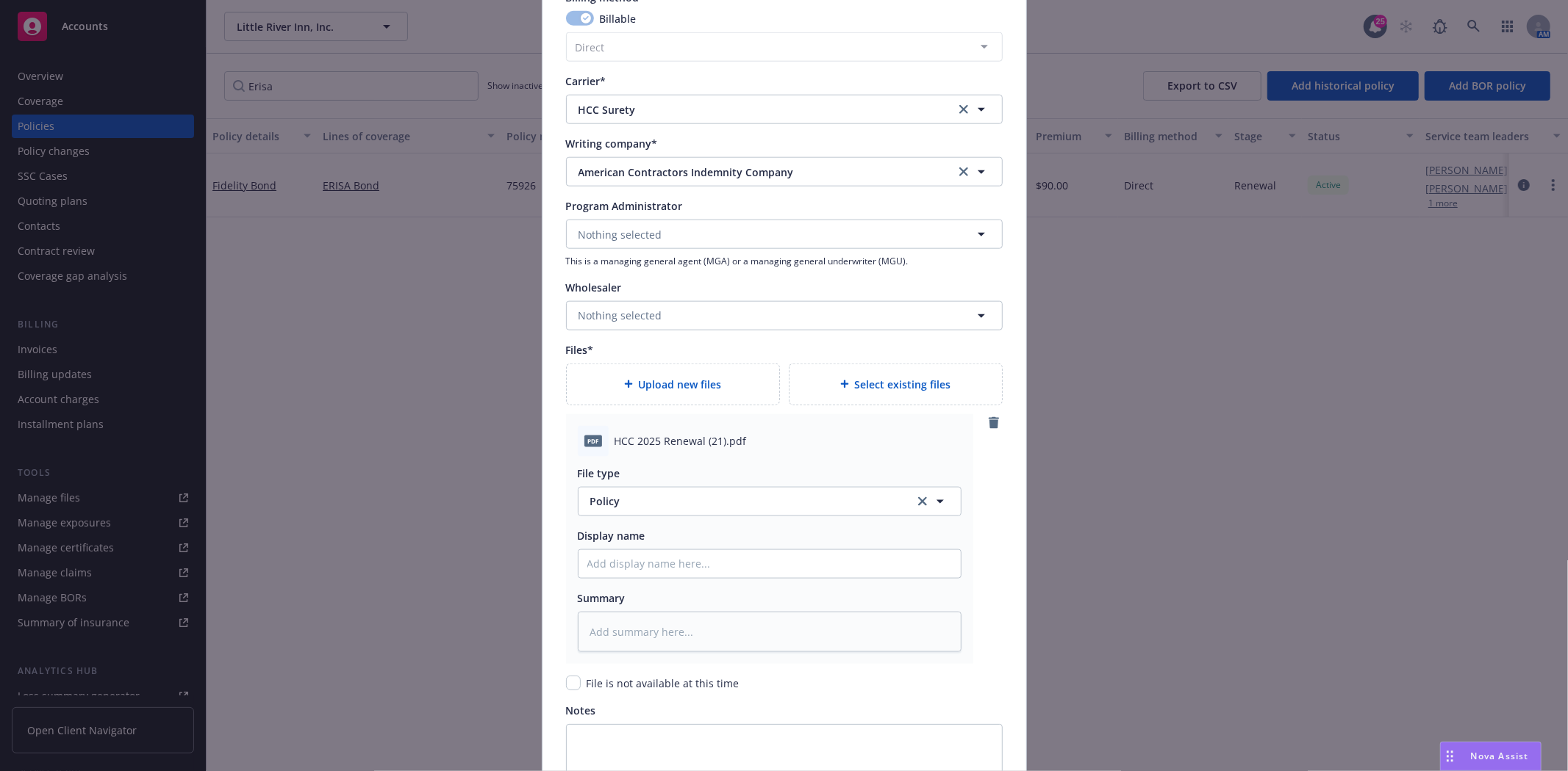
scroll to position [1387, 0]
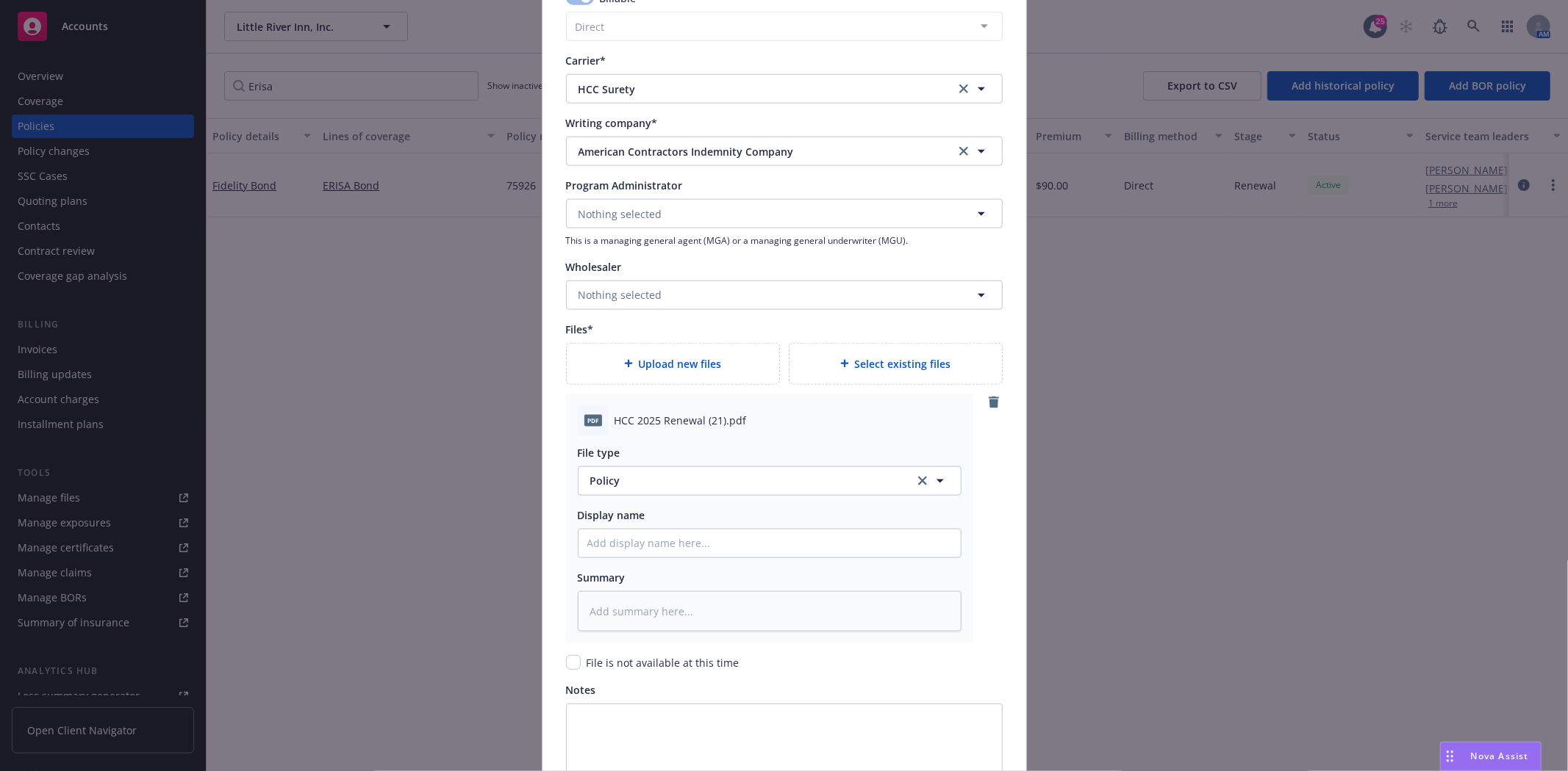
click at [622, 420] on span "HCC 2025 Renewal (21).pdf" at bounding box center [680, 421] width 132 height 15
copy span "HCC 2025 Renewal (21).pdf"
click at [623, 489] on button "Policy" at bounding box center [768, 481] width 383 height 29
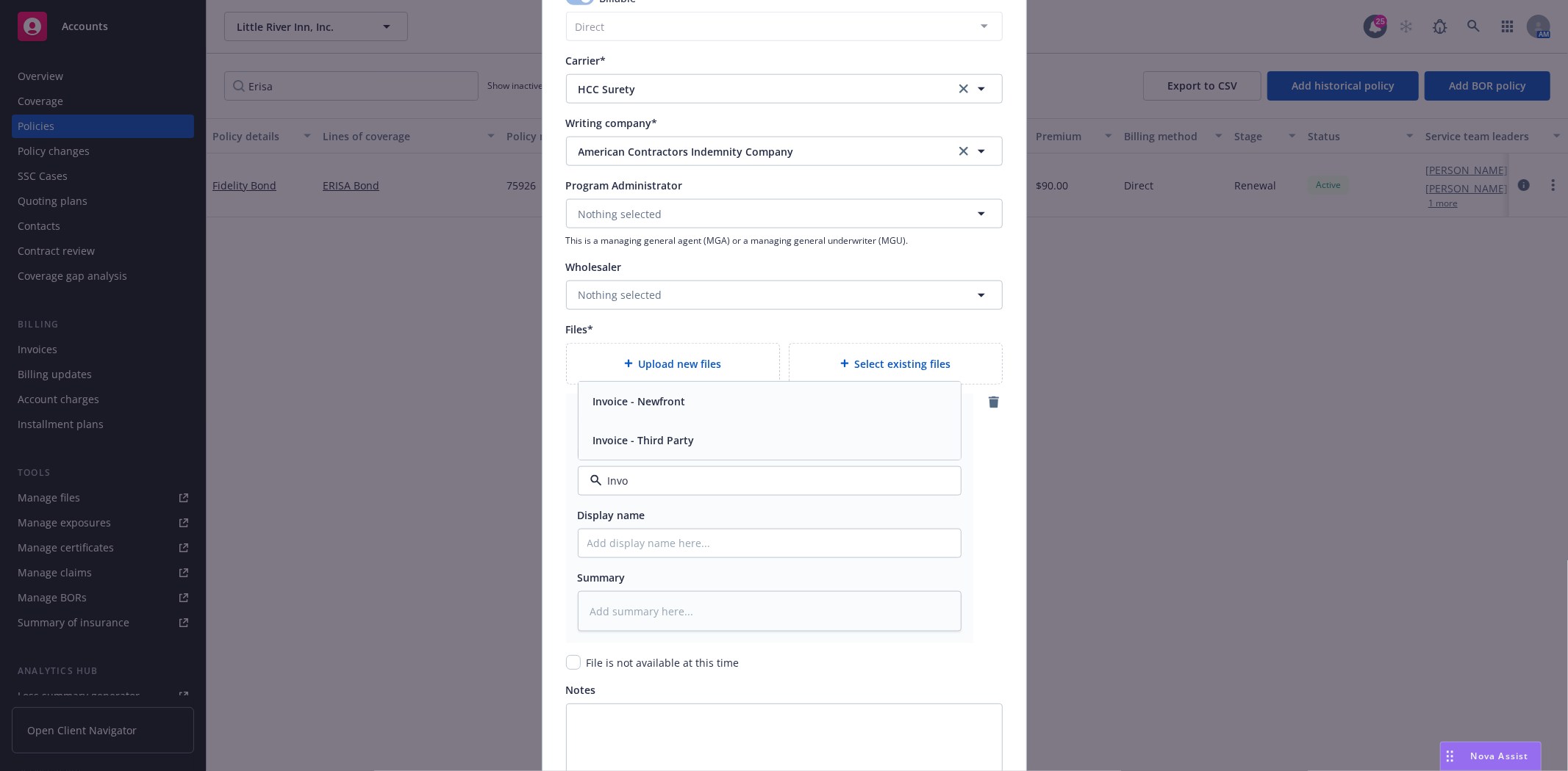
type input "Invoi"
click at [650, 437] on span "Invoice - Third Party" at bounding box center [644, 441] width 102 height 15
click at [626, 538] on input "Policy display name" at bounding box center [769, 544] width 382 height 28
paste input "HCC 2025 Renewal (21).pdf"
type textarea "x"
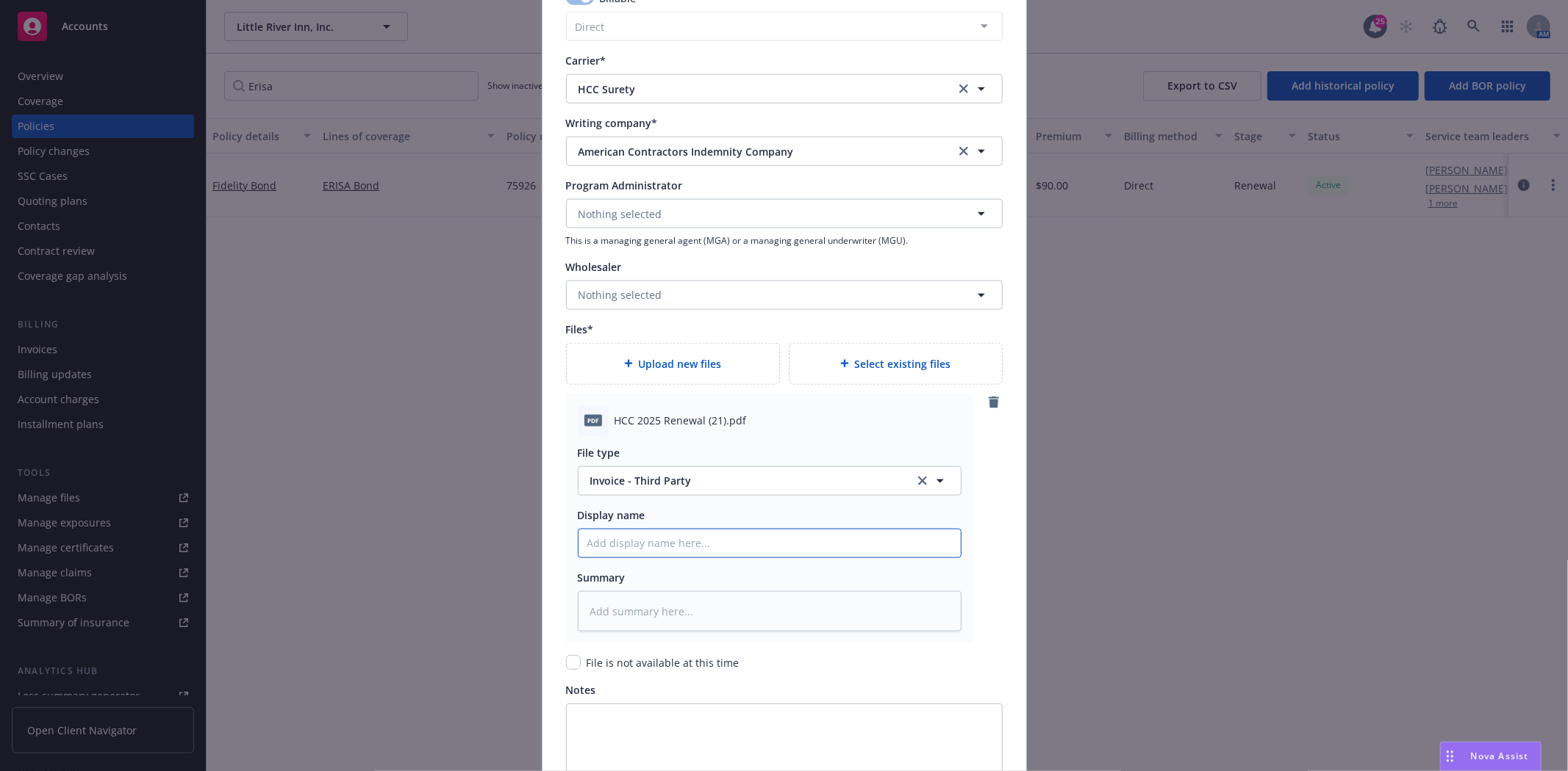
type input "HCC 2025 Renewal (21).pdf"
drag, startPoint x: 728, startPoint y: 541, endPoint x: 674, endPoint y: 541, distance: 54.0
click at [674, 541] on input "HCC 2025 Renewal (21).pdf" at bounding box center [769, 544] width 382 height 28
type textarea "x"
type input "HCC 2025 Renewal N"
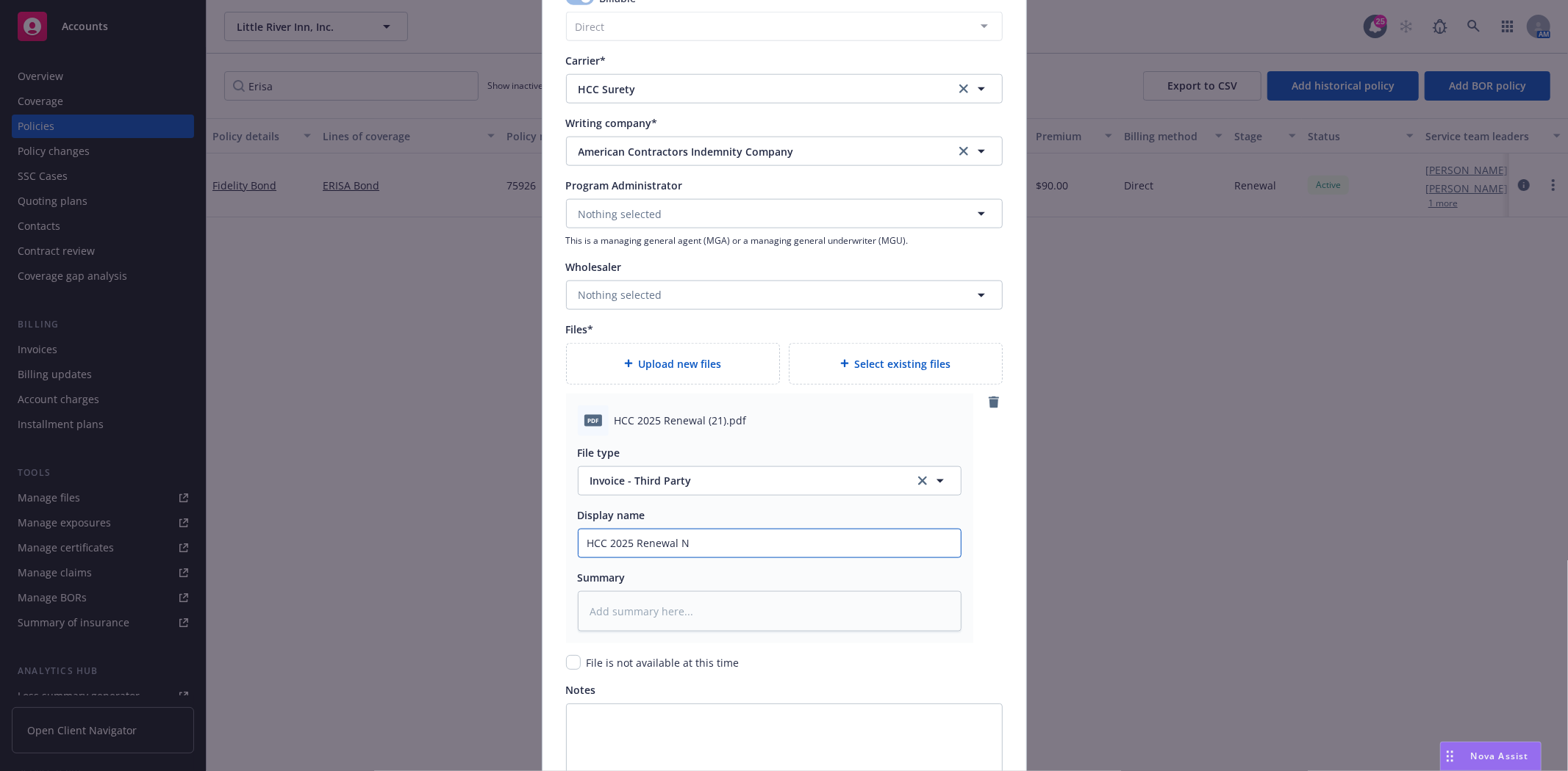
type textarea "x"
type input "HCC 2025 Renewal"
type textarea "x"
type input "HCC 2025 Renewal B"
type textarea "x"
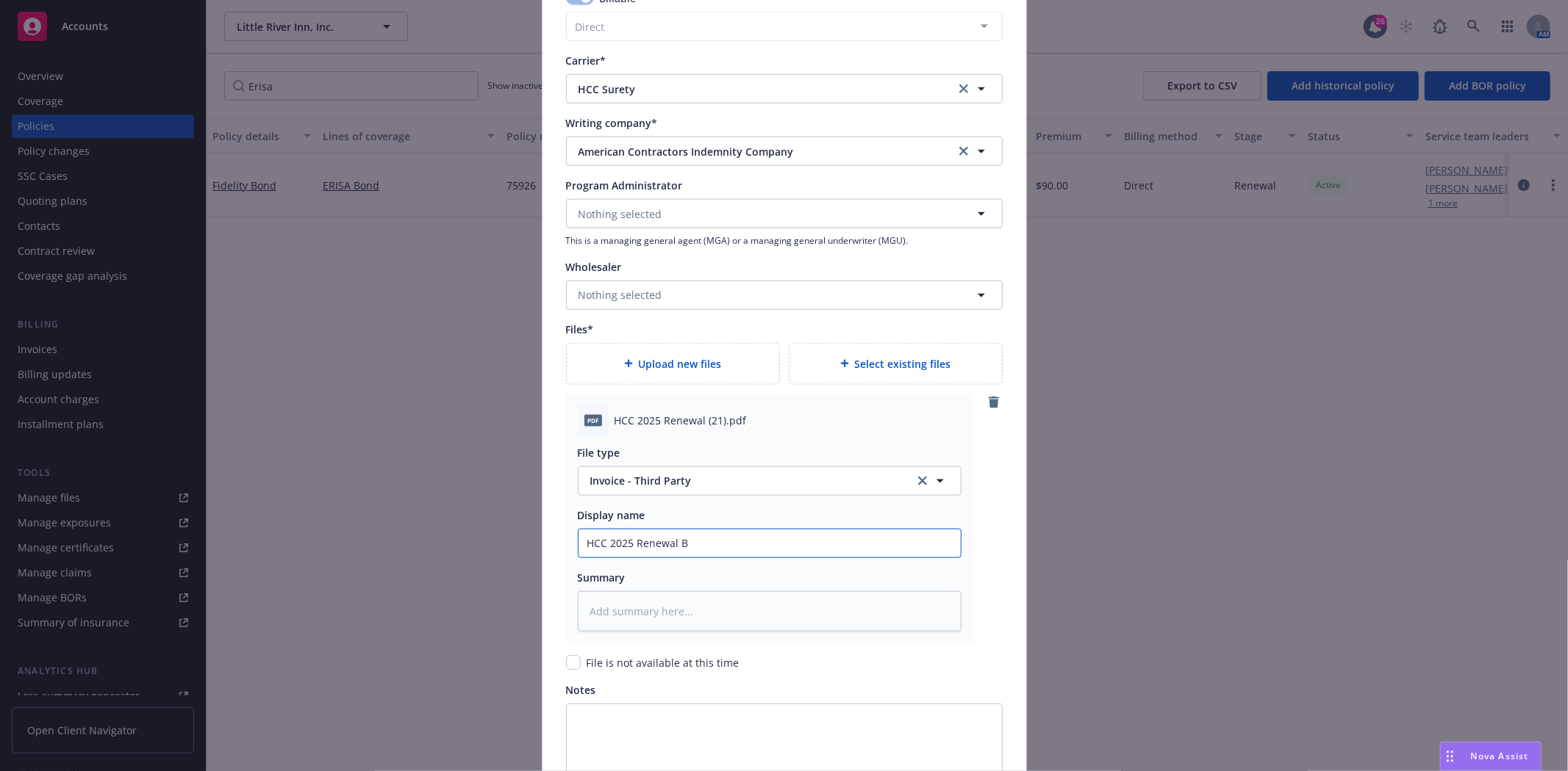
type input "HCC 2025 Renewal Bo"
type textarea "x"
type input "HCC 2025 Renewal Bon"
type textarea "x"
type input "HCC 2025 Renewal Bond"
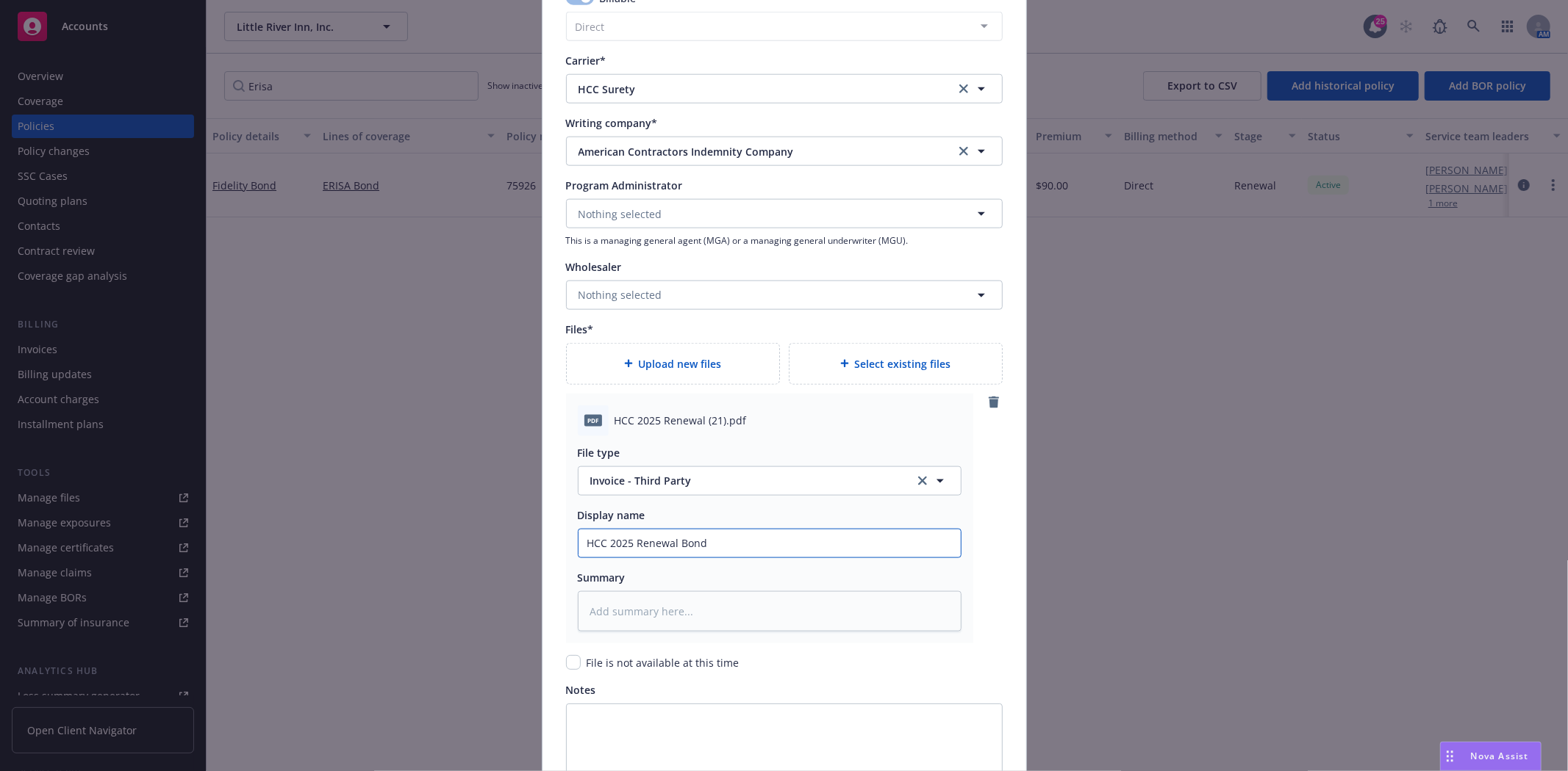
type textarea "x"
type input "HCC 2025 Renewal Bond"
type textarea "x"
type input "HCC 2025 Renewal Bond #"
paste input "HCC 2025 Renewal (21).pdf"
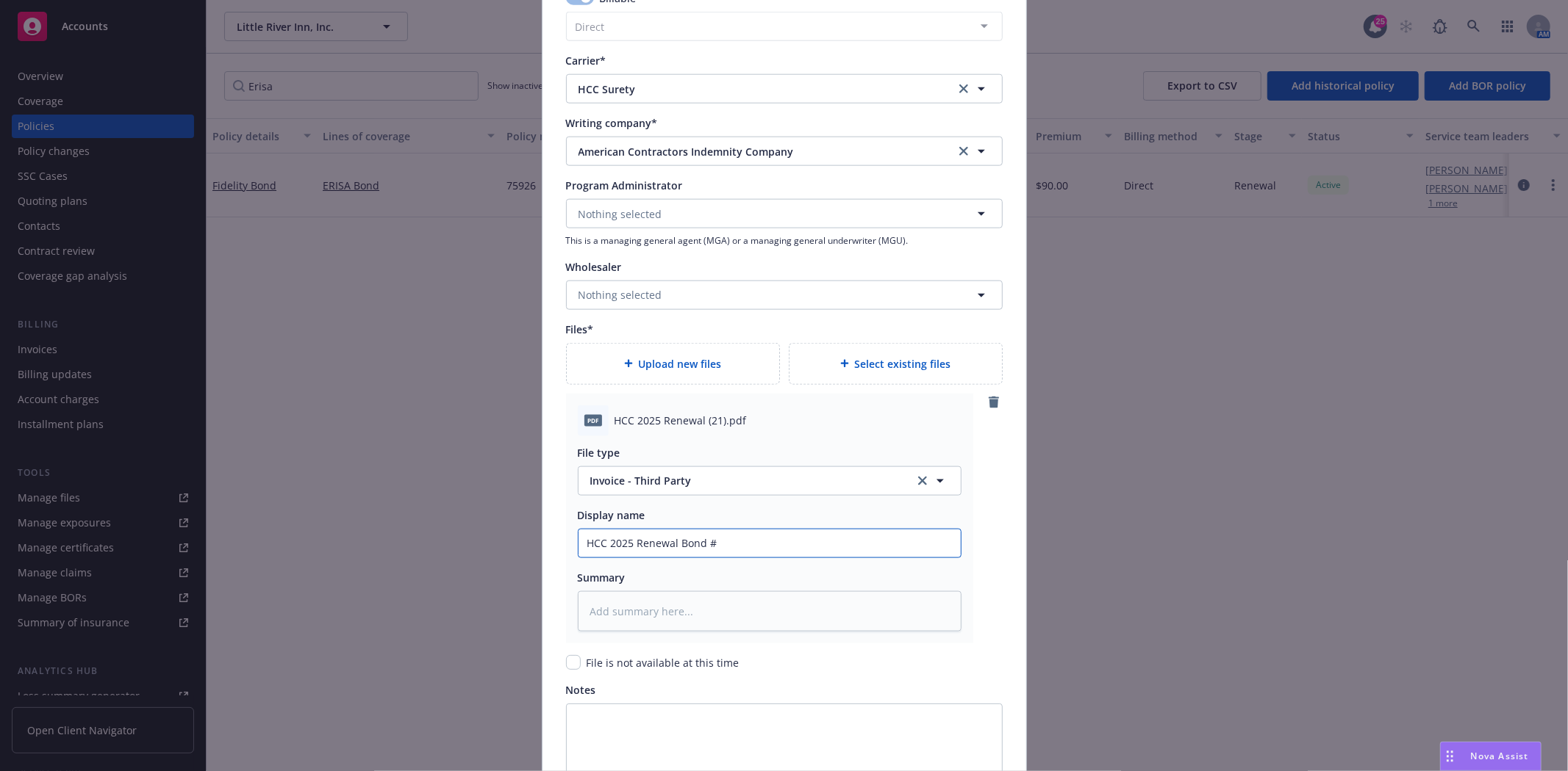
type textarea "x"
type input "HCC 2025 Renewal Bond #HCC 2025 Renewal (21).pdf"
type textarea "x"
type input "HCC 2025 Renewal Bond #HCC 2025 Renewal (21).p"
type textarea "x"
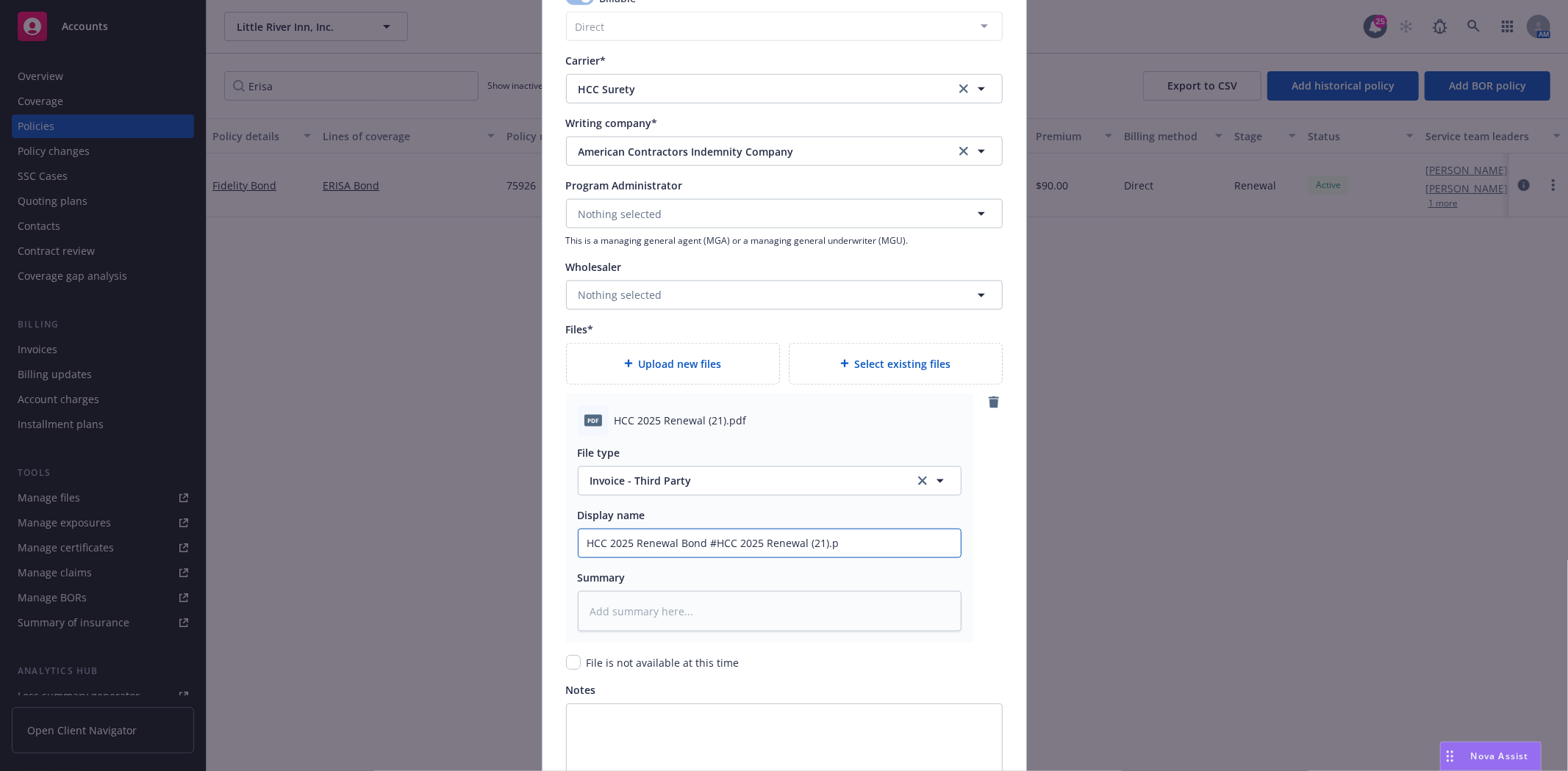
type input "HCC 2025 Renewal Bond #HCC 2025 Renewal (21)."
type textarea "x"
type input "HCC 2025 Renewal Bond #HCC 2025 Renewal (21)"
type textarea "x"
type input "HCC 2025 Renewal Bond #HCC 2025 Renewal (21"
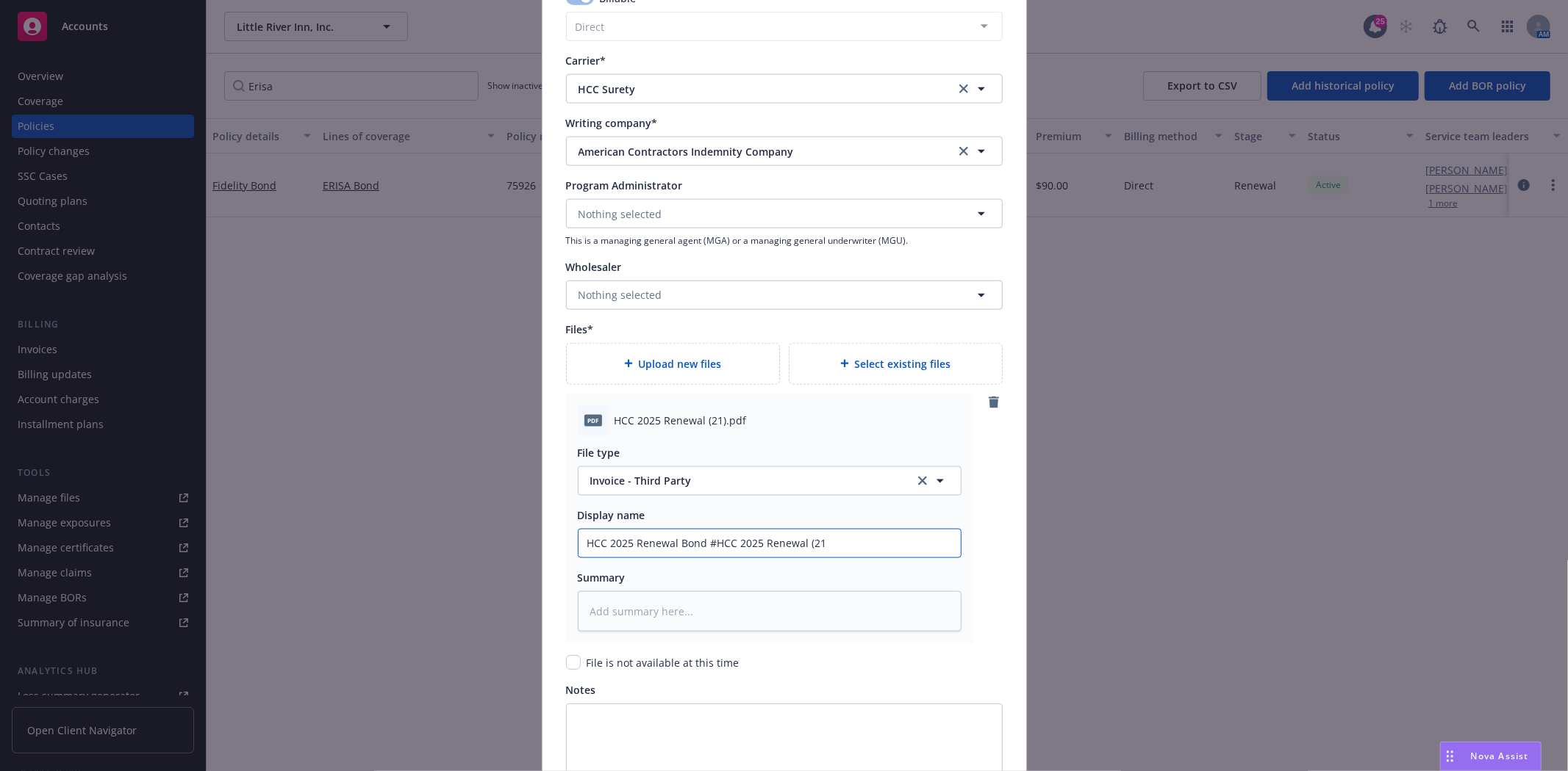
type textarea "x"
type input "HCC 2025 Renewal Bond #HCC 2025 Renewal (2"
type textarea "x"
type input "HCC 2025 Renewal Bond #HCC 2025 Renewal ("
type textarea "x"
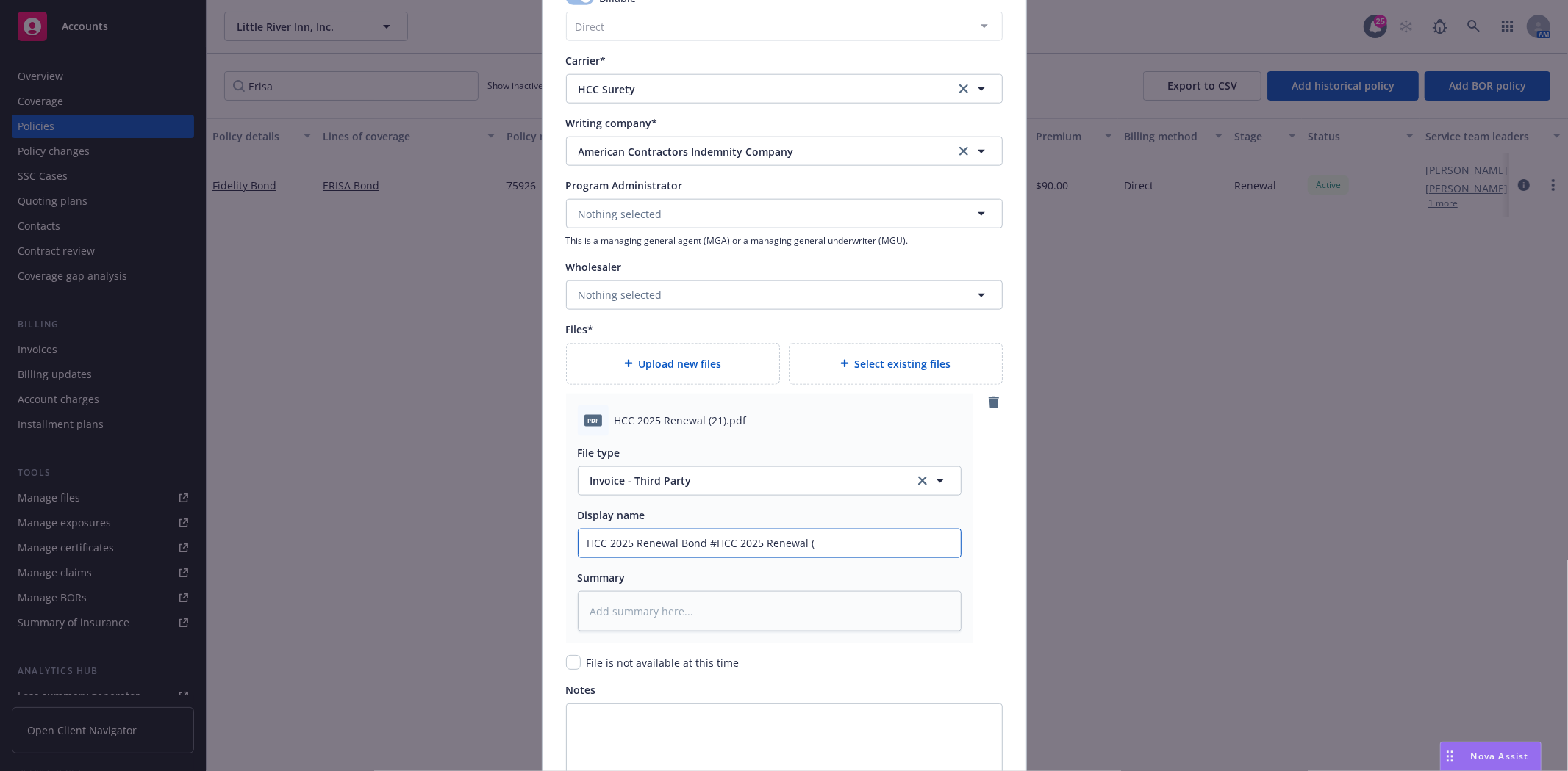
type input "HCC 2025 Renewal Bond #HCC 2025 Renewal"
type textarea "x"
type input "HCC 2025 Renewal Bond #HCC 2025 Renewal"
type textarea "x"
type input "HCC 2025 Renewal Bond #HCC 2025 Renewa"
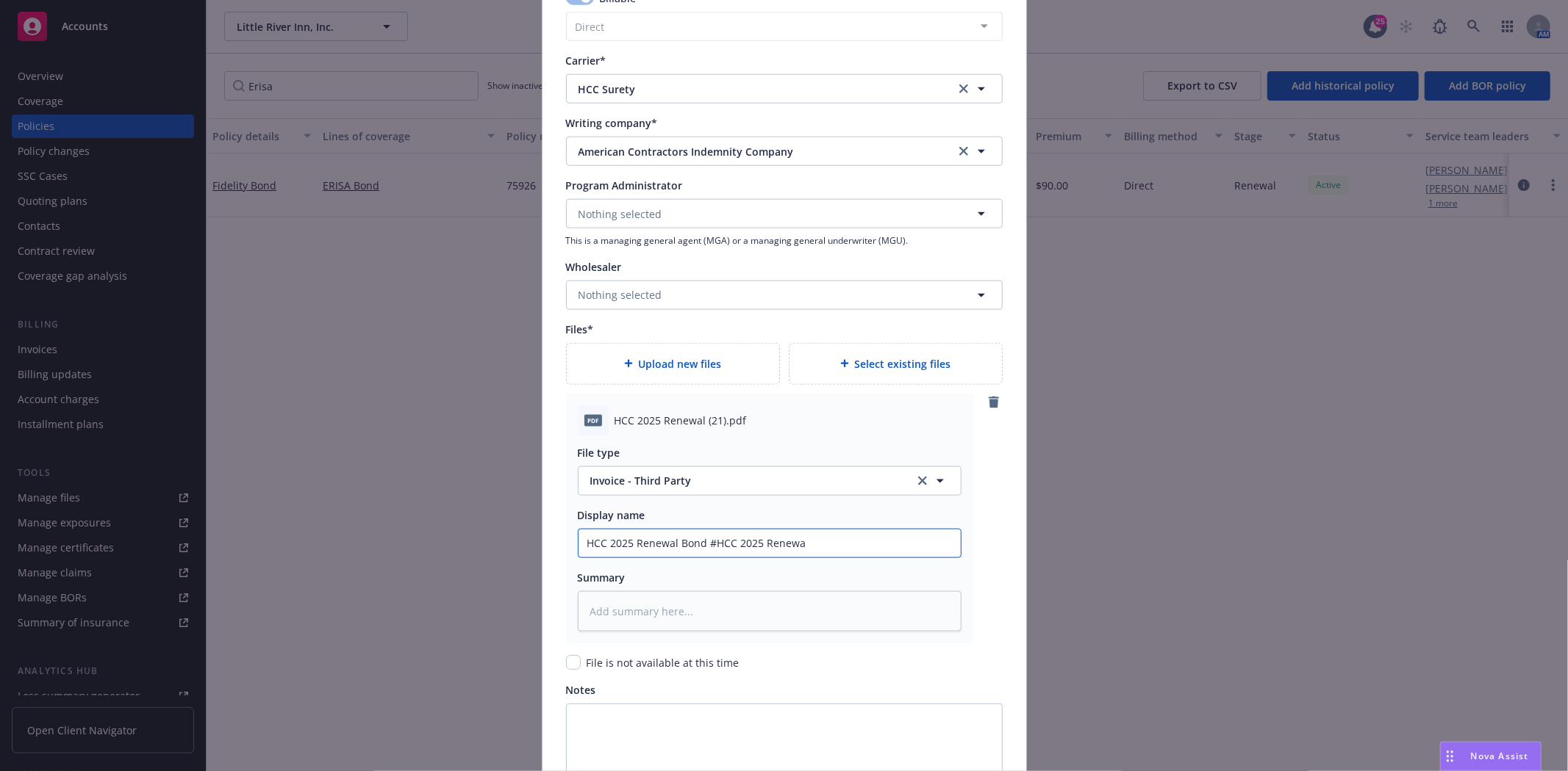
type textarea "x"
type input "HCC 2025 Renewal Bond #HCC 2025 Renew"
type textarea "x"
type input "HCC 2025 Renewal Bond #HCC 2025 Ren"
type textarea "x"
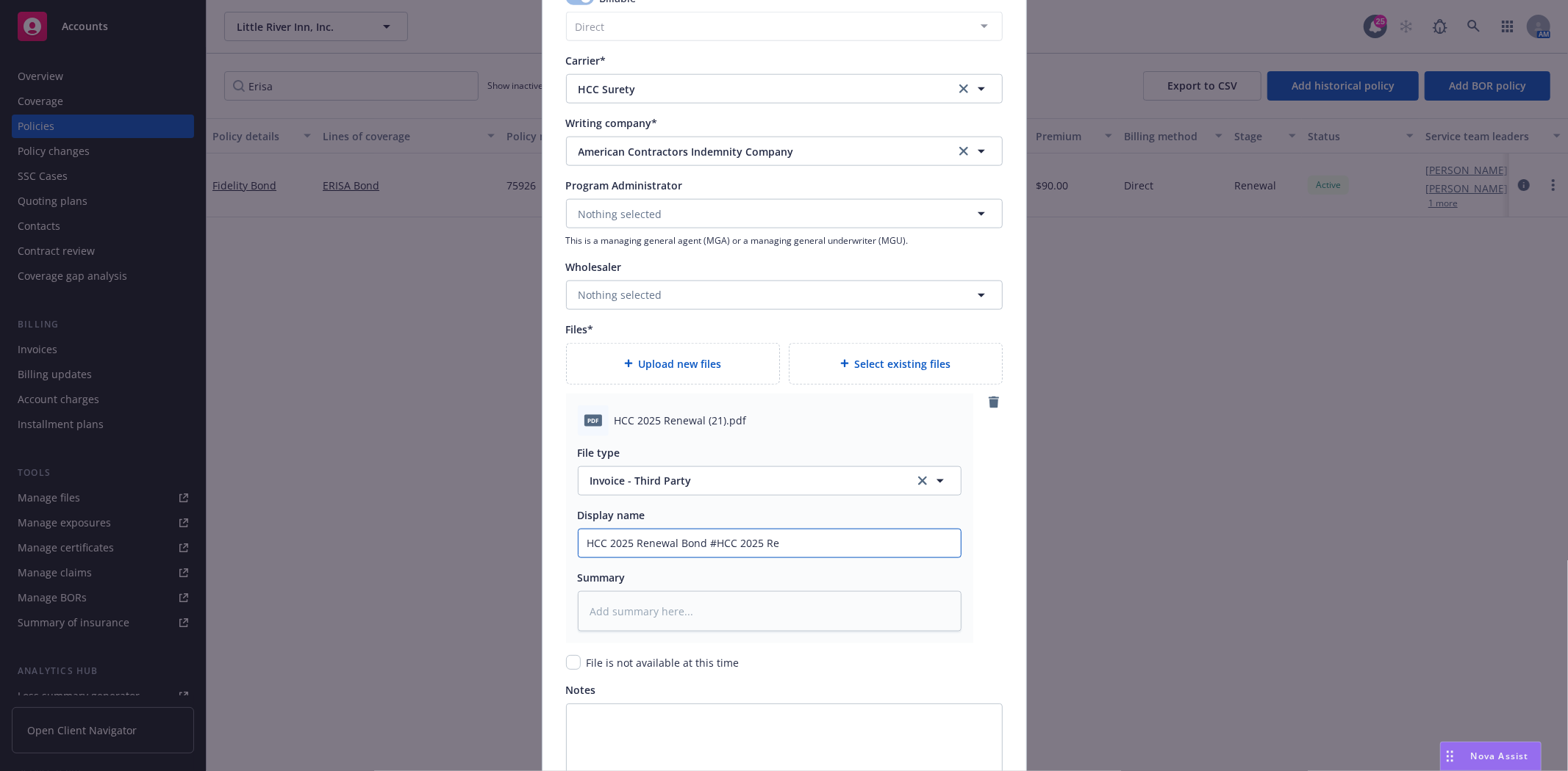
type input "HCC 2025 Renewal Bond #HCC 2025 R"
type textarea "x"
type input "HCC 2025 Renewal Bond #HCC 2025"
type textarea "x"
type input "HCC 2025 Renewal Bond #HCC 2025"
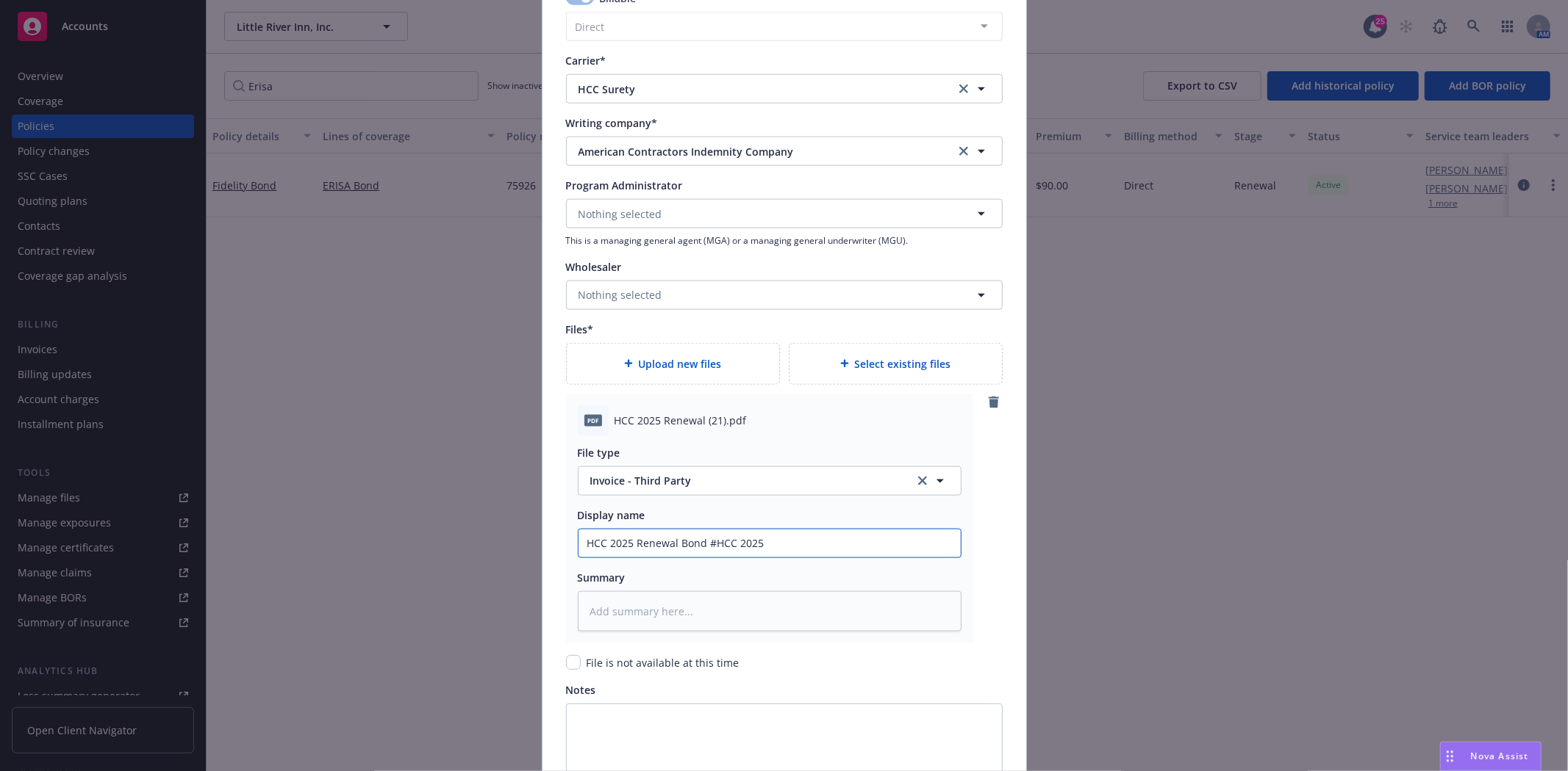
type textarea "x"
type input "HCC 2025 Renewal Bond #HCC 20"
type textarea "x"
type input "HCC 2025 Renewal Bond #HCC 2"
type textarea "x"
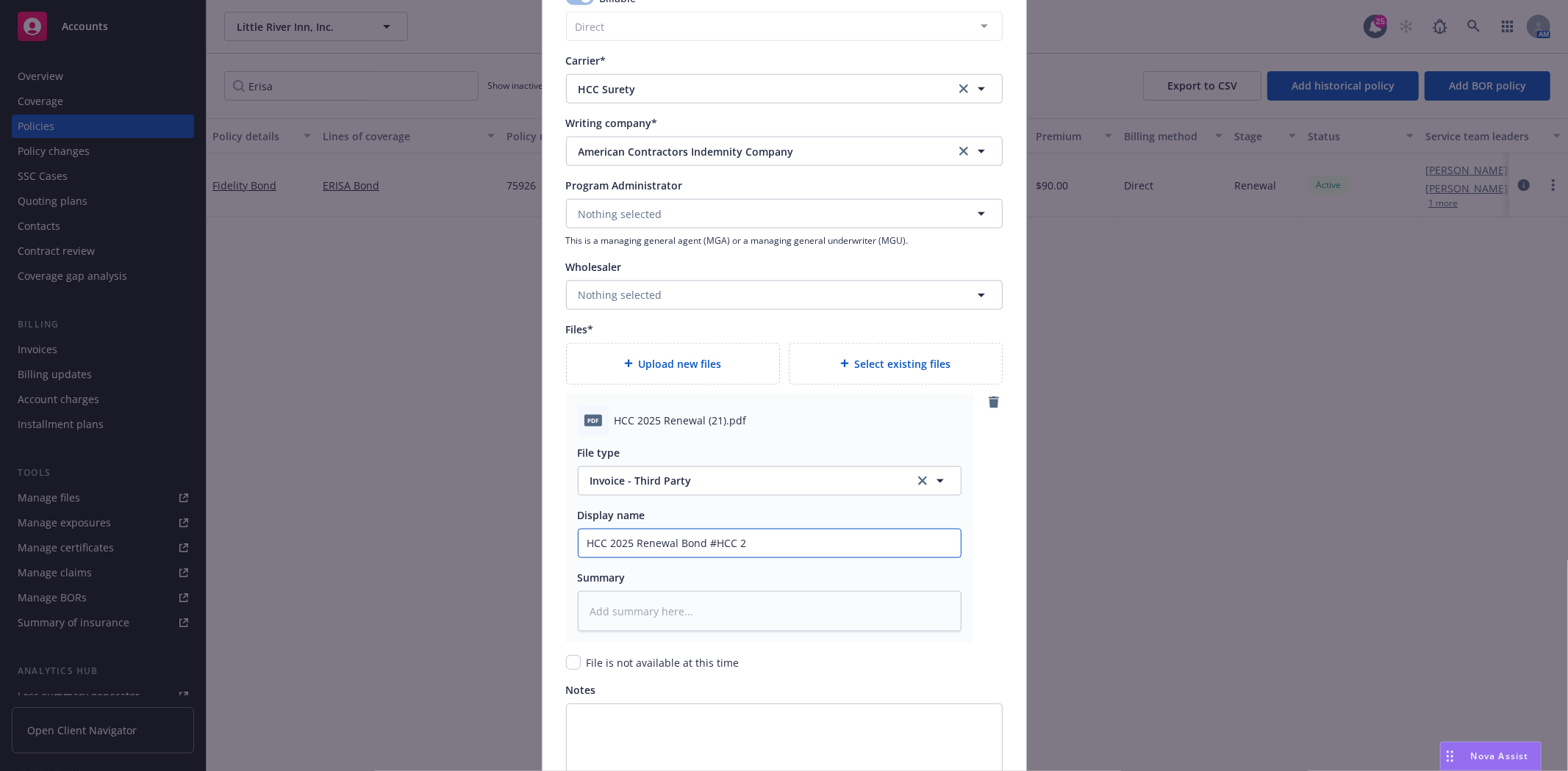
type input "HCC 2025 Renewal Bond #HCC"
type textarea "x"
type input "HCC 2025 Renewal Bond #HCC"
type textarea "x"
type input "HCC 2025 Renewal Bond #HC"
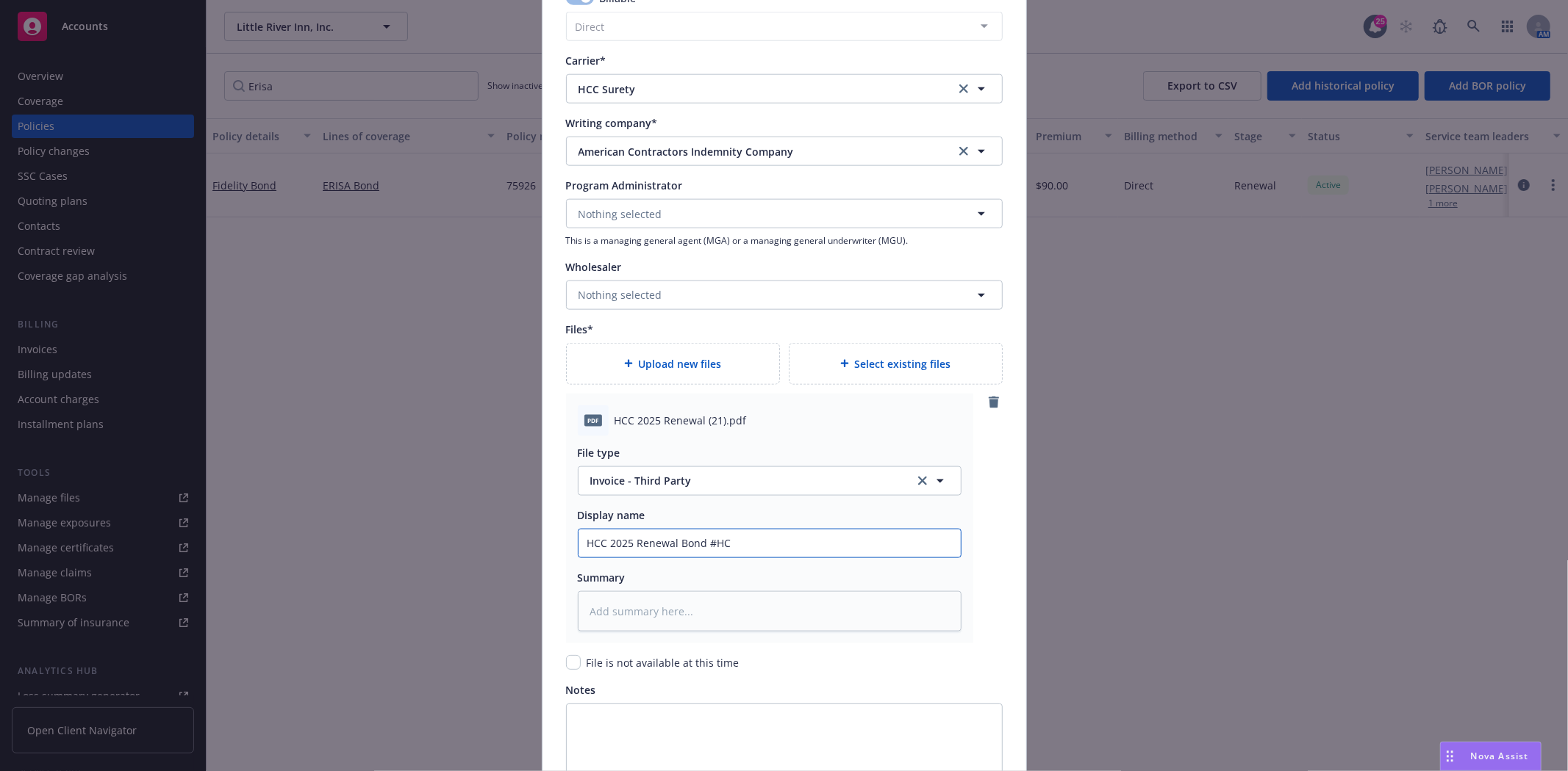
type textarea "x"
type input "HCC 2025 Renewal Bond #H"
type textarea "x"
type input "HCC 2025 Renewal Bond #"
type textarea "x"
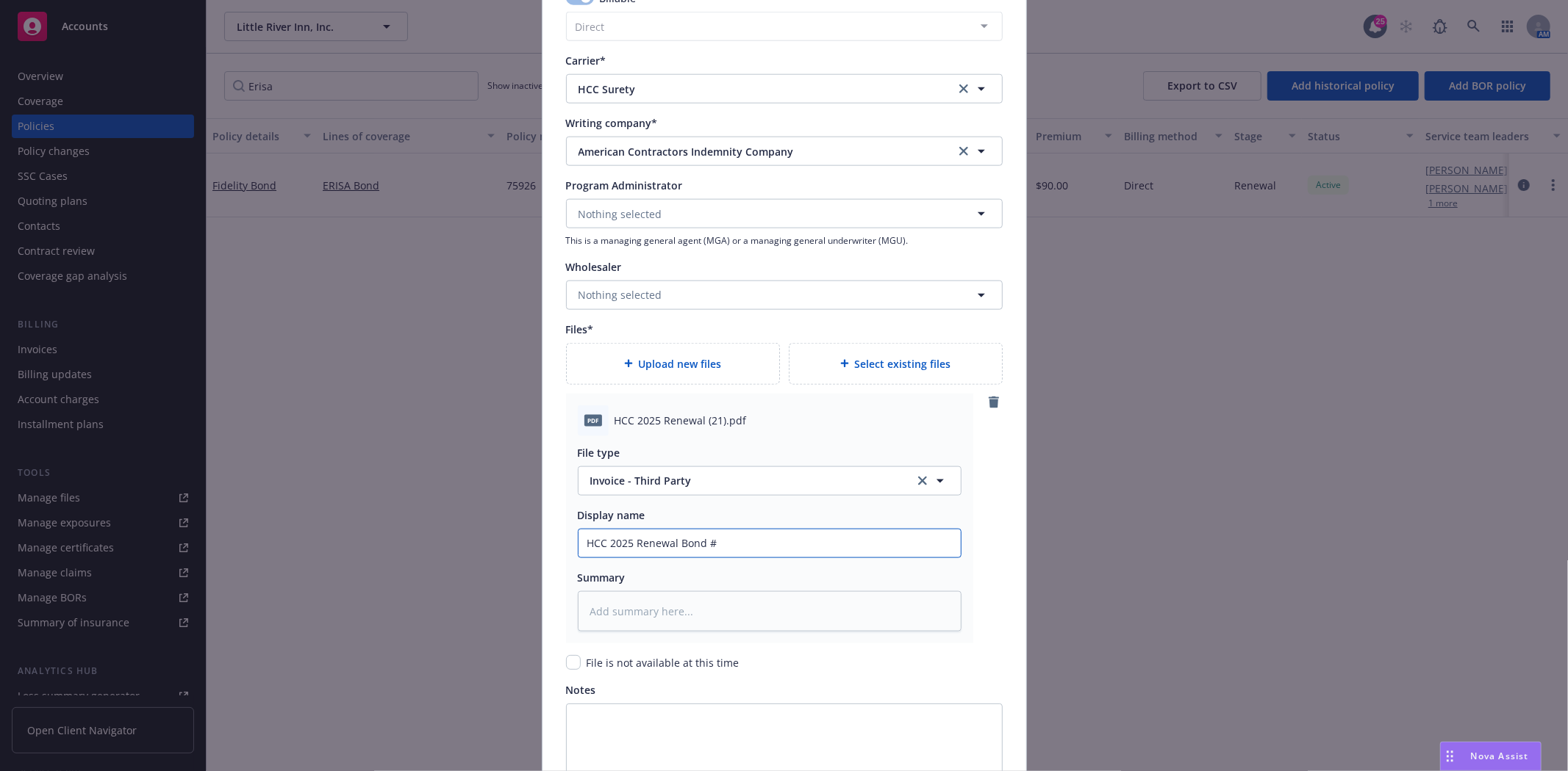
type input "HCC 2025 Renewal Bond #7"
type textarea "x"
type input "HCC 2025 Renewal Bond #75"
type textarea "x"
type input "HCC 2025 Renewal Bond #759"
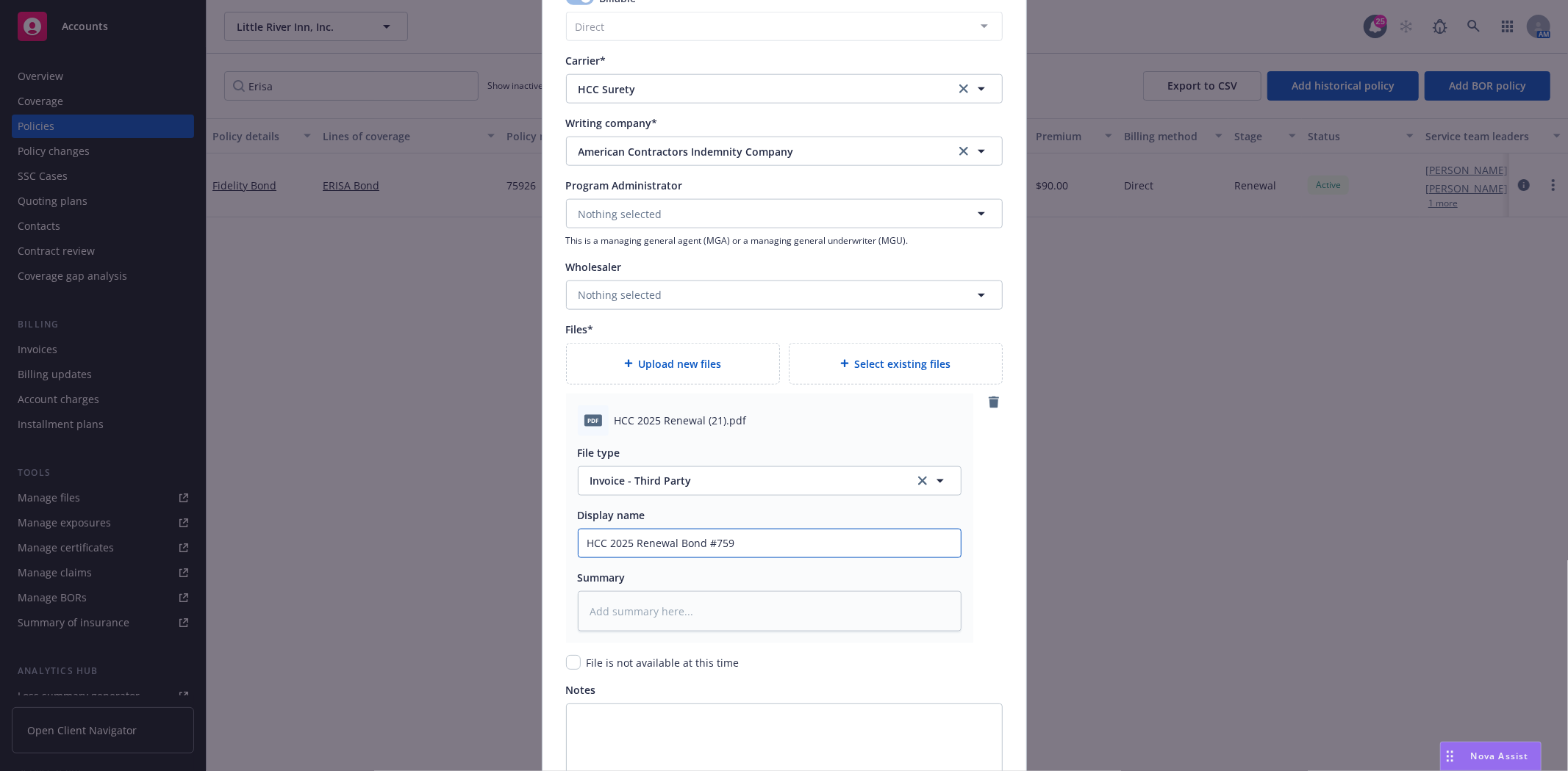
type textarea "x"
type input "HCC 2025 Renewal Bond #7592"
type textarea "x"
type input "HCC 2025 Renewal Bond #75926"
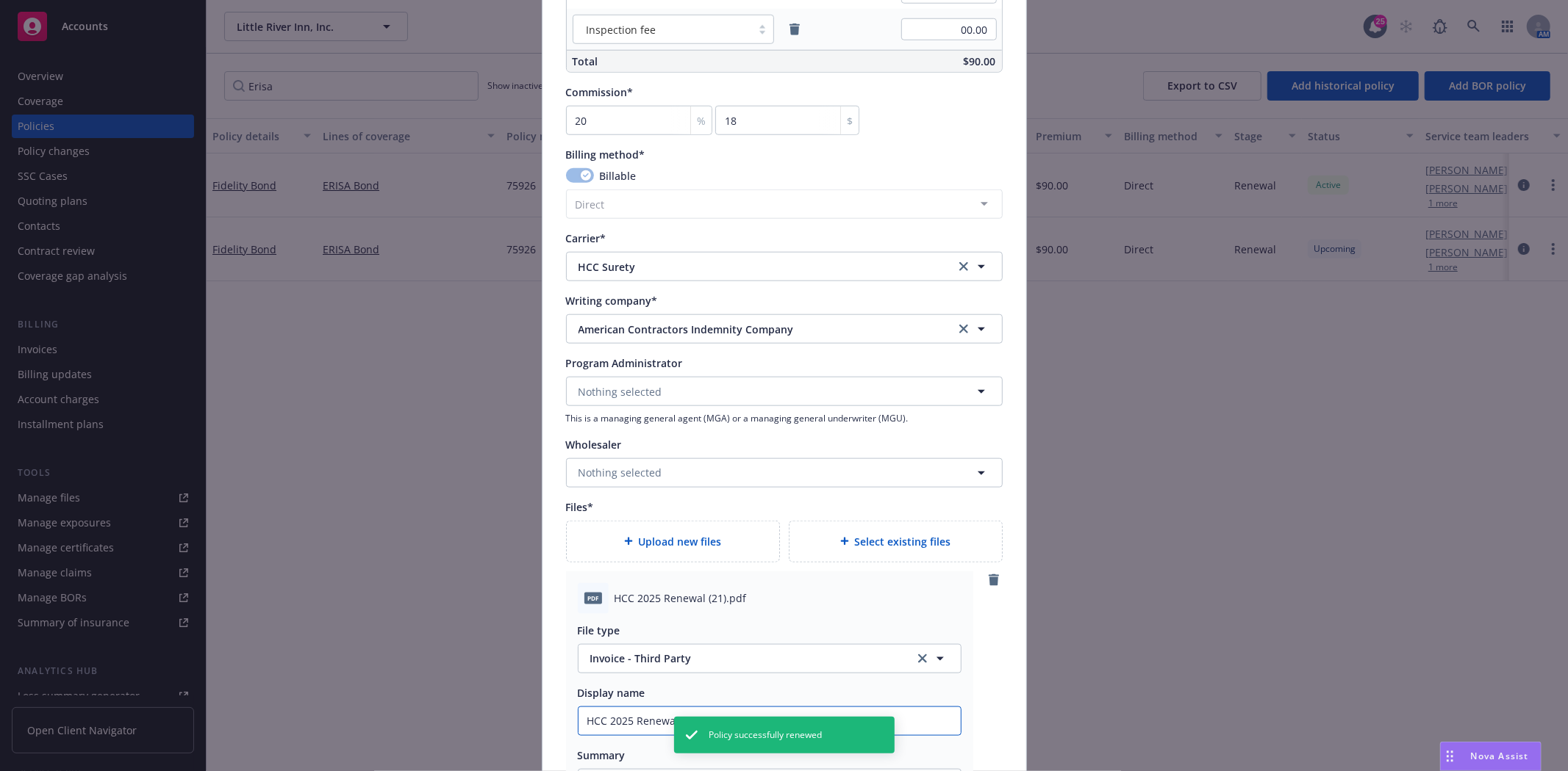
scroll to position [1157, 0]
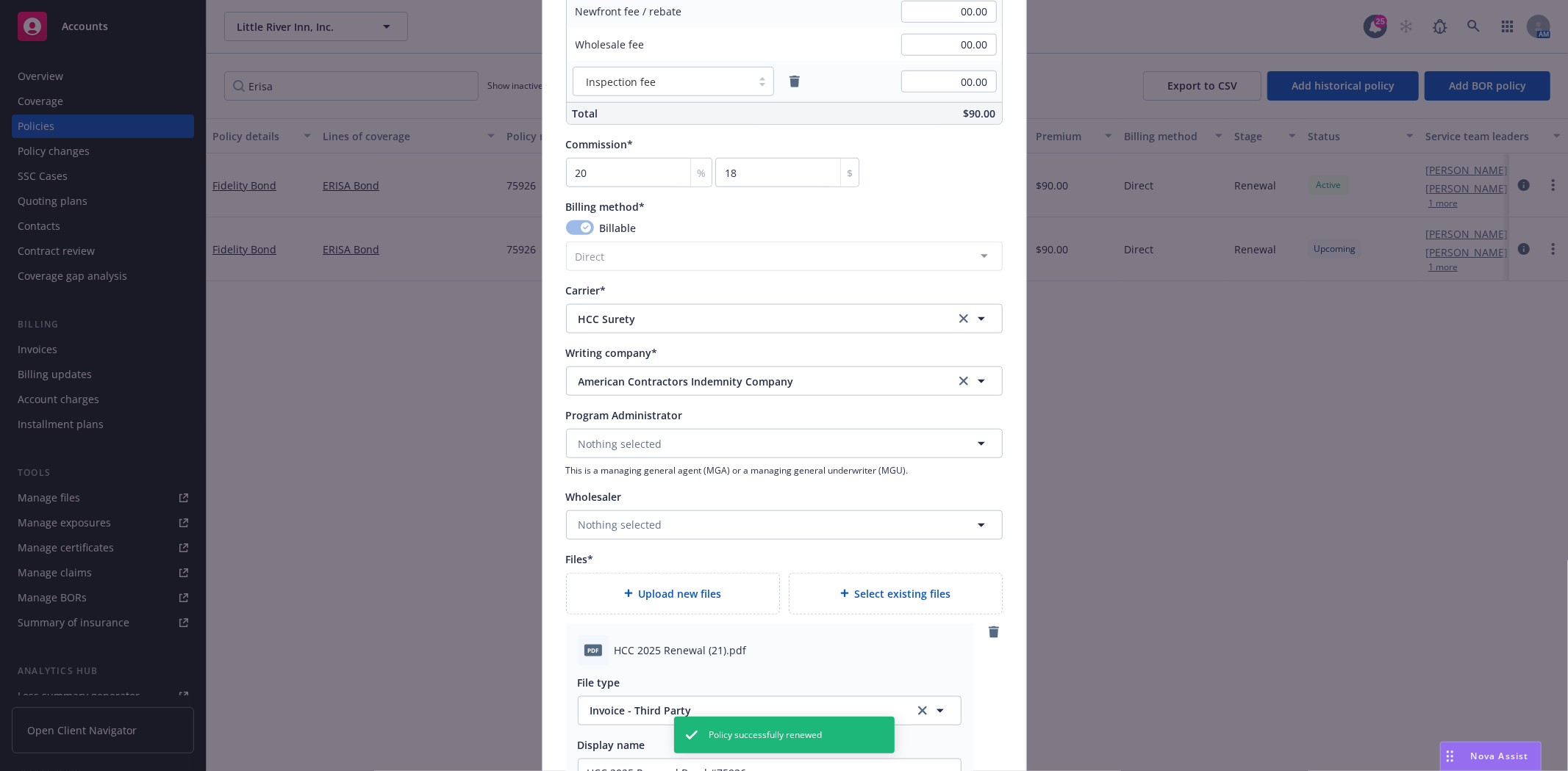
type textarea "x"
